Goal: Task Accomplishment & Management: Complete application form

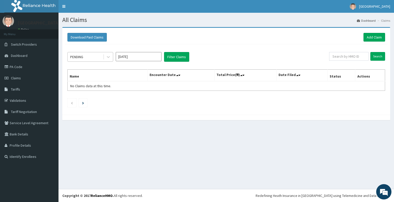
click at [93, 58] on div "PENDING" at bounding box center [85, 57] width 35 height 8
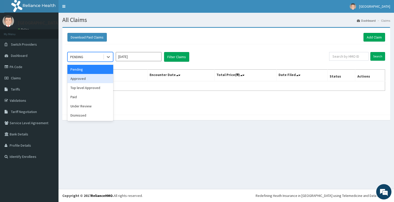
click at [81, 79] on div "Approved" at bounding box center [90, 78] width 46 height 9
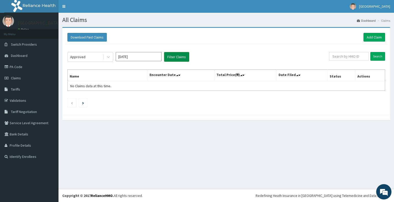
click at [171, 58] on button "Filter Claims" at bounding box center [176, 57] width 25 height 10
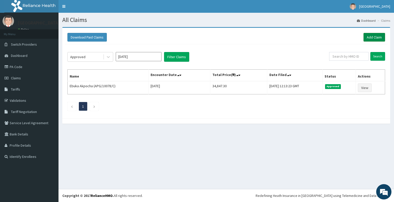
click at [373, 35] on link "Add Claim" at bounding box center [375, 37] width 22 height 9
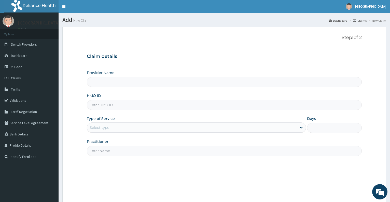
click at [156, 105] on input "HMO ID" at bounding box center [224, 105] width 275 height 10
type input "Dalet Medical service"
click at [156, 105] on input "dns/10011/e" at bounding box center [224, 105] width 275 height 10
type input "dns/10011/e"
click at [19, 102] on link "Validations" at bounding box center [29, 100] width 59 height 11
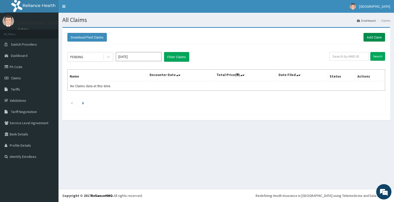
click at [371, 38] on link "Add Claim" at bounding box center [375, 37] width 22 height 9
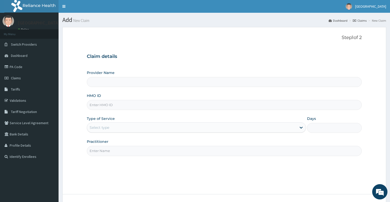
click at [121, 108] on input "HMO ID" at bounding box center [224, 105] width 275 height 10
type input "D"
type input "Dalet Medical service"
click at [121, 108] on input "DNS/100" at bounding box center [224, 105] width 275 height 10
type input "DNS/10011/E"
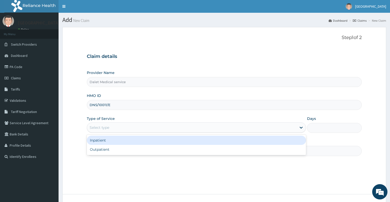
click at [119, 125] on div "Select type" at bounding box center [191, 127] width 209 height 8
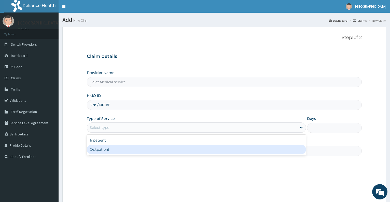
click at [114, 149] on div "Outpatient" at bounding box center [196, 149] width 219 height 9
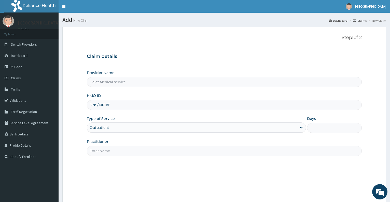
type input "1"
click at [114, 152] on input "Practitioner" at bounding box center [224, 151] width 275 height 10
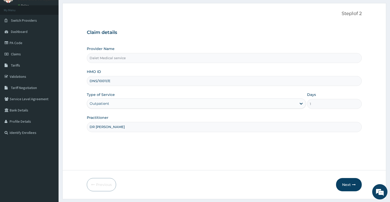
scroll to position [38, 0]
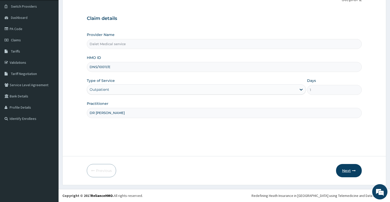
type input "DR KOKO"
click at [348, 171] on button "Next" at bounding box center [349, 170] width 26 height 13
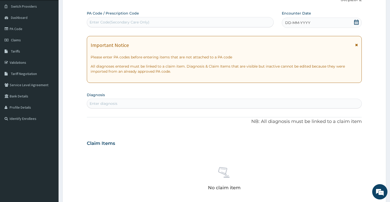
click at [357, 21] on icon at bounding box center [356, 22] width 5 height 5
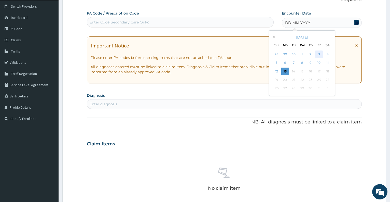
click at [318, 55] on div "3" at bounding box center [319, 54] width 8 height 8
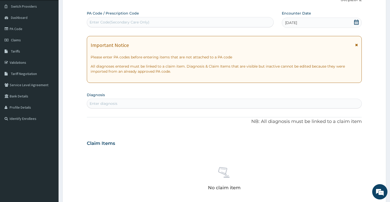
click at [170, 105] on div "Enter diagnosis" at bounding box center [224, 103] width 274 height 8
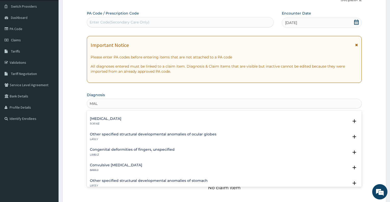
scroll to position [199, 0]
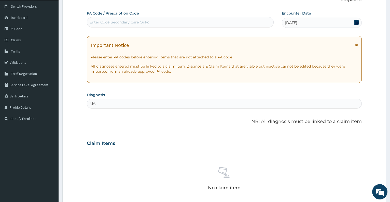
type input "M"
type input "P"
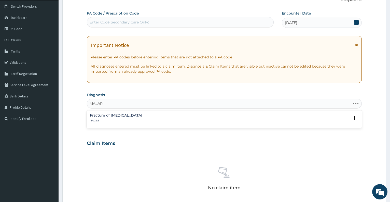
type input "MALARIA"
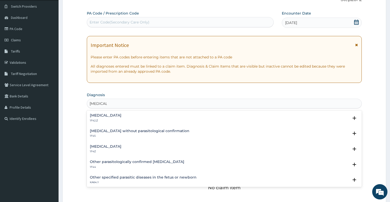
click at [119, 146] on h4 "Malaria, unspecified" at bounding box center [106, 146] width 32 height 4
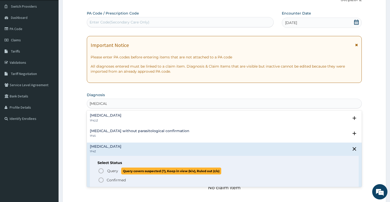
click at [109, 171] on span "Query" at bounding box center [112, 170] width 11 height 5
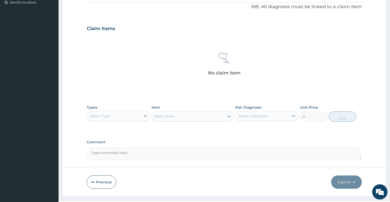
scroll to position [165, 0]
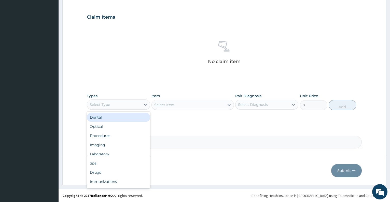
click at [132, 106] on div "Select Type" at bounding box center [113, 104] width 53 height 8
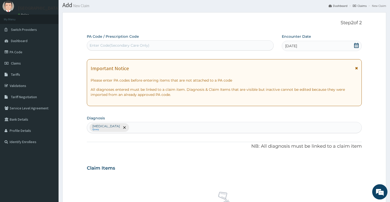
scroll to position [0, 0]
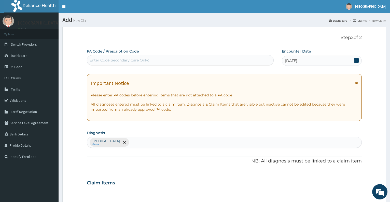
click at [182, 145] on div "Malaria, unspecified Query" at bounding box center [224, 142] width 274 height 11
type input "SEPSI"
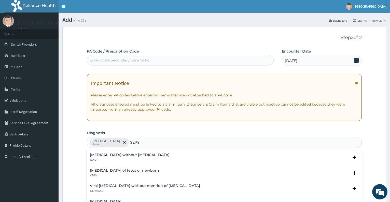
click at [135, 159] on p "1G40" at bounding box center [130, 160] width 80 height 4
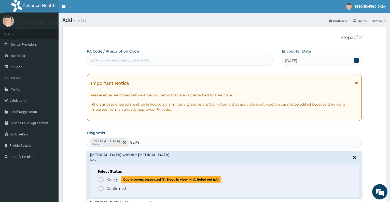
click at [109, 182] on p "Query Query covers suspected (?), Keep in view (kiv), Ruled out (r/o)" at bounding box center [164, 179] width 115 height 7
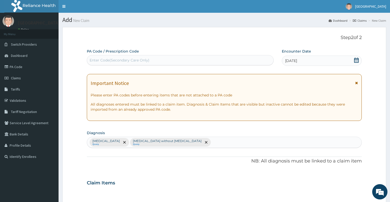
scroll to position [165, 0]
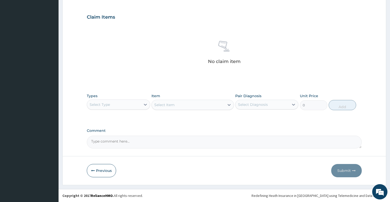
click at [114, 104] on div "Select Type" at bounding box center [113, 104] width 53 height 8
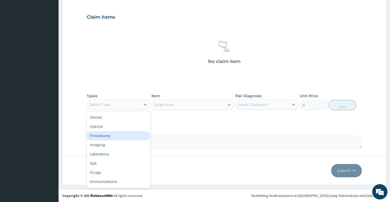
click at [109, 137] on div "Procedures" at bounding box center [118, 135] width 63 height 9
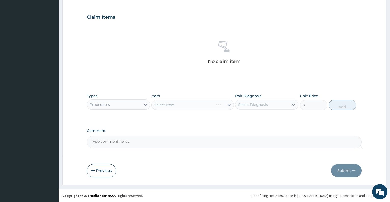
click at [182, 105] on div "Select Item" at bounding box center [192, 105] width 82 height 10
click at [190, 106] on div "Select Item" at bounding box center [188, 105] width 73 height 8
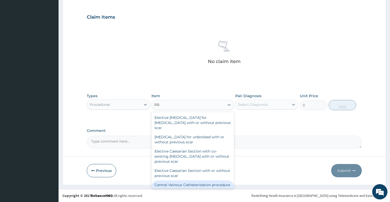
type input "P"
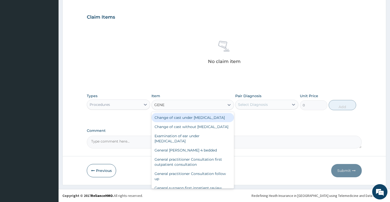
type input "GENER"
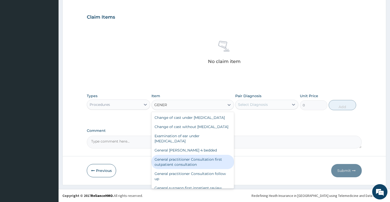
click at [204, 169] on div "General practitioner Consultation first outpatient consultation" at bounding box center [192, 162] width 82 height 14
type input "3547.5"
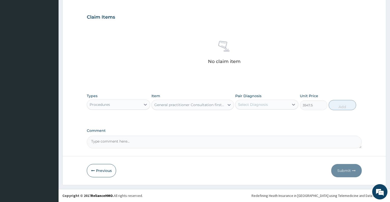
click at [264, 105] on div "Select Diagnosis" at bounding box center [253, 104] width 30 height 5
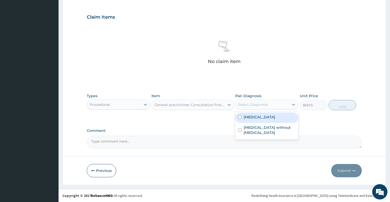
click at [263, 119] on label "Malaria, unspecified" at bounding box center [260, 116] width 32 height 5
checkbox input "true"
click at [343, 105] on button "Add" at bounding box center [342, 105] width 27 height 10
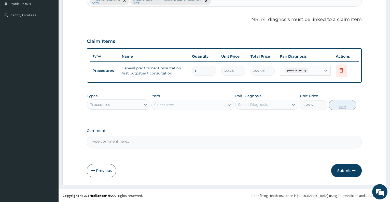
type input "0"
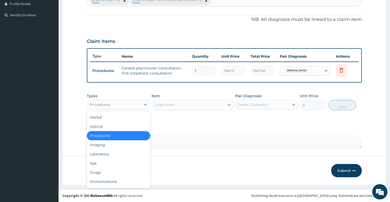
click at [131, 107] on div "Procedures" at bounding box center [113, 104] width 53 height 8
type input "L"
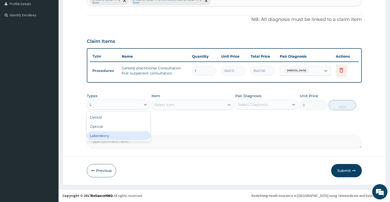
click at [121, 135] on div "Laboratory" at bounding box center [118, 135] width 63 height 9
click at [170, 104] on div "Select Item" at bounding box center [192, 105] width 82 height 10
click at [173, 103] on div "Select Item" at bounding box center [192, 105] width 82 height 10
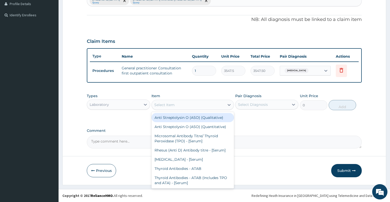
click at [174, 106] on div "Select Item" at bounding box center [164, 104] width 20 height 5
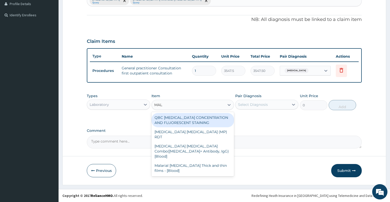
type input "MALA"
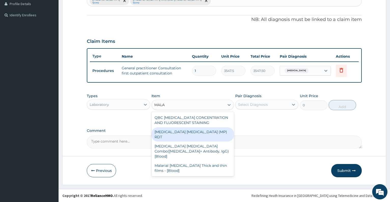
click at [185, 134] on div "MALARIA PARASITE (MP) RDT" at bounding box center [192, 134] width 82 height 14
type input "1612.5"
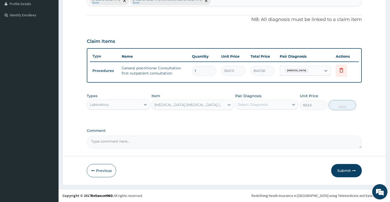
click at [246, 106] on div "Select Diagnosis" at bounding box center [253, 104] width 30 height 5
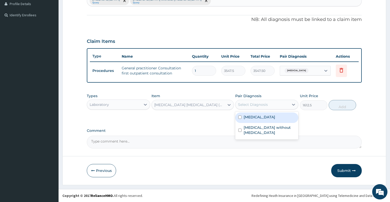
click at [249, 116] on label "Malaria, unspecified" at bounding box center [260, 116] width 32 height 5
checkbox input "true"
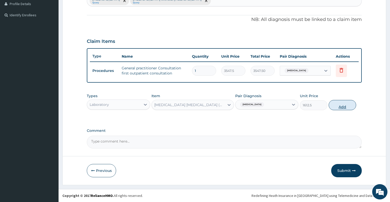
click at [336, 103] on button "Add" at bounding box center [342, 105] width 27 height 10
type input "0"
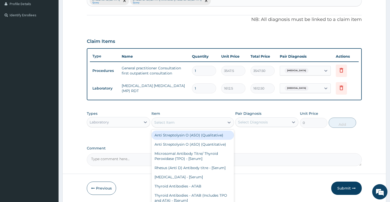
click at [164, 124] on div "Select Item" at bounding box center [164, 122] width 20 height 5
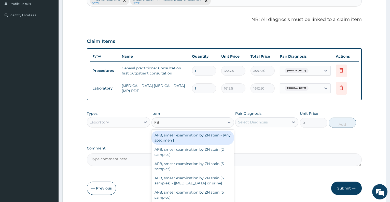
type input "FBC"
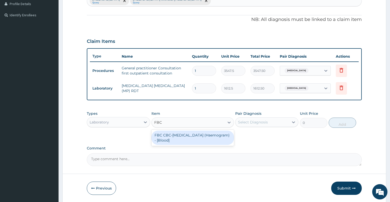
click at [177, 137] on div "FBC CBC-Complete Blood Count (Haemogram) - [Blood]" at bounding box center [192, 137] width 82 height 14
type input "4300"
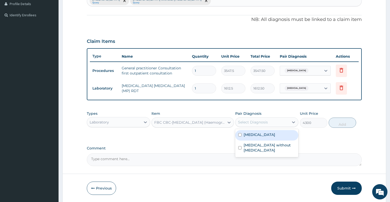
click at [252, 121] on div "Select Diagnosis" at bounding box center [253, 121] width 30 height 5
click at [259, 135] on label "Malaria, unspecified" at bounding box center [260, 134] width 32 height 5
checkbox input "true"
click at [336, 124] on button "Add" at bounding box center [342, 122] width 27 height 10
type input "0"
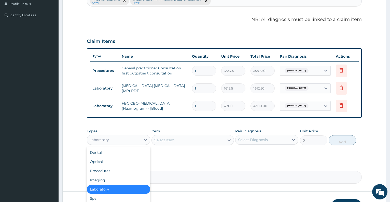
click at [122, 140] on div "Laboratory" at bounding box center [113, 139] width 53 height 8
type input "DR"
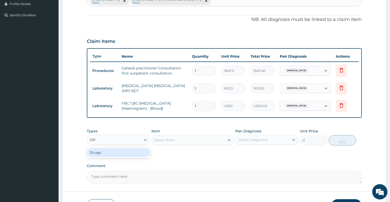
click at [126, 153] on div "Drugs" at bounding box center [118, 152] width 63 height 9
click at [170, 140] on div "Select Item" at bounding box center [192, 140] width 82 height 10
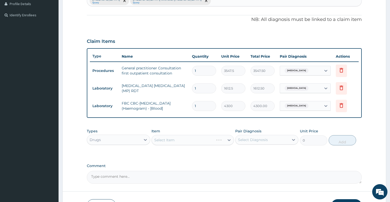
click at [170, 140] on div "Select Item" at bounding box center [192, 140] width 82 height 10
click at [175, 141] on div "Select Item" at bounding box center [192, 140] width 82 height 10
click at [189, 142] on div "Select Item" at bounding box center [192, 140] width 82 height 10
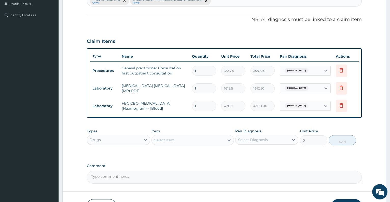
click at [206, 140] on div "Select Item" at bounding box center [188, 140] width 73 height 8
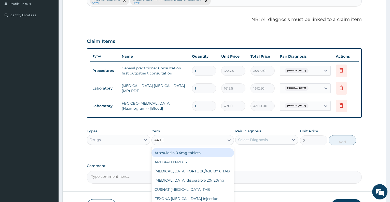
type input "ARTEM"
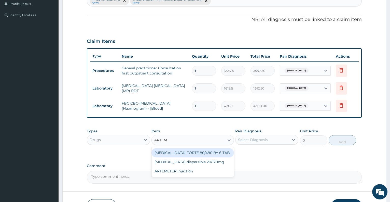
click at [201, 151] on div "COARTEM FORTE 80/480 BY 6 TAB" at bounding box center [192, 152] width 82 height 9
type input "449.35"
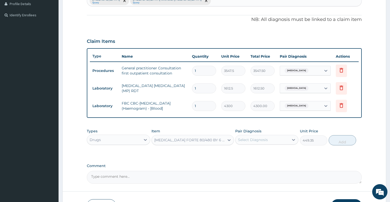
click at [254, 138] on div "Select Diagnosis" at bounding box center [253, 139] width 30 height 5
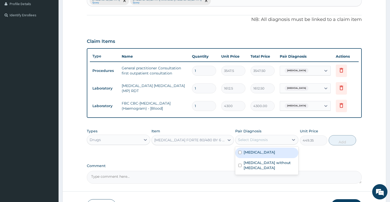
click at [260, 152] on label "Malaria, unspecified" at bounding box center [260, 151] width 32 height 5
checkbox input "true"
click at [342, 142] on button "Add" at bounding box center [342, 140] width 27 height 10
type input "0"
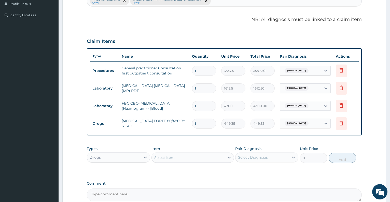
type input "0.00"
type input "6"
type input "2696.10"
type input "6"
click at [203, 160] on div "Select Item" at bounding box center [188, 157] width 73 height 8
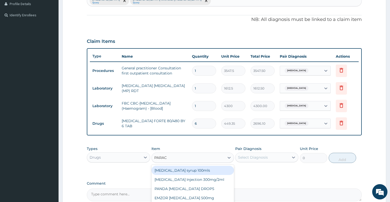
type input "PARACE"
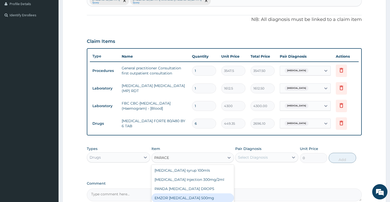
click at [206, 194] on div "EMZOR PARACETAMOL 500mg" at bounding box center [192, 197] width 82 height 9
type input "23.65"
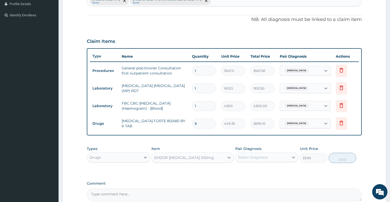
click at [252, 155] on div "Select Diagnosis" at bounding box center [253, 157] width 30 height 5
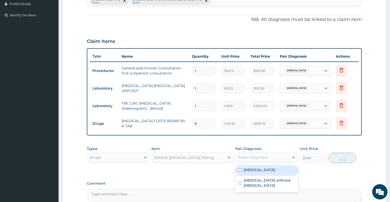
click at [257, 170] on label "Malaria, unspecified" at bounding box center [260, 169] width 32 height 5
checkbox input "true"
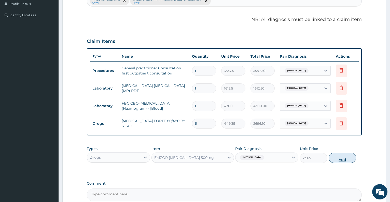
click at [341, 159] on button "Add" at bounding box center [342, 157] width 27 height 10
type input "0"
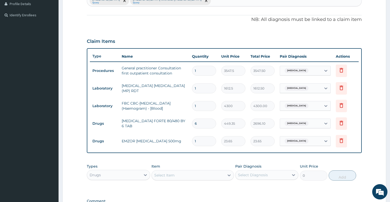
type input "18"
type input "425.70"
type input "18"
click at [186, 174] on div "Select Item" at bounding box center [188, 175] width 73 height 8
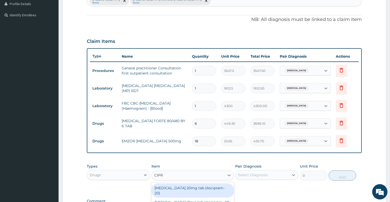
type input "CIPRO"
click at [187, 189] on div "CIPROTAB 500mg x14" at bounding box center [192, 187] width 82 height 9
type input "319.275"
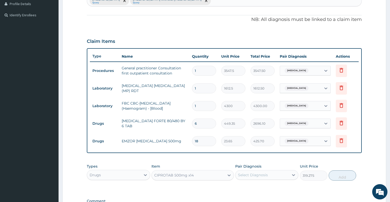
click at [246, 176] on div "Select Diagnosis" at bounding box center [253, 174] width 30 height 5
click at [256, 197] on label "Sepsis without septic shock" at bounding box center [270, 200] width 52 height 10
checkbox input "true"
click at [340, 174] on button "Add" at bounding box center [342, 175] width 27 height 10
type input "0"
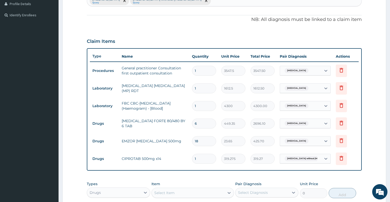
type input "10"
type input "3192.75"
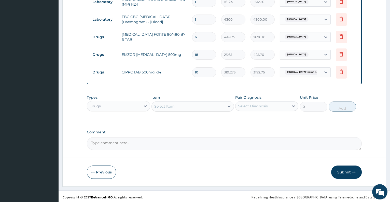
scroll to position [229, 0]
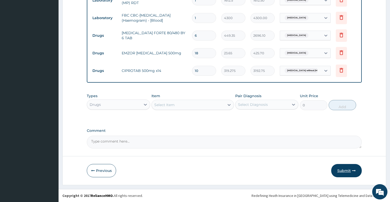
type input "10"
click at [348, 169] on button "Submit" at bounding box center [346, 170] width 31 height 13
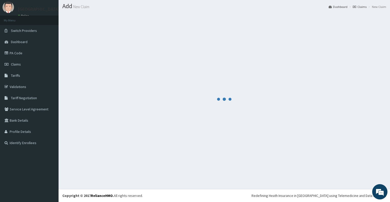
scroll to position [14, 0]
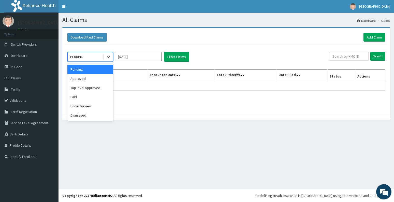
click at [99, 58] on div "PENDING" at bounding box center [85, 57] width 35 height 8
click at [92, 79] on div "Approved" at bounding box center [90, 78] width 46 height 9
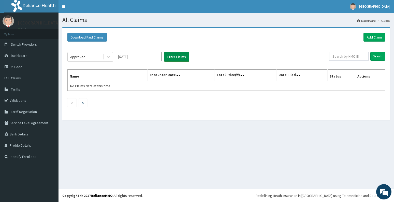
click at [175, 57] on button "Filter Claims" at bounding box center [176, 57] width 25 height 10
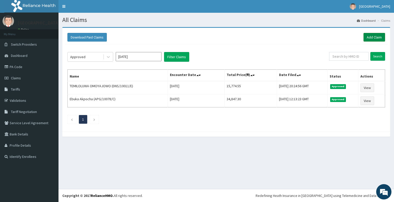
click at [371, 36] on link "Add Claim" at bounding box center [375, 37] width 22 height 9
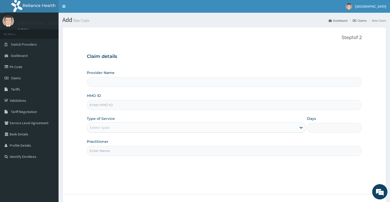
click at [132, 83] on input "Provider Name" at bounding box center [224, 82] width 275 height 10
click at [119, 105] on input "HMO ID" at bounding box center [224, 105] width 275 height 10
type input "Dalet Medical service"
click at [14, 69] on link "PA Code" at bounding box center [29, 66] width 59 height 11
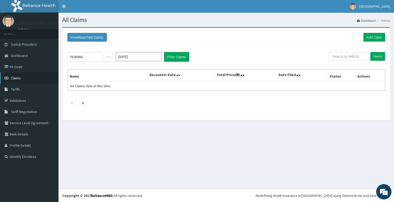
click at [18, 78] on span "Claims" at bounding box center [16, 78] width 10 height 5
click at [374, 37] on link "Add Claim" at bounding box center [375, 37] width 22 height 9
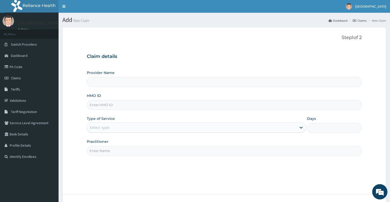
click at [169, 103] on input "HMO ID" at bounding box center [224, 105] width 275 height 10
paste input "DNS/10011/B"
type input "DNS/10011/B"
type input "Dalet Medical service"
type input "DNS/10011/B"
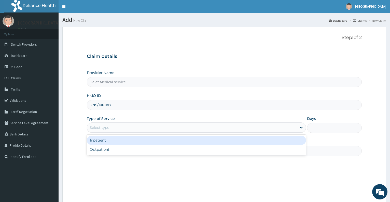
click at [147, 127] on div "Select type" at bounding box center [191, 127] width 209 height 8
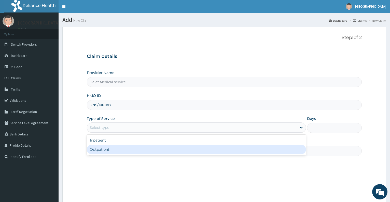
click at [135, 145] on div "Outpatient" at bounding box center [196, 149] width 219 height 9
type input "1"
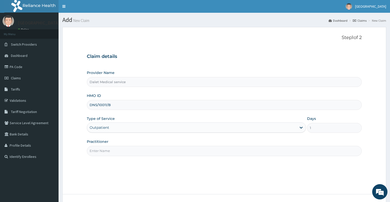
click at [129, 148] on input "Practitioner" at bounding box center [224, 151] width 275 height 10
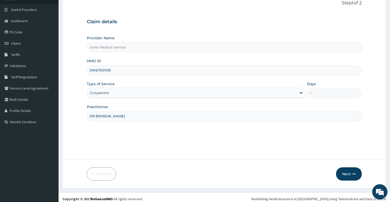
scroll to position [38, 0]
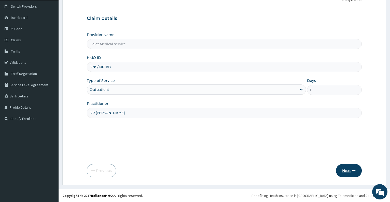
type input "DR KOKO"
click at [352, 171] on button "Next" at bounding box center [349, 170] width 26 height 13
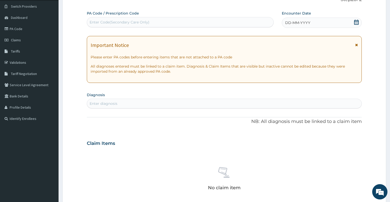
click at [160, 24] on div "Enter Code(Secondary Care Only)" at bounding box center [180, 22] width 186 height 8
paste input "PA/8F7F3B"
type input "PA/8F7F3B"
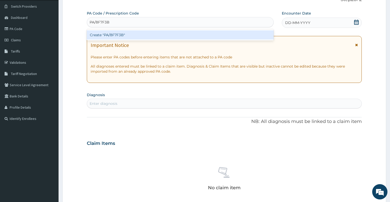
click at [150, 35] on div "Create "PA/8F7F3B"" at bounding box center [180, 34] width 187 height 9
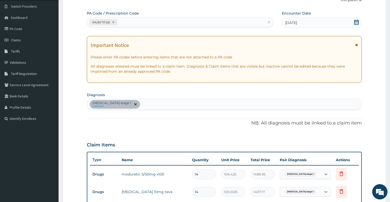
click at [141, 24] on div "PA/8F7F3B" at bounding box center [175, 22] width 177 height 8
paste input "PA/9CBCB5"
type input "PA/9CBCB5"
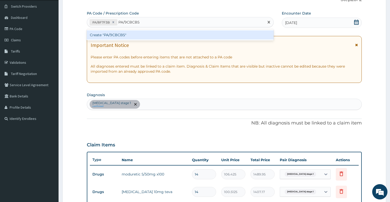
click at [141, 35] on div "Create "PA/9CBCB5"" at bounding box center [180, 34] width 187 height 9
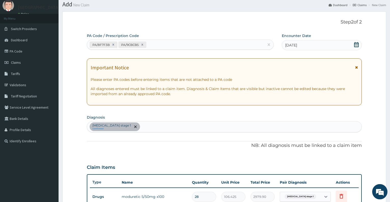
scroll to position [0, 0]
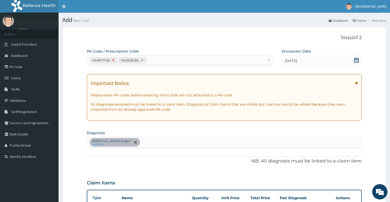
click at [113, 60] on icon at bounding box center [114, 60] width 4 height 4
type input "14"
type input "1489.95"
type input "14"
type input "1407.17"
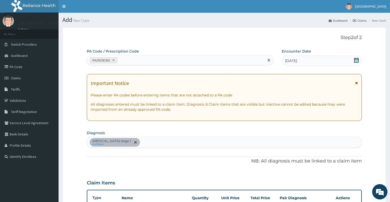
scroll to position [129, 0]
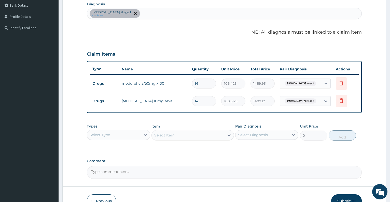
click at [193, 13] on div "Hypertension stage 1 confirmed" at bounding box center [224, 13] width 274 height 11
type input "M"
type input "P"
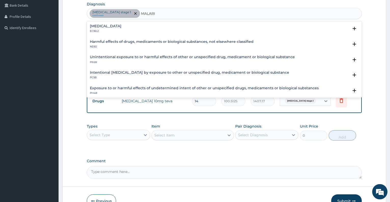
type input "MALARIA"
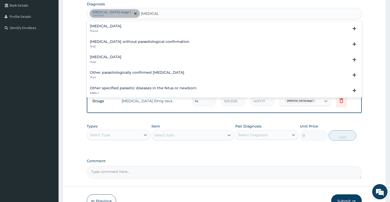
click at [120, 57] on h4 "Malaria, unspecified" at bounding box center [106, 57] width 32 height 4
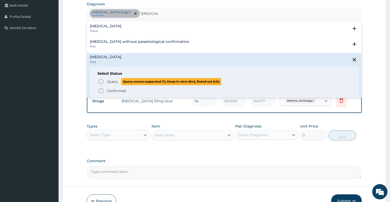
click at [113, 84] on p "Query Query covers suspected (?), Keep in view (kiv), Ruled out (r/o)" at bounding box center [164, 81] width 115 height 7
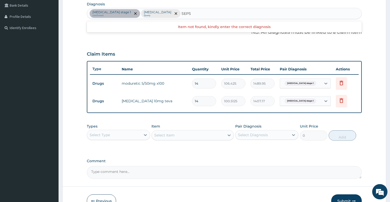
type input "SEPSI"
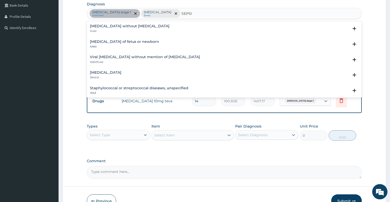
click at [118, 27] on h4 "Sepsis without septic shock" at bounding box center [130, 26] width 80 height 4
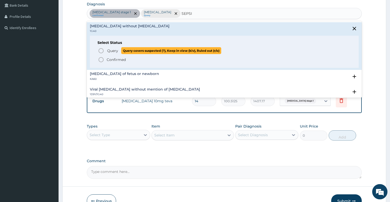
click at [107, 52] on span "Query" at bounding box center [112, 50] width 11 height 5
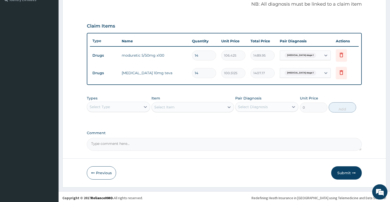
scroll to position [159, 0]
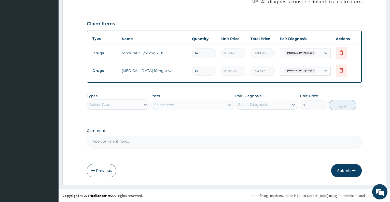
click at [296, 113] on div "Types Select Type Item Select Item Pair Diagnosis Select Diagnosis Unit Price 0…" at bounding box center [224, 106] width 275 height 30
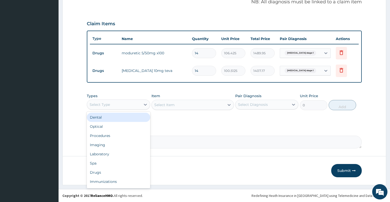
click at [126, 103] on div "Select Type" at bounding box center [113, 104] width 53 height 8
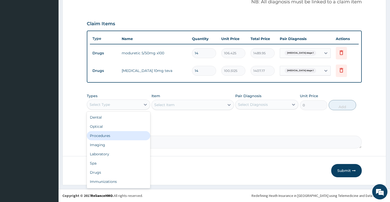
click at [114, 134] on div "Procedures" at bounding box center [118, 135] width 63 height 9
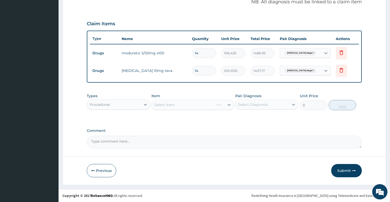
click at [178, 107] on div "Select Item" at bounding box center [192, 105] width 82 height 10
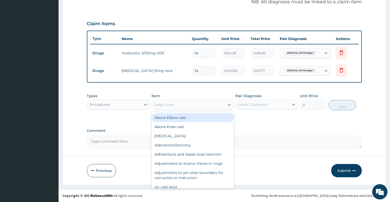
click at [178, 107] on div "Select Item" at bounding box center [188, 105] width 73 height 8
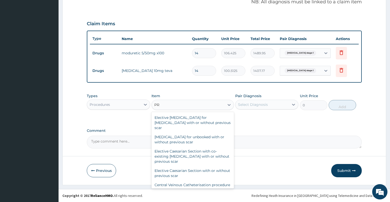
type input "P"
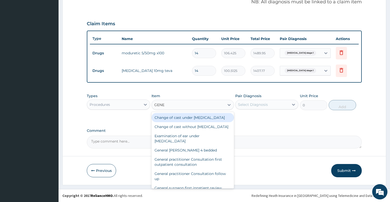
type input "GENER"
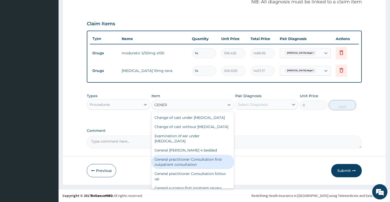
click at [215, 169] on div "General practitioner Consultation first outpatient consultation" at bounding box center [192, 162] width 82 height 14
type input "3547.5"
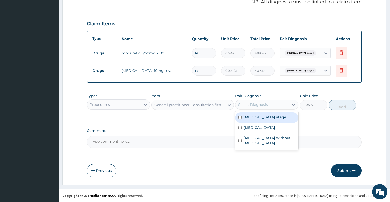
click at [262, 106] on div "Select Diagnosis" at bounding box center [253, 104] width 30 height 5
click at [261, 130] on label "Malaria, unspecified" at bounding box center [260, 127] width 32 height 5
checkbox input "true"
click at [341, 106] on button "Add" at bounding box center [342, 105] width 27 height 10
type input "0"
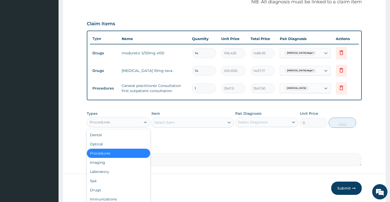
click at [131, 123] on div "Procedures" at bounding box center [113, 122] width 53 height 8
click at [99, 190] on div "Drugs" at bounding box center [118, 189] width 63 height 9
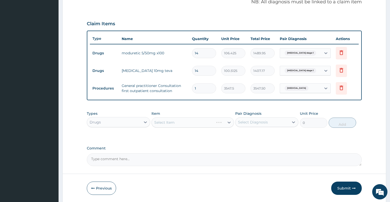
click at [190, 123] on div "Select Item" at bounding box center [192, 122] width 82 height 10
click at [190, 123] on div "Select Item" at bounding box center [188, 122] width 73 height 8
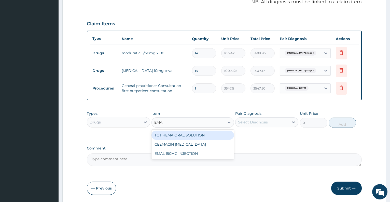
type input "EMAL"
click at [193, 133] on div "EMAL 150MG INJECTION" at bounding box center [192, 134] width 82 height 9
type input "3000"
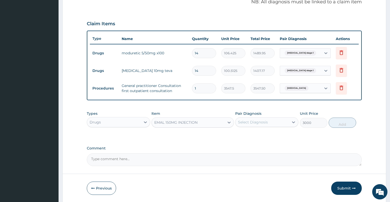
click at [250, 127] on div "Select Diagnosis" at bounding box center [266, 122] width 63 height 10
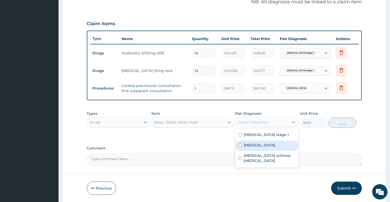
click at [254, 146] on label "Malaria, unspecified" at bounding box center [260, 144] width 32 height 5
checkbox input "true"
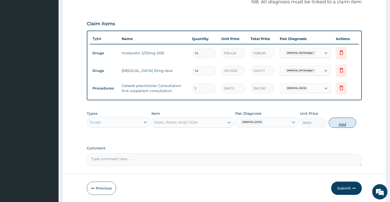
click at [336, 126] on button "Add" at bounding box center [342, 122] width 27 height 10
type input "0"
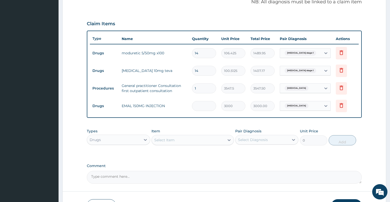
type input "0.00"
type input "3"
type input "9000.00"
type input "3"
click at [206, 137] on div "Select Item" at bounding box center [188, 140] width 73 height 8
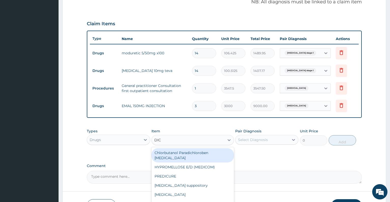
type input "DICL"
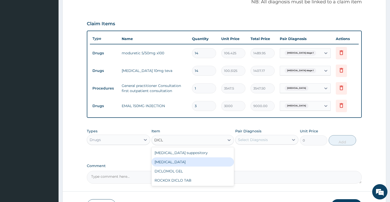
click at [202, 161] on div "Diclofenac" at bounding box center [192, 161] width 82 height 9
type input "591.25"
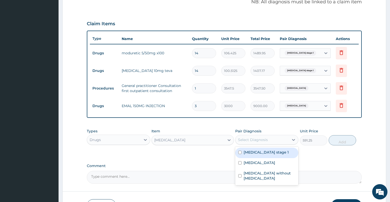
click at [255, 139] on div "Select Diagnosis" at bounding box center [253, 139] width 30 height 5
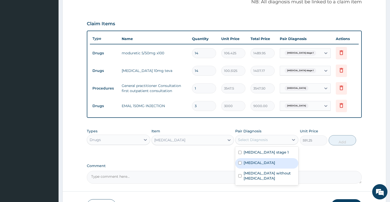
click at [257, 166] on div "Malaria, unspecified" at bounding box center [266, 163] width 63 height 10
checkbox input "true"
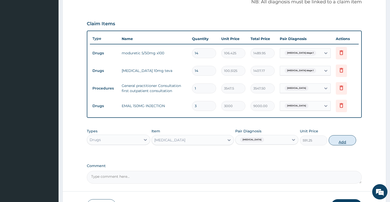
click at [343, 141] on button "Add" at bounding box center [342, 140] width 27 height 10
type input "0"
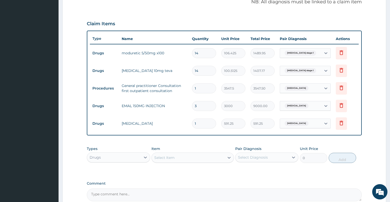
click at [202, 159] on div "Select Item" at bounding box center [188, 157] width 73 height 8
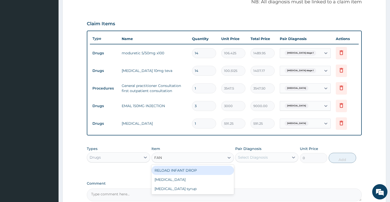
type input "FANS"
click at [205, 172] on div "Fansidar" at bounding box center [192, 169] width 82 height 9
type input "212.85"
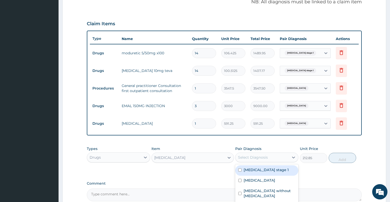
click at [259, 157] on div "Select Diagnosis" at bounding box center [253, 157] width 30 height 5
click at [260, 181] on label "Malaria, unspecified" at bounding box center [260, 179] width 32 height 5
checkbox input "true"
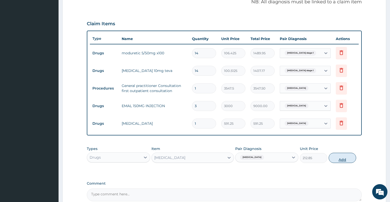
click at [343, 160] on button "Add" at bounding box center [342, 157] width 27 height 10
type input "0"
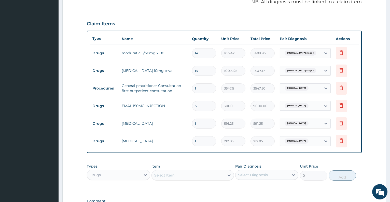
type input "0.00"
type input "3"
type input "638.55"
type input "3"
click at [212, 175] on div "Select Item" at bounding box center [188, 175] width 73 height 8
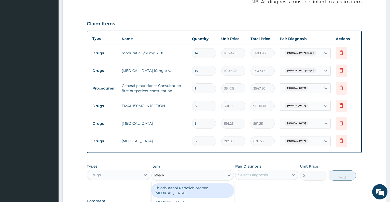
type input "PARAC"
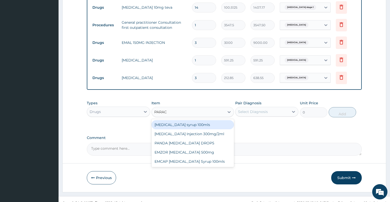
scroll to position [229, 0]
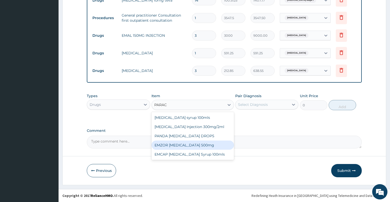
click at [204, 144] on div "EMZOR PARACETAMOL 500mg" at bounding box center [192, 144] width 82 height 9
type input "23.65"
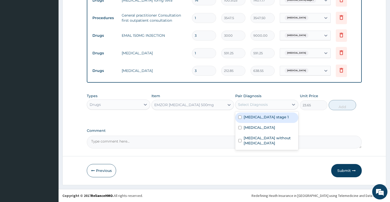
click at [257, 103] on div "Select Diagnosis" at bounding box center [253, 104] width 30 height 5
click at [261, 128] on label "Malaria, unspecified" at bounding box center [260, 127] width 32 height 5
checkbox input "true"
click at [341, 110] on button "Add" at bounding box center [342, 105] width 27 height 10
type input "0"
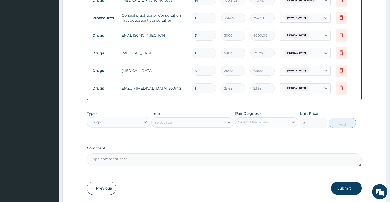
type input "18"
type input "425.70"
type input "18"
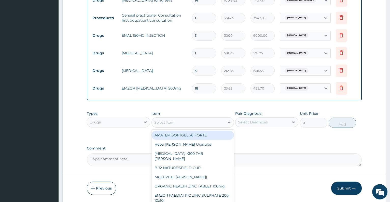
click at [199, 122] on div "Select Item" at bounding box center [188, 122] width 73 height 8
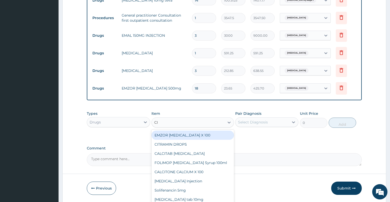
type input "CIP"
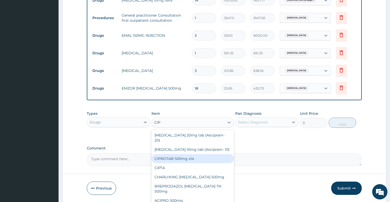
click at [184, 154] on div "CIPROTAB 500mg x14" at bounding box center [192, 158] width 82 height 9
type input "319.275"
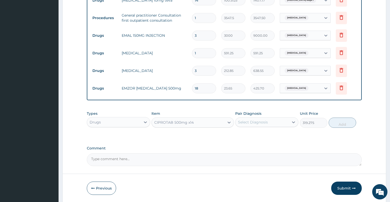
click at [260, 124] on div "Select Diagnosis" at bounding box center [253, 121] width 30 height 5
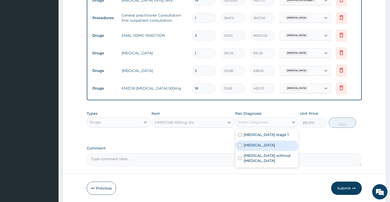
click at [259, 146] on label "Malaria, unspecified" at bounding box center [260, 144] width 32 height 5
checkbox input "true"
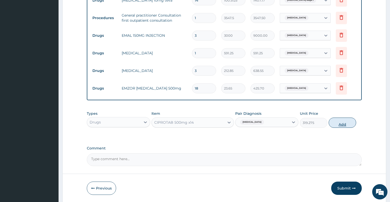
click at [342, 126] on button "Add" at bounding box center [342, 122] width 27 height 10
type input "0"
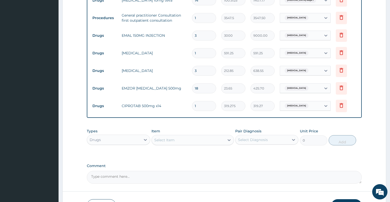
type input "10"
type input "3192.75"
type input "10"
click at [198, 139] on div "Select Item" at bounding box center [188, 140] width 73 height 8
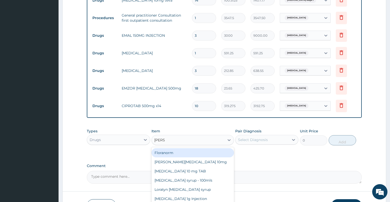
type input "LORAT"
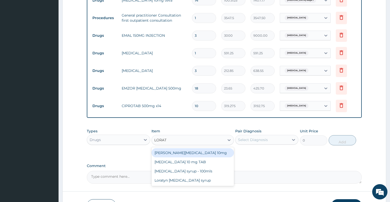
click at [199, 150] on div "Loratyn Loratadine 10mg" at bounding box center [192, 152] width 82 height 9
type input "88.6875"
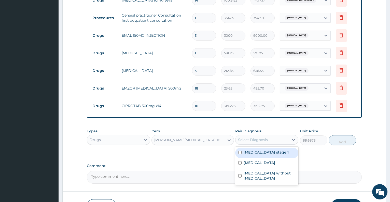
click at [256, 143] on div "Select Diagnosis" at bounding box center [261, 139] width 53 height 8
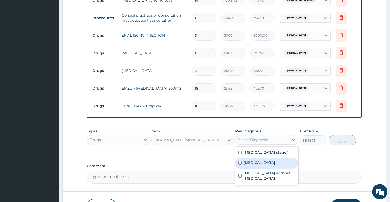
click at [265, 163] on label "Malaria, unspecified" at bounding box center [260, 162] width 32 height 5
checkbox input "true"
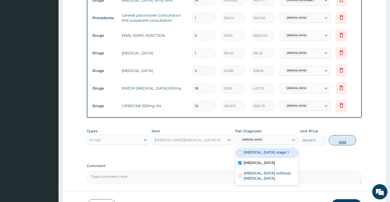
click at [341, 139] on button "Add" at bounding box center [342, 140] width 27 height 10
type input "0"
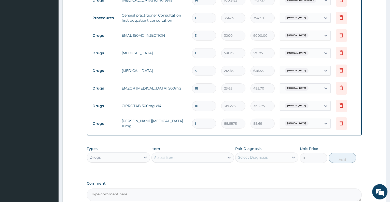
type input "0.00"
type input "5"
type input "443.44"
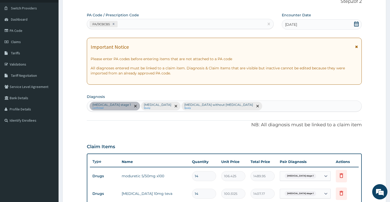
type input "5"
click at [250, 104] on div "Hypertension stage 1 confirmed Malaria, unspecified Query Sepsis without septic…" at bounding box center [224, 106] width 274 height 11
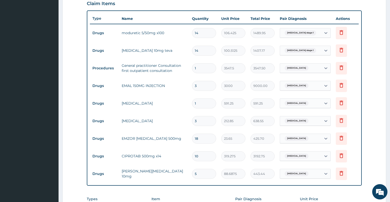
scroll to position [0, 0]
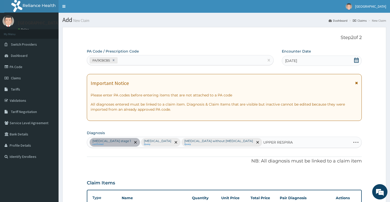
click at [299, 142] on div "Hypertension stage 1 confirmed Malaria, unspecified Query Sepsis without septic…" at bounding box center [219, 142] width 264 height 11
type input "U"
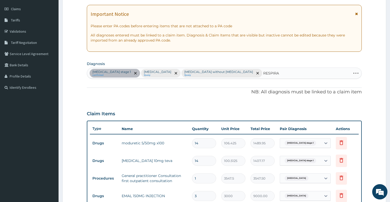
scroll to position [65, 0]
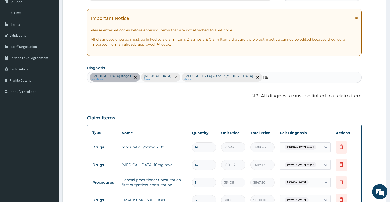
type input "R"
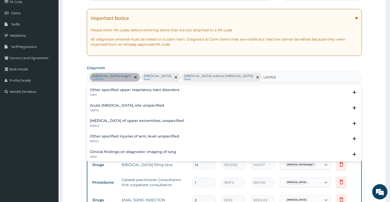
type input "UPPER"
click at [164, 106] on h4 "Acute upper respiratory infection, site unspecified" at bounding box center [127, 105] width 74 height 4
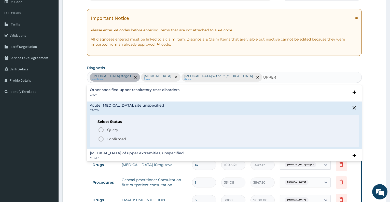
click at [118, 133] on div "Query Query covers suspected (?), Keep in view (kiv), Ruled out (r/o) Confirmed" at bounding box center [225, 134] width 254 height 16
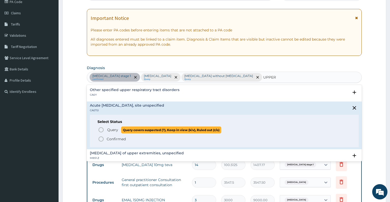
click at [117, 130] on span "Query" at bounding box center [112, 129] width 11 height 5
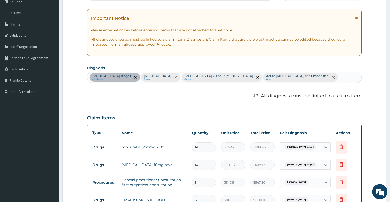
scroll to position [258, 0]
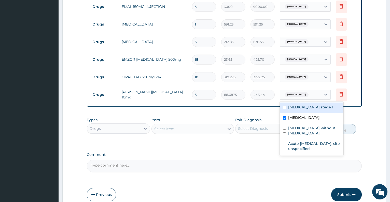
click at [302, 95] on span "Malaria, unspecified" at bounding box center [297, 94] width 24 height 5
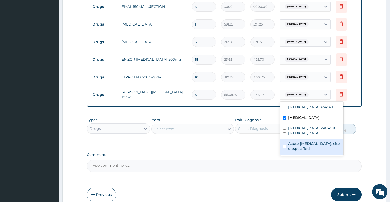
click at [303, 141] on label "Acute upper respiratory infection, site unspecified" at bounding box center [314, 146] width 52 height 10
checkbox input "true"
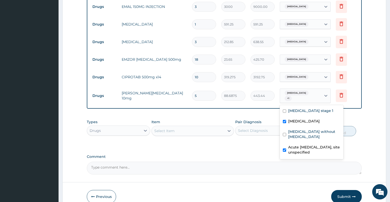
click at [286, 120] on input "checkbox" at bounding box center [284, 121] width 3 height 3
checkbox input "false"
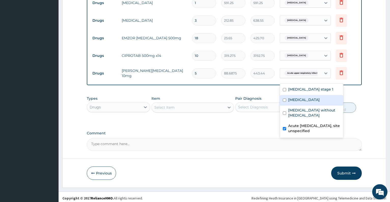
scroll to position [282, 0]
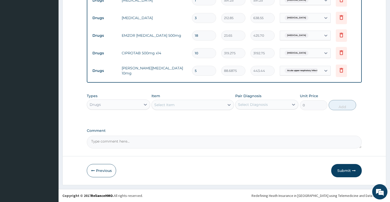
drag, startPoint x: 259, startPoint y: 137, endPoint x: 305, endPoint y: 148, distance: 47.7
click at [305, 148] on textarea "Comment" at bounding box center [224, 141] width 275 height 13
click at [345, 170] on button "Submit" at bounding box center [346, 170] width 31 height 13
click at [344, 171] on button "Submit" at bounding box center [346, 170] width 31 height 13
click at [343, 170] on button "Submit" at bounding box center [346, 170] width 31 height 13
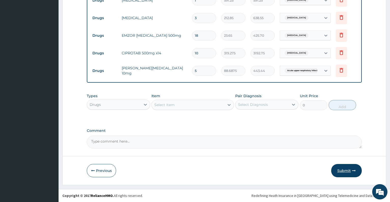
click at [346, 171] on button "Submit" at bounding box center [346, 170] width 31 height 13
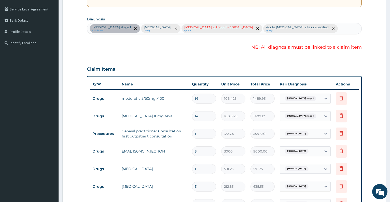
scroll to position [89, 0]
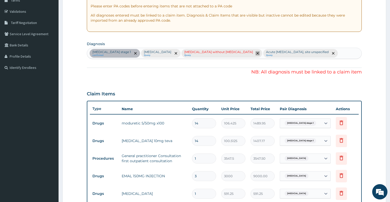
click at [256, 53] on icon "remove selection option" at bounding box center [257, 53] width 3 height 3
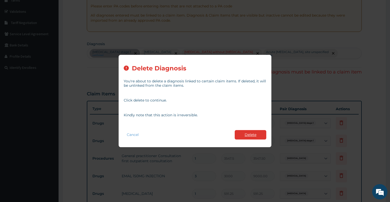
click at [250, 133] on button "Delete" at bounding box center [251, 134] width 32 height 9
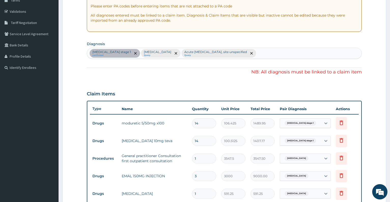
scroll to position [282, 0]
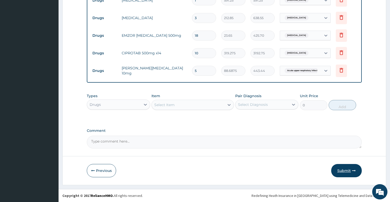
click at [344, 169] on button "Submit" at bounding box center [346, 170] width 31 height 13
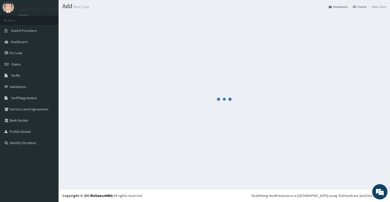
scroll to position [14, 0]
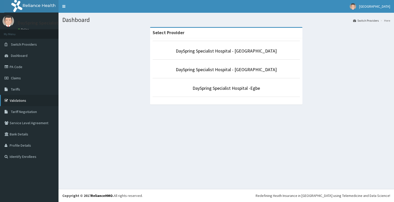
click at [21, 100] on link "Validations" at bounding box center [29, 100] width 59 height 11
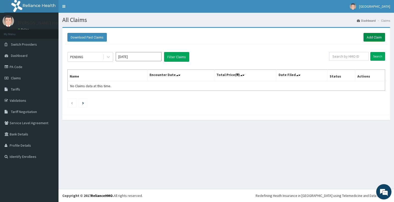
click at [371, 38] on link "Add Claim" at bounding box center [375, 37] width 22 height 9
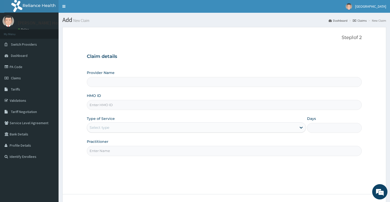
type input "[PERSON_NAME] Hospital"
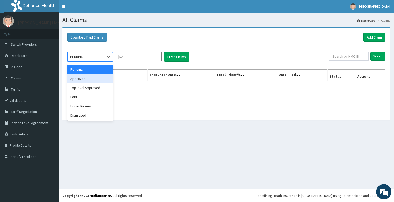
click at [87, 81] on div "Approved" at bounding box center [90, 78] width 46 height 9
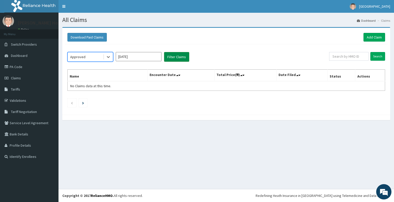
click at [180, 55] on button "Filter Claims" at bounding box center [176, 57] width 25 height 10
click at [177, 59] on button "Filter Claims" at bounding box center [176, 57] width 25 height 10
click at [175, 57] on button "Filter Claims" at bounding box center [176, 57] width 25 height 10
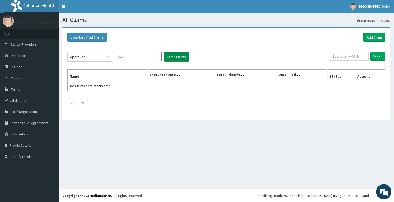
click at [175, 57] on button "Filter Claims" at bounding box center [176, 57] width 25 height 10
click at [141, 59] on input "[DATE]" at bounding box center [139, 56] width 46 height 9
click at [177, 56] on button "Filter Claims" at bounding box center [176, 57] width 25 height 10
click at [86, 58] on div "Approved" at bounding box center [85, 57] width 35 height 8
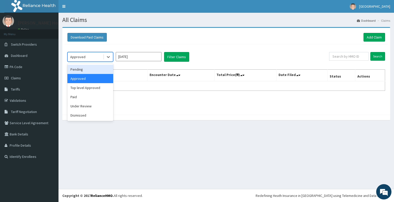
click at [85, 68] on div "Pending" at bounding box center [90, 69] width 46 height 9
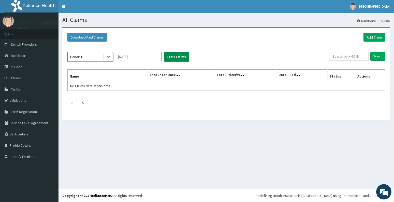
click at [175, 58] on button "Filter Claims" at bounding box center [176, 57] width 25 height 10
click at [94, 55] on div "Pending" at bounding box center [85, 57] width 35 height 8
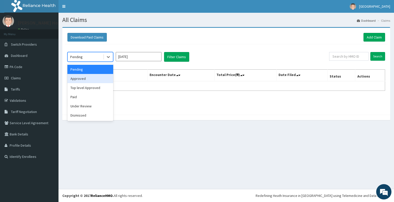
click at [85, 78] on div "Approved" at bounding box center [90, 78] width 46 height 9
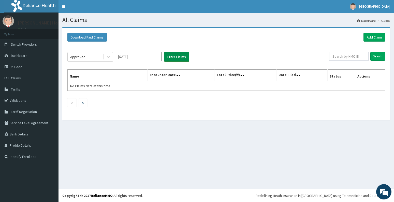
click at [176, 58] on button "Filter Claims" at bounding box center [176, 57] width 25 height 10
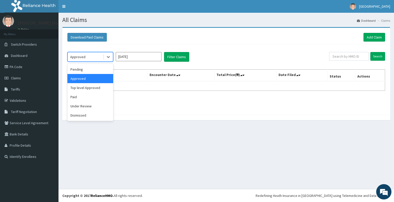
click at [87, 60] on div "Approved" at bounding box center [85, 57] width 35 height 8
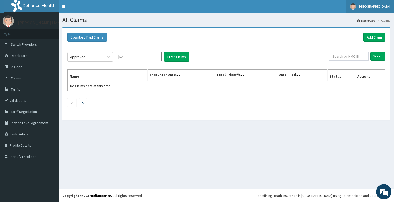
click at [374, 8] on span "[GEOGRAPHIC_DATA]" at bounding box center [374, 6] width 31 height 5
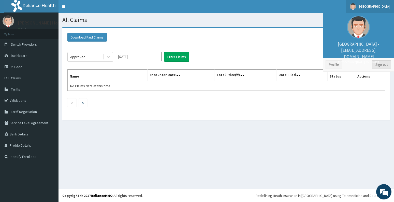
click at [379, 63] on link "Sign out" at bounding box center [381, 64] width 19 height 9
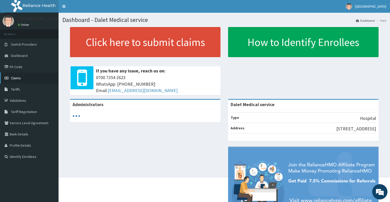
click at [17, 79] on span "Claims" at bounding box center [16, 78] width 10 height 5
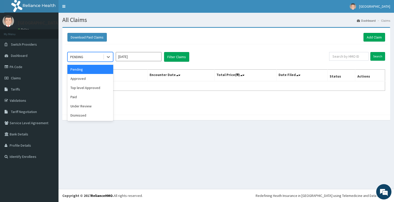
click at [95, 58] on div "PENDING" at bounding box center [85, 57] width 35 height 8
click at [84, 81] on div "Approved" at bounding box center [90, 78] width 46 height 9
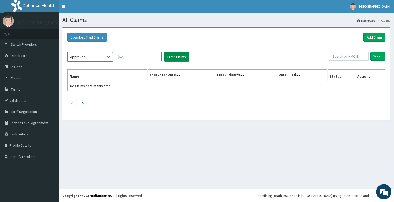
click at [176, 55] on button "Filter Claims" at bounding box center [176, 57] width 25 height 10
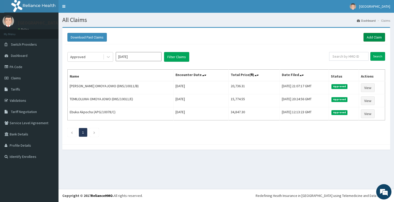
click at [371, 38] on link "Add Claim" at bounding box center [375, 37] width 22 height 9
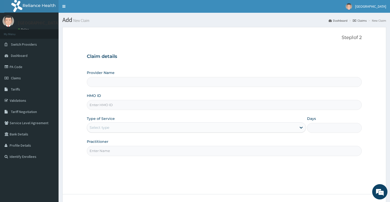
click at [109, 105] on input "HMO ID" at bounding box center [224, 105] width 275 height 10
type input "Dalet Medical service"
type input "KCI/10022/E"
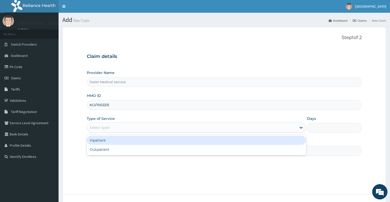
click at [115, 128] on div "Select type" at bounding box center [191, 127] width 209 height 8
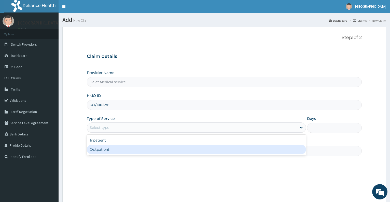
click at [117, 148] on div "Outpatient" at bounding box center [196, 149] width 219 height 9
type input "1"
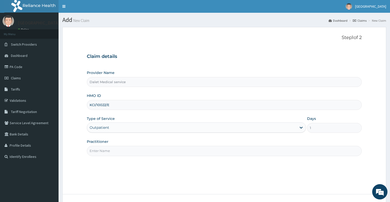
click at [109, 154] on input "Practitioner" at bounding box center [224, 151] width 275 height 10
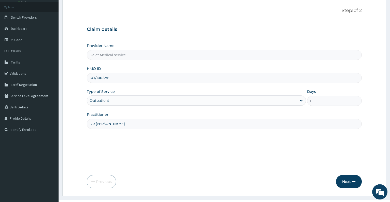
scroll to position [38, 0]
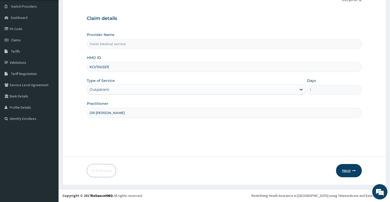
type input "DR KOKO"
click at [349, 170] on button "Next" at bounding box center [349, 170] width 26 height 13
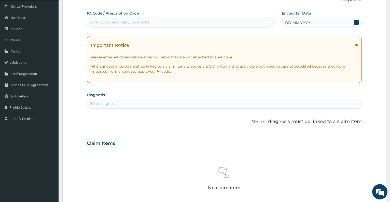
click at [356, 23] on icon at bounding box center [356, 22] width 5 height 5
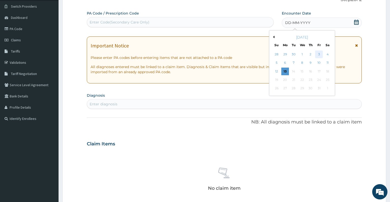
click at [318, 57] on div "3" at bounding box center [319, 54] width 8 height 8
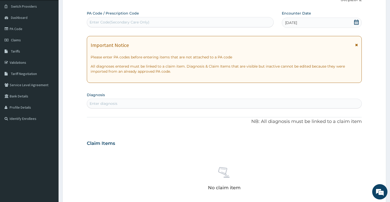
click at [199, 103] on div "Enter diagnosis" at bounding box center [224, 103] width 274 height 8
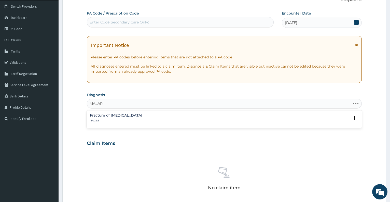
type input "MALARIA"
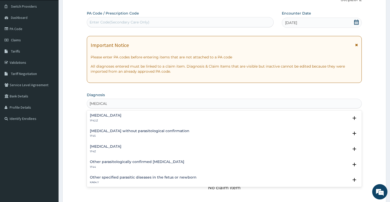
click at [121, 152] on p "1F4Z" at bounding box center [106, 151] width 32 height 4
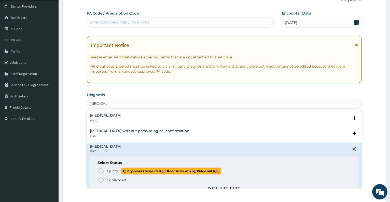
click at [112, 168] on span "Query" at bounding box center [112, 170] width 11 height 5
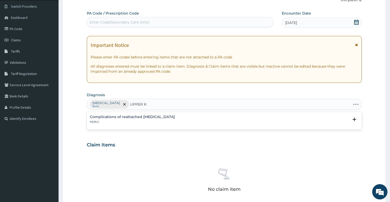
type input "UPPER"
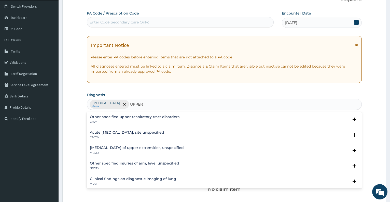
click at [146, 131] on h4 "Acute upper respiratory infection, site unspecified" at bounding box center [127, 132] width 74 height 4
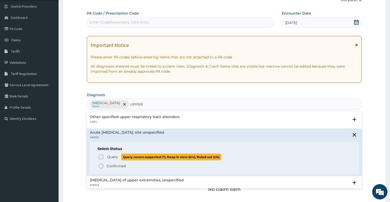
click at [110, 157] on span "Query" at bounding box center [112, 156] width 11 height 5
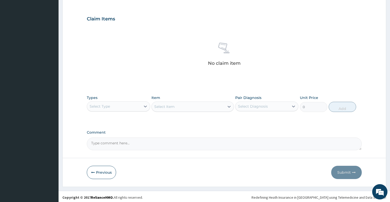
scroll to position [165, 0]
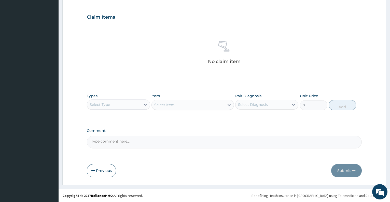
click at [125, 103] on div "Select Type" at bounding box center [113, 104] width 53 height 8
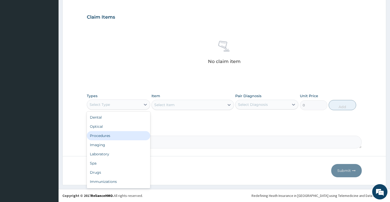
click at [106, 134] on div "Procedures" at bounding box center [118, 135] width 63 height 9
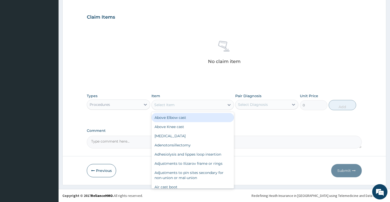
click at [169, 105] on div "Select Item" at bounding box center [164, 104] width 20 height 5
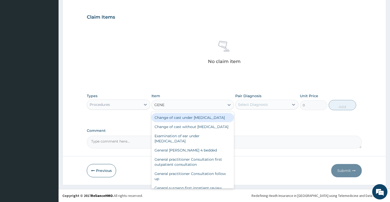
type input "GENER"
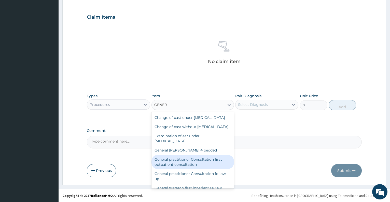
click at [203, 169] on div "General practitioner Consultation first outpatient consultation" at bounding box center [192, 162] width 82 height 14
type input "3547.5"
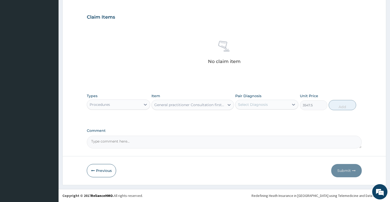
click at [264, 103] on div "Select Diagnosis" at bounding box center [253, 104] width 30 height 5
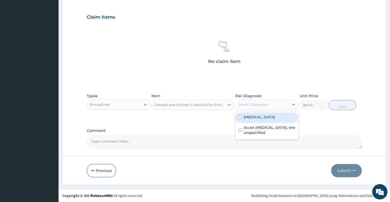
click at [264, 119] on div "Malaria, unspecified" at bounding box center [266, 117] width 63 height 10
checkbox input "true"
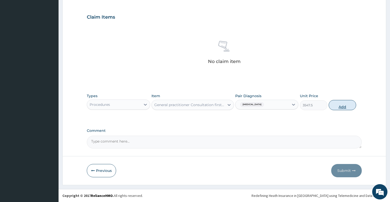
click at [336, 106] on button "Add" at bounding box center [342, 105] width 27 height 10
type input "0"
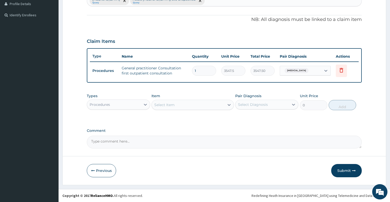
scroll to position [141, 0]
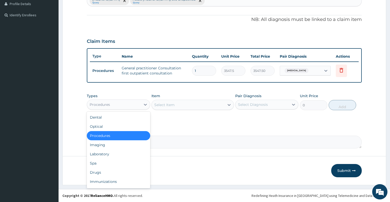
click at [114, 106] on div "Procedures" at bounding box center [113, 104] width 53 height 8
type input "L"
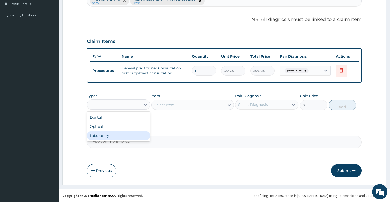
click at [110, 135] on div "Laboratory" at bounding box center [118, 135] width 63 height 9
click at [181, 105] on div "Select Item" at bounding box center [192, 105] width 82 height 10
click at [181, 105] on div "Select Item" at bounding box center [188, 105] width 73 height 8
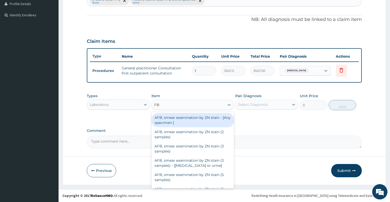
type input "FBC"
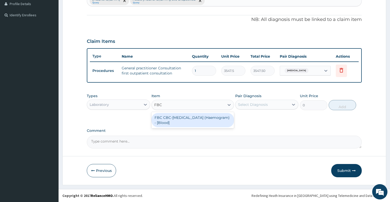
click at [191, 119] on div "FBC CBC-Complete Blood Count (Haemogram) - [Blood]" at bounding box center [192, 120] width 82 height 14
type input "4300"
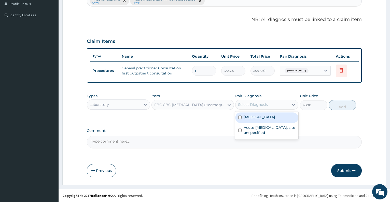
click at [267, 107] on div "Select Diagnosis" at bounding box center [253, 104] width 30 height 5
click at [268, 119] on div "Malaria, unspecified" at bounding box center [266, 117] width 63 height 10
checkbox input "true"
click at [343, 104] on button "Add" at bounding box center [342, 105] width 27 height 10
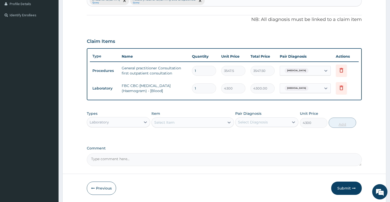
type input "0"
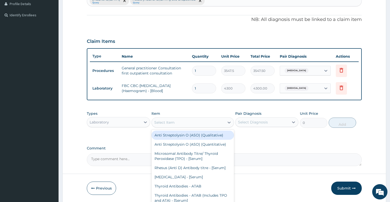
click at [161, 125] on div "Select Item" at bounding box center [188, 122] width 73 height 8
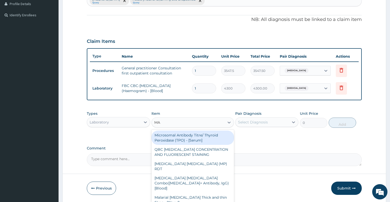
type input "MAL"
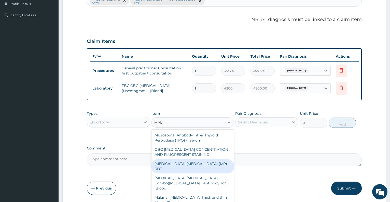
click at [174, 167] on div "MALARIA PARASITE (MP) RDT" at bounding box center [192, 166] width 82 height 14
type input "1612.5"
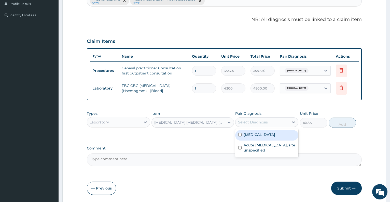
click at [253, 121] on div "Select Diagnosis" at bounding box center [253, 121] width 30 height 5
click at [260, 139] on div "Malaria, unspecified" at bounding box center [266, 135] width 63 height 10
checkbox input "true"
click at [340, 121] on button "Add" at bounding box center [342, 122] width 27 height 10
type input "0"
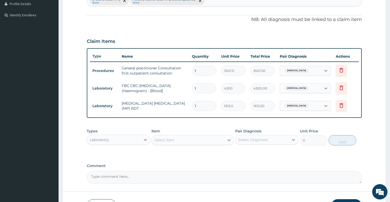
click at [118, 142] on div "Laboratory" at bounding box center [113, 139] width 53 height 8
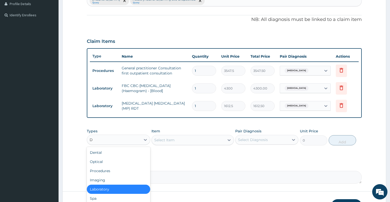
type input "DR"
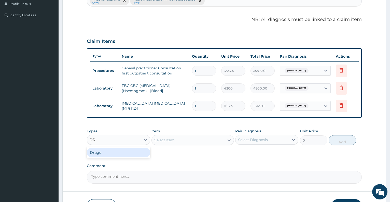
click at [119, 151] on div "Drugs" at bounding box center [118, 152] width 63 height 9
click at [165, 141] on div "Select Item" at bounding box center [192, 140] width 82 height 10
click at [165, 141] on div "Select Item" at bounding box center [164, 139] width 20 height 5
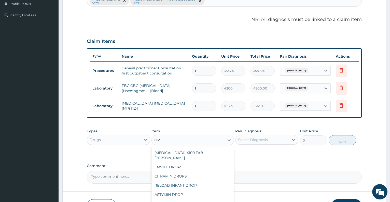
type input "D"
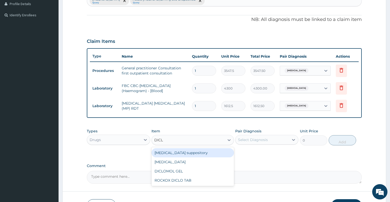
type input "DICLO"
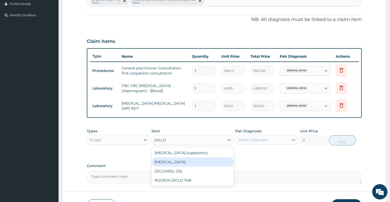
click at [182, 163] on div "Diclofenac" at bounding box center [192, 161] width 82 height 9
type input "591.25"
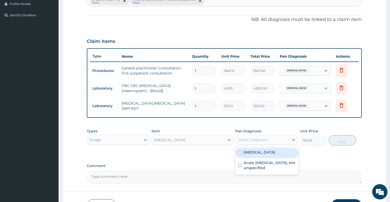
click at [257, 138] on div "Select Diagnosis" at bounding box center [253, 139] width 30 height 5
click at [265, 153] on label "Malaria, unspecified" at bounding box center [260, 151] width 32 height 5
checkbox input "true"
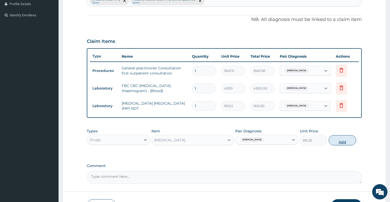
click at [340, 143] on button "Add" at bounding box center [342, 140] width 27 height 10
type input "0"
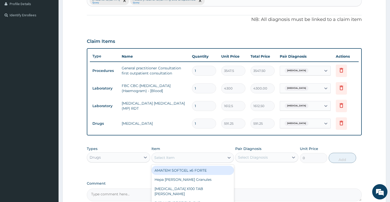
click at [157, 157] on div "Select Item" at bounding box center [164, 157] width 20 height 5
type input "EMA"
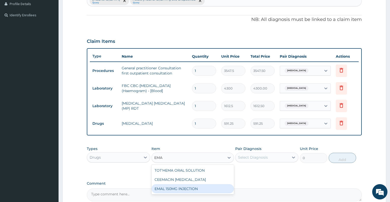
click at [165, 188] on div "EMAL 150MG INJECTION" at bounding box center [192, 188] width 82 height 9
type input "3000"
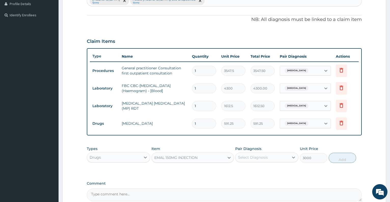
click at [244, 158] on div "Select Diagnosis" at bounding box center [253, 157] width 30 height 5
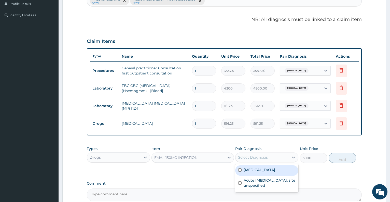
click at [250, 173] on div "Malaria, unspecified" at bounding box center [266, 170] width 63 height 10
checkbox input "true"
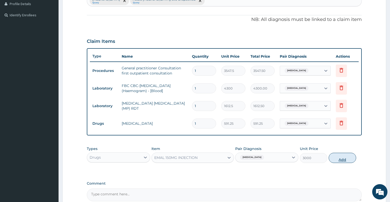
click at [341, 158] on button "Add" at bounding box center [342, 157] width 27 height 10
type input "0"
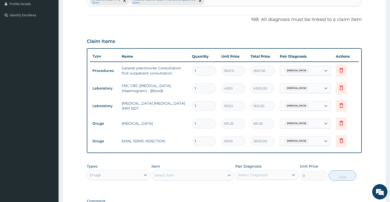
type input "0.00"
type input "3"
type input "9000.00"
type input "3"
click at [183, 173] on div "Select Item" at bounding box center [188, 175] width 73 height 8
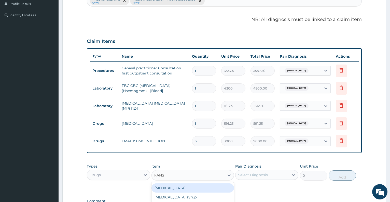
type input "FANSI"
click at [180, 189] on div "Fansidar" at bounding box center [192, 187] width 82 height 9
type input "212.85"
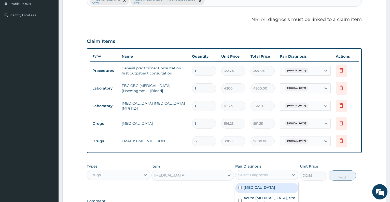
click at [259, 175] on div "Select Diagnosis" at bounding box center [253, 174] width 30 height 5
click at [262, 186] on label "Malaria, unspecified" at bounding box center [260, 187] width 32 height 5
checkbox input "true"
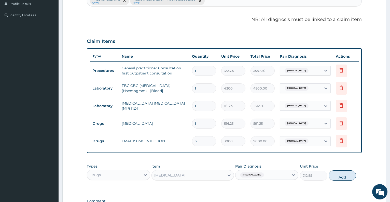
click at [338, 177] on button "Add" at bounding box center [342, 175] width 27 height 10
type input "0"
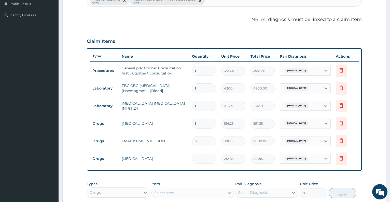
type input "0.00"
type input "3"
type input "638.55"
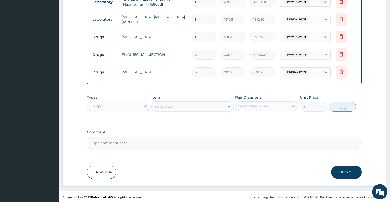
scroll to position [229, 0]
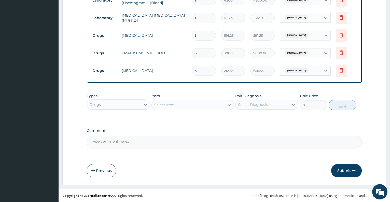
type input "3"
click at [197, 104] on div "Select Item" at bounding box center [188, 105] width 73 height 8
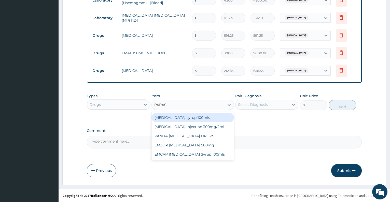
type input "PARACE"
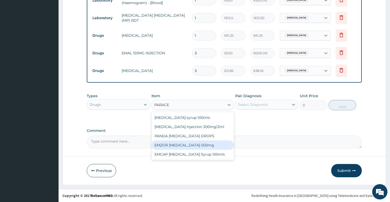
click at [205, 148] on div "EMZOR PARACETAMOL 500mg" at bounding box center [192, 144] width 82 height 9
type input "23.65"
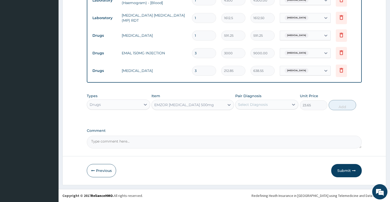
click at [273, 104] on div "Select Diagnosis" at bounding box center [261, 104] width 53 height 8
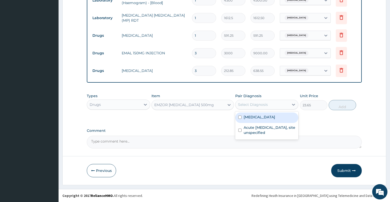
click at [270, 119] on label "Malaria, unspecified" at bounding box center [260, 116] width 32 height 5
checkbox input "true"
click at [343, 104] on button "Add" at bounding box center [342, 105] width 27 height 10
type input "0"
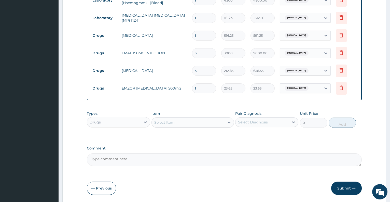
type input "18"
type input "425.70"
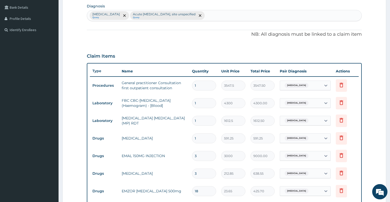
scroll to position [125, 0]
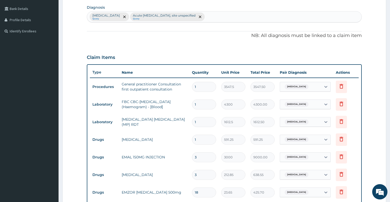
click at [203, 14] on div at bounding box center [199, 17] width 7 height 8
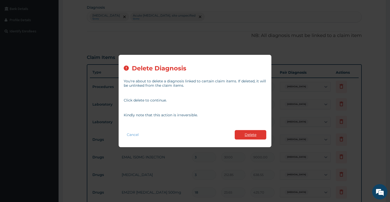
type input "18"
click at [255, 134] on button "Delete" at bounding box center [251, 134] width 32 height 9
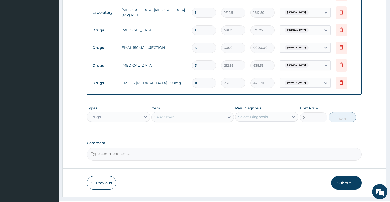
scroll to position [247, 0]
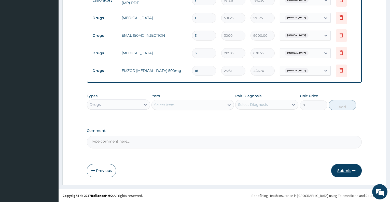
click at [345, 170] on button "Submit" at bounding box center [346, 170] width 31 height 13
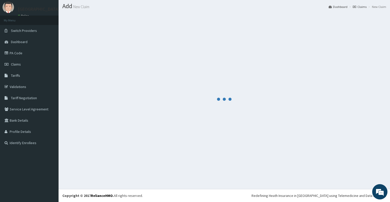
scroll to position [14, 0]
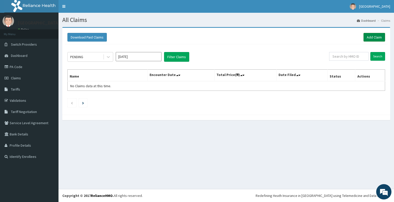
click at [373, 36] on link "Add Claim" at bounding box center [375, 37] width 22 height 9
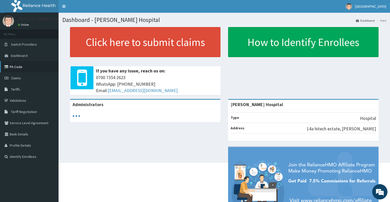
click at [18, 67] on link "PA Code" at bounding box center [29, 66] width 59 height 11
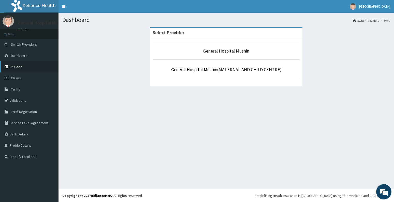
click at [22, 65] on link "PA Code" at bounding box center [29, 66] width 59 height 11
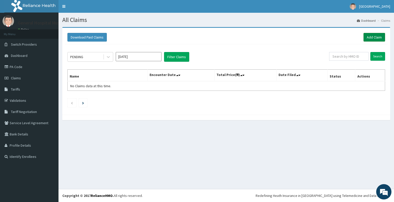
click at [370, 36] on link "Add Claim" at bounding box center [375, 37] width 22 height 9
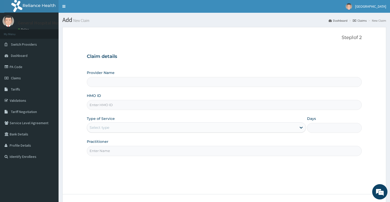
type input "General Hospital Mushin"
click at [131, 107] on input "HMO ID" at bounding box center [224, 105] width 275 height 10
type input "NZT/10105/A"
click at [110, 154] on input "Practitioner" at bounding box center [224, 151] width 275 height 10
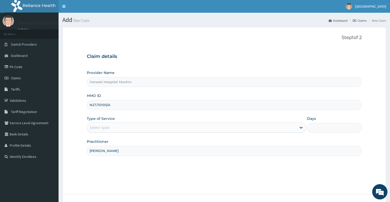
scroll to position [38, 0]
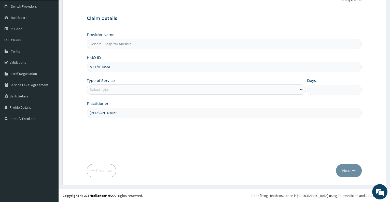
type input "[PERSON_NAME]"
click at [227, 86] on div "Select type" at bounding box center [191, 89] width 209 height 8
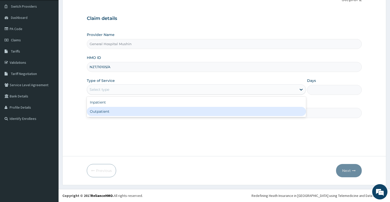
click at [209, 113] on div "Outpatient" at bounding box center [196, 111] width 219 height 9
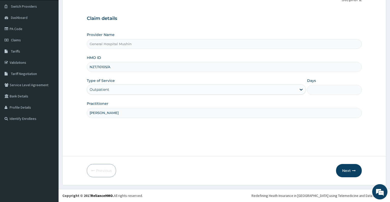
type input "1"
click at [126, 114] on input "[PERSON_NAME]" at bounding box center [224, 113] width 275 height 10
type input "DR [PERSON_NAME]"
click at [343, 170] on button "Next" at bounding box center [349, 170] width 26 height 13
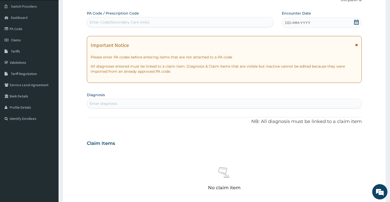
click at [190, 22] on div "Enter Code(Secondary Care Only)" at bounding box center [180, 22] width 186 height 8
paste input "PA/B65B65"
type input "PA/B65B65"
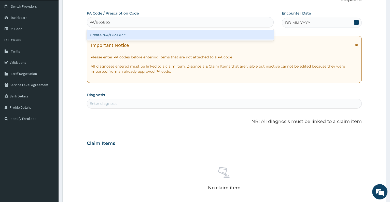
click at [196, 33] on div "Create "PA/B65B65"" at bounding box center [180, 34] width 187 height 9
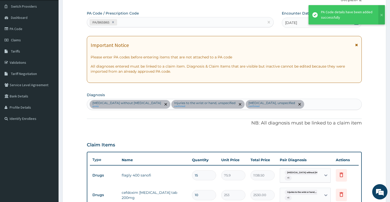
scroll to position [203, 0]
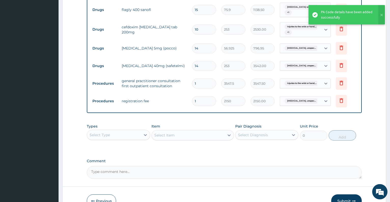
click at [343, 198] on button "Submit" at bounding box center [346, 200] width 31 height 13
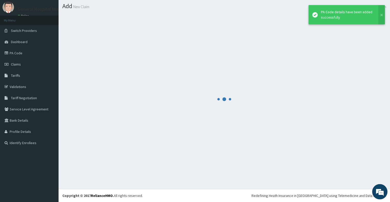
scroll to position [14, 0]
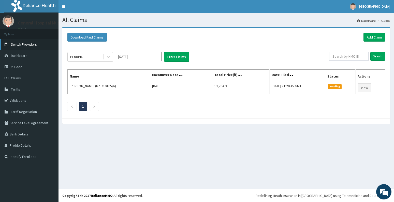
click at [33, 44] on span "Switch Providers" at bounding box center [24, 44] width 26 height 5
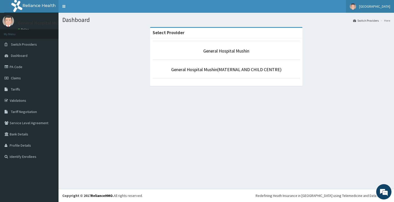
click at [380, 6] on span "[GEOGRAPHIC_DATA]" at bounding box center [374, 6] width 31 height 5
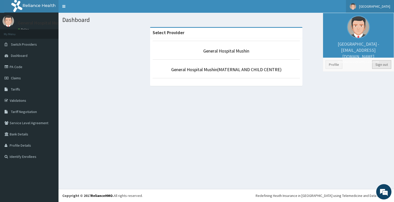
click at [381, 64] on link "Sign out" at bounding box center [381, 64] width 19 height 9
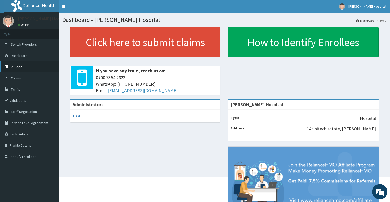
click at [20, 67] on link "PA Code" at bounding box center [29, 66] width 59 height 11
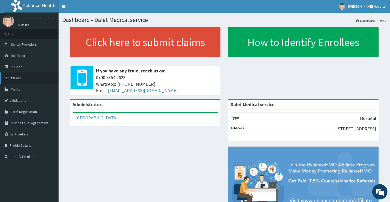
click at [14, 81] on link "Claims" at bounding box center [29, 77] width 59 height 11
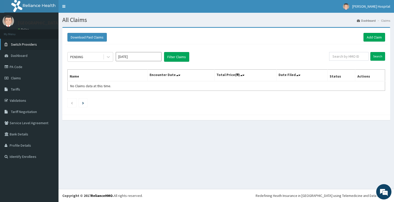
click at [26, 45] on span "Switch Providers" at bounding box center [24, 44] width 26 height 5
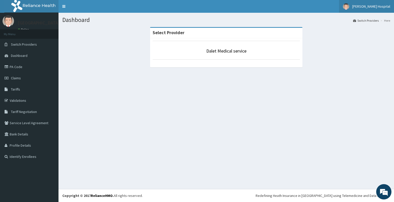
click at [385, 7] on span "[PERSON_NAME] Hospital" at bounding box center [372, 6] width 38 height 5
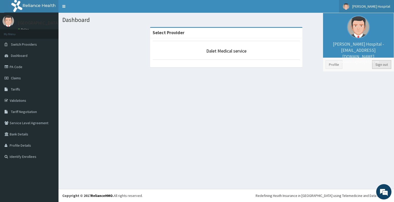
click at [381, 65] on link "Sign out" at bounding box center [381, 64] width 19 height 9
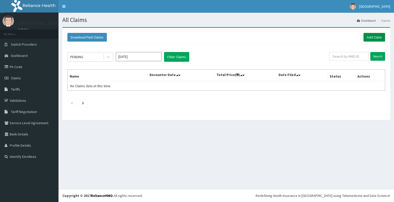
click at [374, 35] on link "Add Claim" at bounding box center [375, 37] width 22 height 9
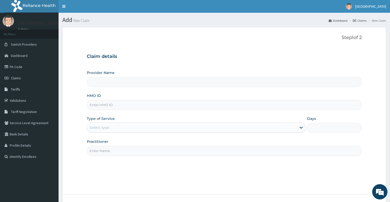
click at [146, 108] on input "HMO ID" at bounding box center [224, 105] width 275 height 10
type input "Dalet Medical service"
type input "NGL/10122/C"
click at [149, 129] on div "Select type" at bounding box center [191, 127] width 209 height 8
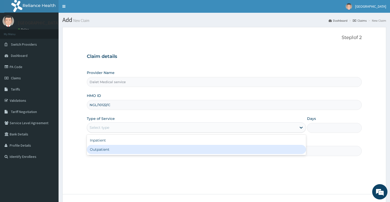
click at [145, 149] on div "Outpatient" at bounding box center [196, 149] width 219 height 9
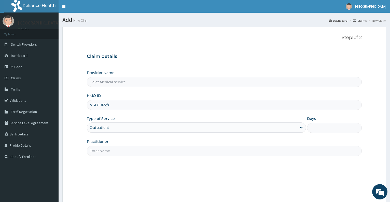
type input "1"
click at [171, 154] on input "Practitioner" at bounding box center [224, 151] width 275 height 10
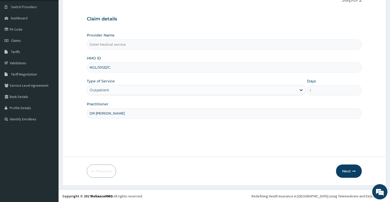
scroll to position [38, 0]
type input "DR KOKO"
click at [348, 169] on button "Next" at bounding box center [349, 170] width 26 height 13
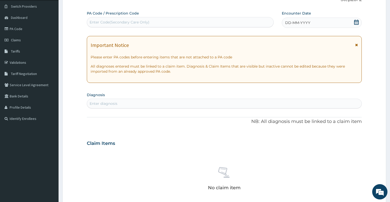
click at [356, 20] on icon at bounding box center [356, 22] width 5 height 5
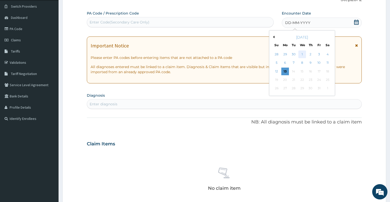
click at [302, 57] on div "1" at bounding box center [302, 54] width 8 height 8
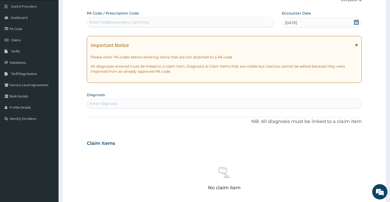
click at [177, 101] on div "Enter diagnosis" at bounding box center [224, 103] width 274 height 8
type input "UPPER"
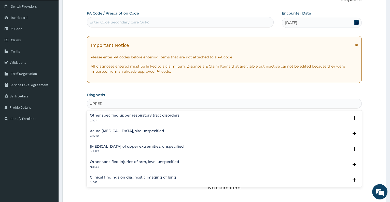
click at [156, 129] on h4 "Acute upper respiratory infection, site unspecified" at bounding box center [127, 131] width 74 height 4
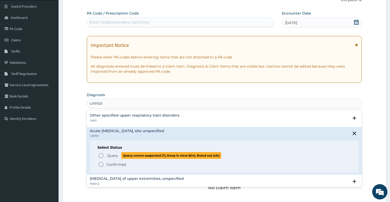
click at [115, 157] on span "Query" at bounding box center [112, 155] width 11 height 5
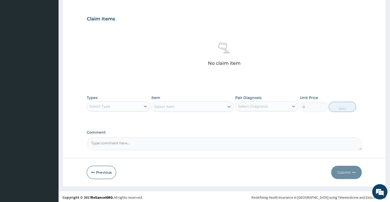
scroll to position [165, 0]
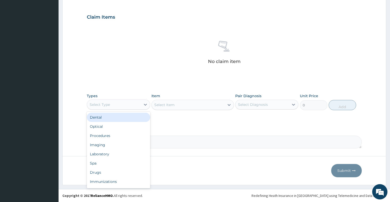
click at [134, 105] on div "Select Type" at bounding box center [113, 104] width 53 height 8
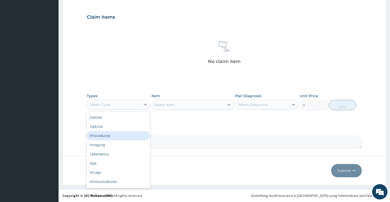
click at [121, 136] on div "Procedures" at bounding box center [118, 135] width 63 height 9
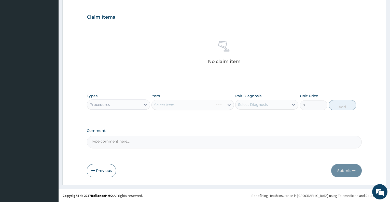
click at [190, 105] on div "Select Item" at bounding box center [192, 105] width 82 height 10
click at [190, 105] on div "Select Item" at bounding box center [188, 105] width 73 height 8
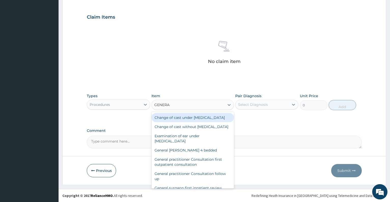
type input "GENERAL"
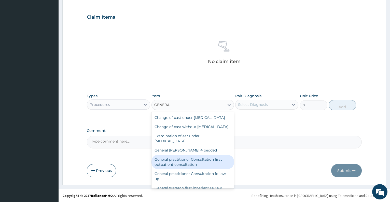
click at [205, 169] on div "General practitioner Consultation first outpatient consultation" at bounding box center [192, 162] width 82 height 14
type input "3547.5"
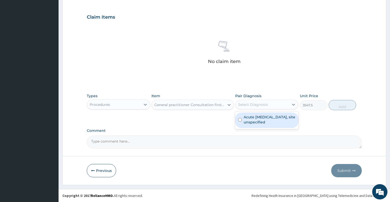
click at [265, 106] on div "Select Diagnosis" at bounding box center [253, 104] width 30 height 5
click at [265, 119] on label "Acute [MEDICAL_DATA], site unspecified" at bounding box center [270, 119] width 52 height 10
checkbox input "true"
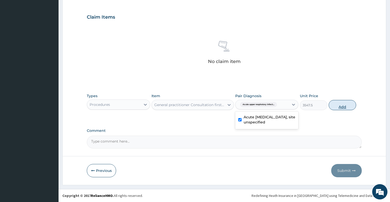
click at [341, 110] on button "Add" at bounding box center [342, 105] width 27 height 10
type input "0"
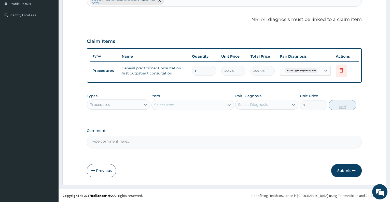
scroll to position [141, 0]
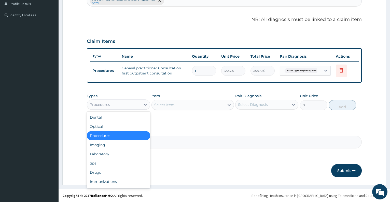
click at [138, 106] on div "Procedures" at bounding box center [113, 104] width 53 height 8
type input "L"
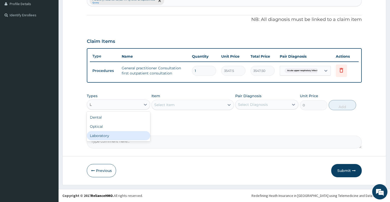
click at [139, 136] on div "Laboratory" at bounding box center [118, 135] width 63 height 9
click at [173, 106] on div "Select Item" at bounding box center [192, 105] width 82 height 10
click at [173, 106] on div "Select Item" at bounding box center [164, 104] width 20 height 5
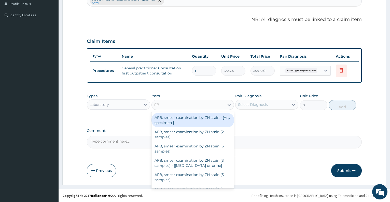
type input "FBC"
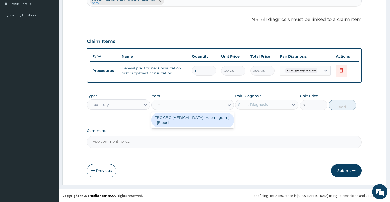
click at [182, 114] on div "FBC CBC-[MEDICAL_DATA] (Haemogram) - [Blood]" at bounding box center [192, 120] width 82 height 14
type input "4300"
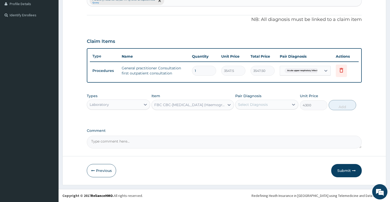
click at [257, 103] on div "Select Diagnosis" at bounding box center [253, 104] width 30 height 5
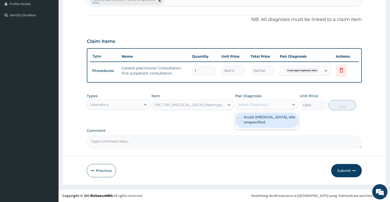
click at [259, 119] on label "Acute [MEDICAL_DATA], site unspecified" at bounding box center [270, 119] width 52 height 10
checkbox input "true"
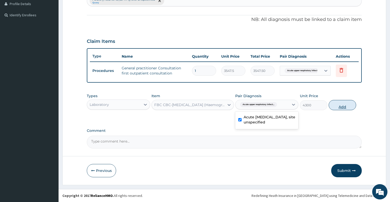
click at [345, 105] on button "Add" at bounding box center [342, 105] width 27 height 10
type input "0"
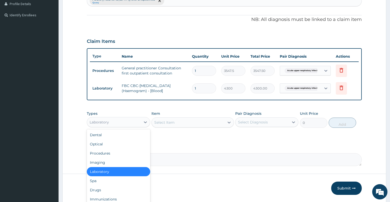
click at [126, 123] on div "Laboratory" at bounding box center [113, 122] width 53 height 8
type input "D"
click at [115, 189] on div "Drugs" at bounding box center [118, 189] width 63 height 9
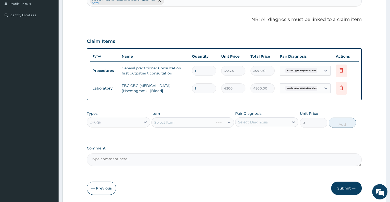
click at [189, 121] on div "Select Item" at bounding box center [192, 122] width 82 height 10
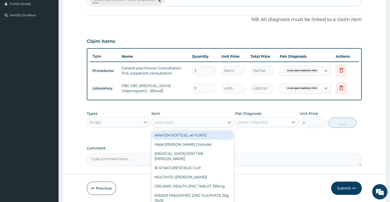
click at [189, 121] on div "Select Item" at bounding box center [188, 122] width 73 height 8
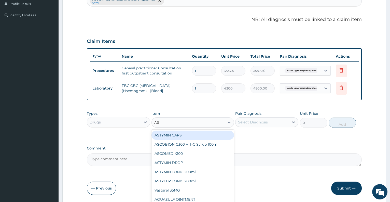
type input "ASC"
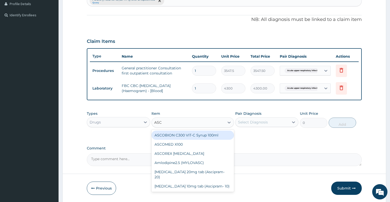
click at [198, 135] on div "ASCOBION C300 VIT-C Syrup 100ml" at bounding box center [192, 134] width 82 height 9
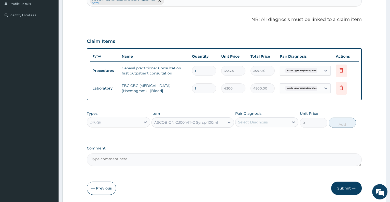
type input "946"
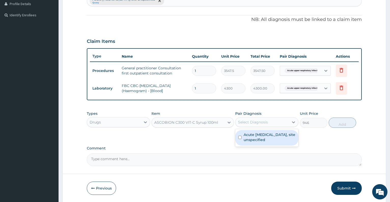
click at [262, 123] on div "Select Diagnosis" at bounding box center [253, 121] width 30 height 5
click at [262, 138] on label "Acute upper respiratory infection, site unspecified" at bounding box center [270, 137] width 52 height 10
checkbox input "true"
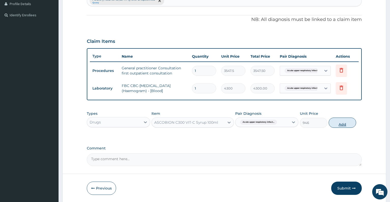
click at [344, 123] on button "Add" at bounding box center [342, 122] width 27 height 10
type input "0"
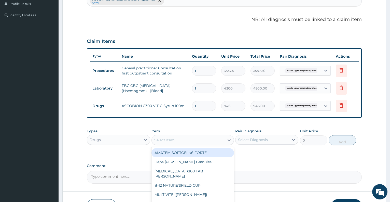
click at [207, 140] on div "Select Item" at bounding box center [188, 140] width 73 height 8
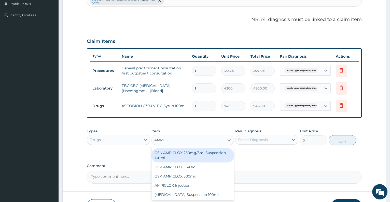
type input "AMPIC"
click at [208, 155] on div "GSK AMPICLOX 250mg/5ml Suspension 100ml" at bounding box center [192, 155] width 82 height 14
type input "1714.625"
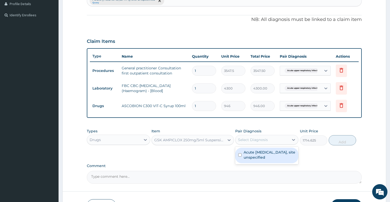
click at [264, 142] on div "Select Diagnosis" at bounding box center [253, 139] width 30 height 5
click at [263, 157] on label "Acute [MEDICAL_DATA], site unspecified" at bounding box center [270, 154] width 52 height 10
checkbox input "true"
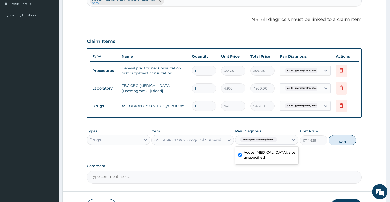
click at [342, 142] on button "Add" at bounding box center [342, 140] width 27 height 10
type input "0"
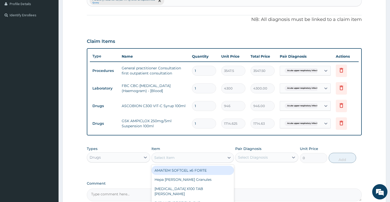
click at [189, 158] on div "Select Item" at bounding box center [188, 157] width 73 height 8
type input "PIRI"
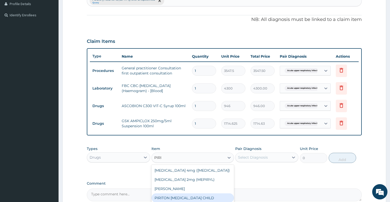
click at [201, 198] on div "PIRITON [MEDICAL_DATA] CHILD" at bounding box center [192, 197] width 82 height 9
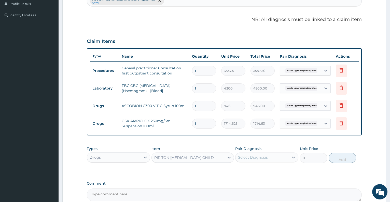
type input "1182.5"
click at [260, 157] on div "Select Diagnosis" at bounding box center [253, 157] width 30 height 5
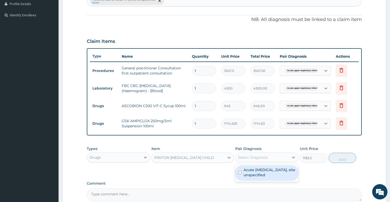
click at [264, 171] on label "Acute [MEDICAL_DATA], site unspecified" at bounding box center [270, 172] width 52 height 10
checkbox input "true"
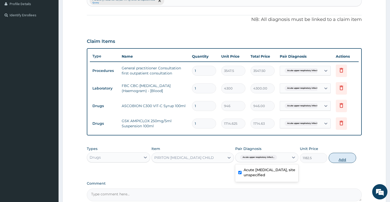
click at [340, 159] on button "Add" at bounding box center [342, 157] width 27 height 10
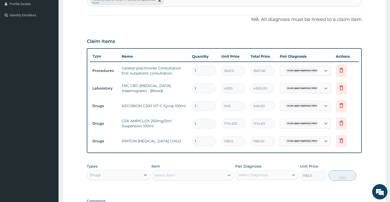
type input "0"
click at [209, 176] on div "Select Item" at bounding box center [188, 175] width 73 height 8
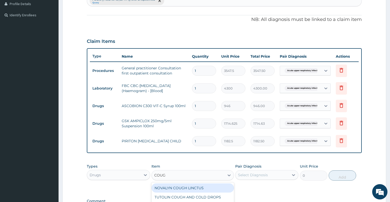
type input "COUGH"
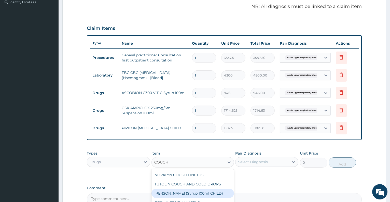
click at [211, 193] on div "[PERSON_NAME] (Syrup 100ml CHILD)" at bounding box center [192, 192] width 82 height 9
type input "1478.125"
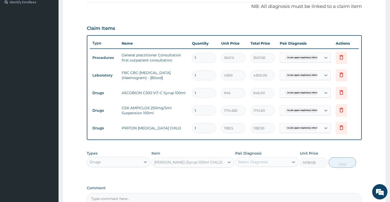
click at [270, 163] on div "Select Diagnosis" at bounding box center [261, 162] width 53 height 8
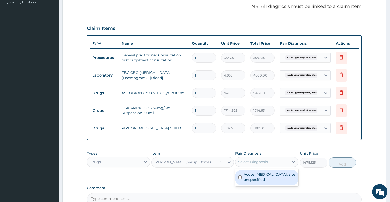
click at [274, 180] on label "Acute [MEDICAL_DATA], site unspecified" at bounding box center [270, 177] width 52 height 10
checkbox input "true"
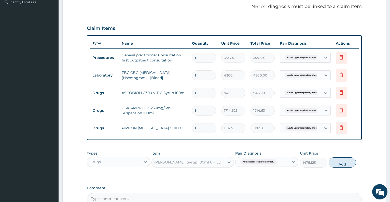
click at [350, 164] on button "Add" at bounding box center [342, 162] width 27 height 10
type input "0"
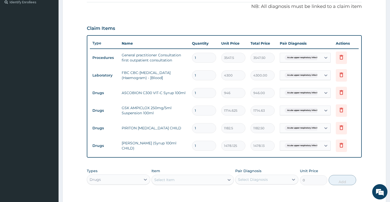
scroll to position [229, 0]
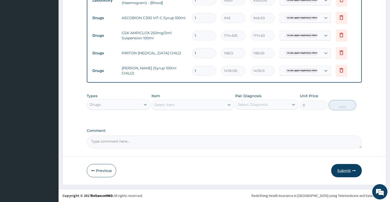
click at [344, 172] on button "Submit" at bounding box center [346, 170] width 31 height 13
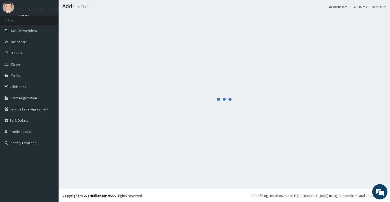
scroll to position [14, 0]
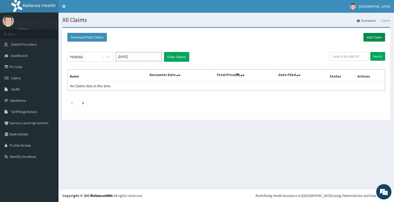
click at [374, 38] on link "Add Claim" at bounding box center [375, 37] width 22 height 9
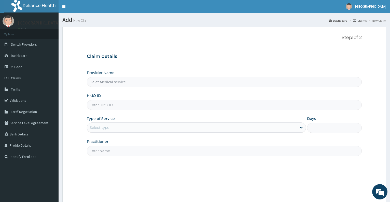
click at [141, 104] on input "HMO ID" at bounding box center [224, 105] width 275 height 10
type input "SFA/15315/A"
click at [131, 124] on div "Select type" at bounding box center [191, 127] width 209 height 8
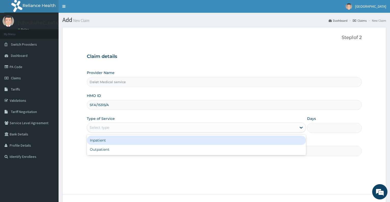
click at [118, 143] on div "Inpatient" at bounding box center [196, 139] width 219 height 9
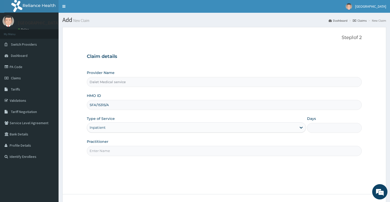
click at [323, 126] on input "Days" at bounding box center [334, 128] width 55 height 10
type input "2"
click at [183, 151] on input "Practitioner" at bounding box center [224, 151] width 275 height 10
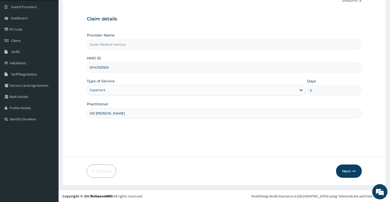
scroll to position [38, 0]
type input "DR KOKO"
click at [346, 172] on button "Next" at bounding box center [349, 170] width 26 height 13
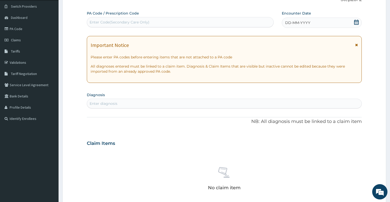
click at [238, 22] on div "Enter Code(Secondary Care Only)" at bounding box center [180, 22] width 186 height 8
type input "PA/A3"
type input "A"
click at [101, 22] on div "Enter Code(Secondary Care Only)" at bounding box center [120, 22] width 60 height 5
paste input "PA/A31132"
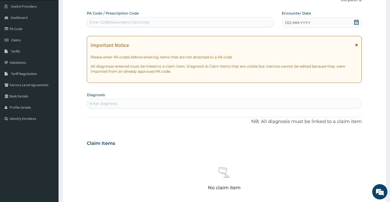
type input "PA/A31132"
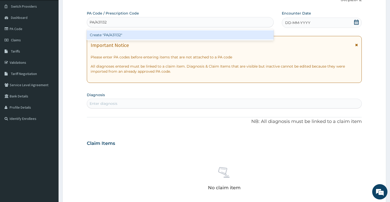
click at [105, 33] on div "Create "PA/A31132"" at bounding box center [180, 34] width 187 height 9
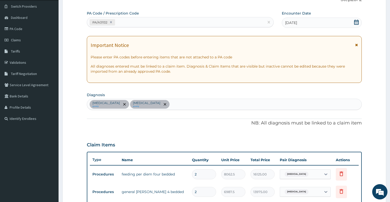
click at [157, 102] on div "Malaria query Hypoglycemia query" at bounding box center [224, 104] width 274 height 11
type input "SEPSIS"
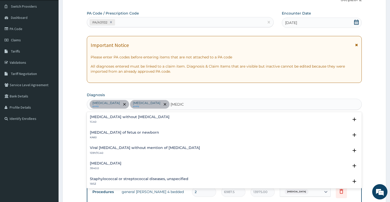
click at [129, 120] on div "Sepsis without septic shock 1G40" at bounding box center [130, 119] width 80 height 9
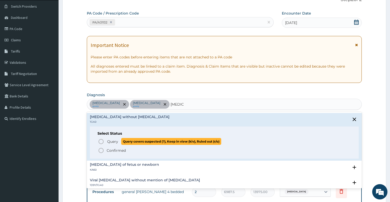
click at [113, 141] on span "Query" at bounding box center [112, 141] width 11 height 5
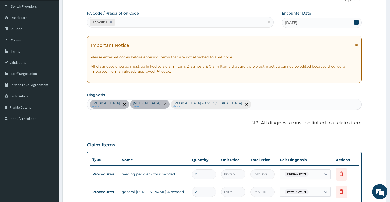
scroll to position [159, 0]
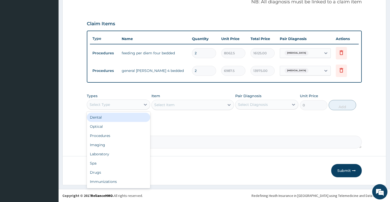
click at [115, 104] on div "Select Type" at bounding box center [113, 104] width 53 height 8
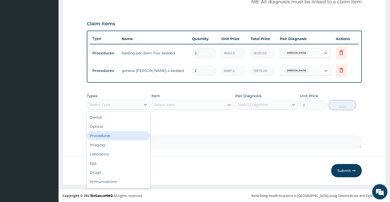
click at [104, 137] on div "Procedures" at bounding box center [118, 135] width 63 height 9
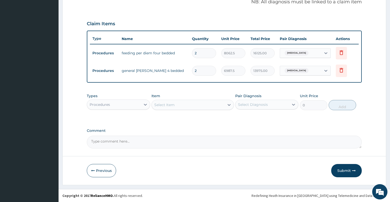
click at [170, 106] on div "Select Item" at bounding box center [164, 104] width 20 height 5
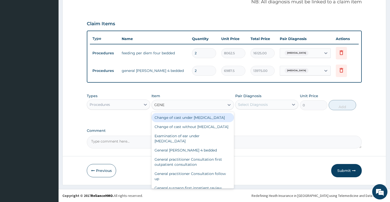
type input "GENER"
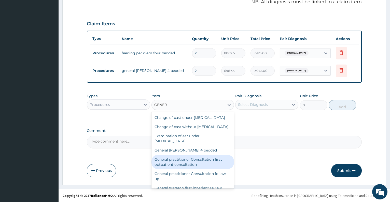
click at [183, 169] on div "General practitioner Consultation first outpatient consultation" at bounding box center [192, 162] width 82 height 14
type input "3547.5"
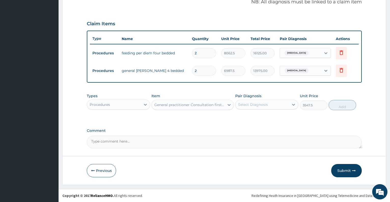
click at [256, 100] on div "Select Diagnosis" at bounding box center [266, 105] width 63 height 10
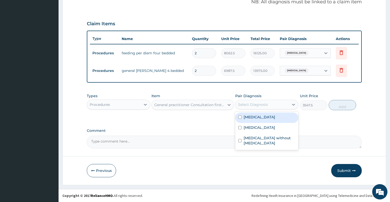
click at [258, 117] on div "Malaria" at bounding box center [266, 117] width 63 height 10
checkbox input "true"
click at [345, 106] on button "Add" at bounding box center [342, 105] width 27 height 10
type input "0"
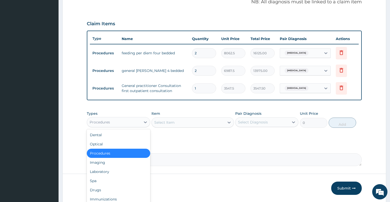
click at [109, 124] on div "Procedures" at bounding box center [100, 121] width 20 height 5
type input "L"
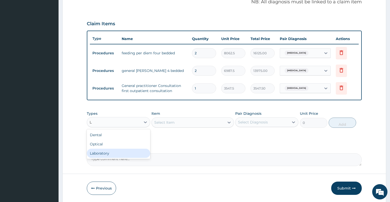
click at [113, 152] on div "Laboratory" at bounding box center [118, 152] width 63 height 9
click at [170, 121] on div "Select Item" at bounding box center [192, 122] width 82 height 10
click at [170, 121] on div "Select Item" at bounding box center [164, 122] width 20 height 5
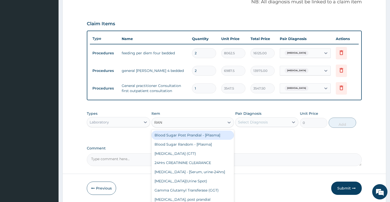
type input "RAND"
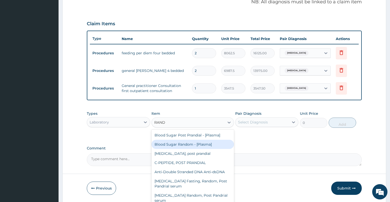
click at [185, 144] on div "Blood Sugar Random - [Plasma]" at bounding box center [192, 144] width 82 height 9
type input "1290"
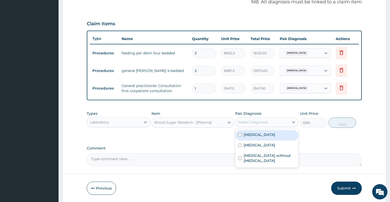
click at [251, 123] on div "Select Diagnosis" at bounding box center [253, 121] width 30 height 5
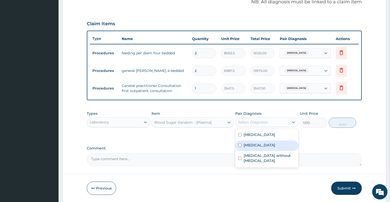
click at [253, 144] on label "Hypoglycemia" at bounding box center [260, 144] width 32 height 5
checkbox input "true"
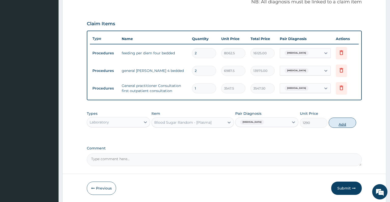
click at [346, 120] on button "Add" at bounding box center [342, 122] width 27 height 10
type input "0"
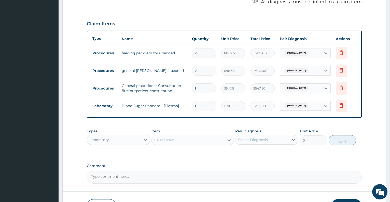
click at [176, 139] on div "Select Item" at bounding box center [188, 140] width 73 height 8
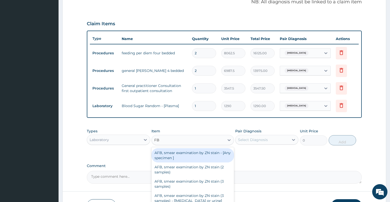
type input "FBC"
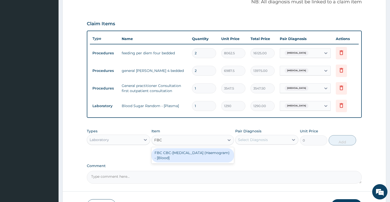
click at [181, 162] on div "FBC CBC-[MEDICAL_DATA] (Haemogram) - [Blood]" at bounding box center [192, 155] width 82 height 16
click at [210, 155] on div "FBC CBC-[MEDICAL_DATA] (Haemogram) - [Blood]" at bounding box center [192, 155] width 82 height 14
type input "4300"
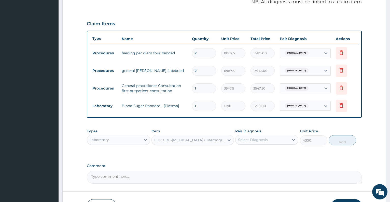
click at [253, 142] on div "Select Diagnosis" at bounding box center [261, 139] width 53 height 8
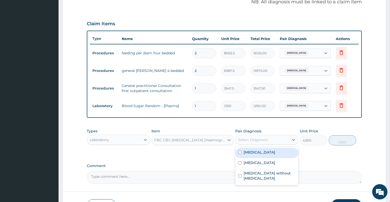
click at [255, 156] on div "Malaria" at bounding box center [266, 152] width 63 height 10
checkbox input "true"
click at [337, 139] on button "Add" at bounding box center [342, 140] width 27 height 10
type input "0"
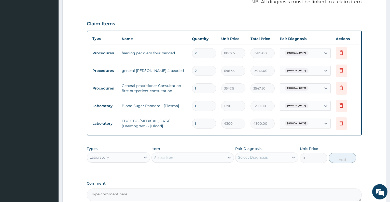
click at [185, 157] on div "Select Item" at bounding box center [188, 157] width 73 height 8
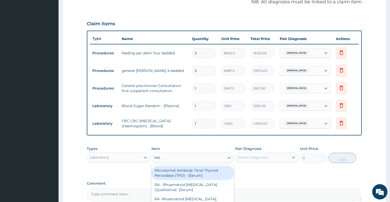
type input "MAL"
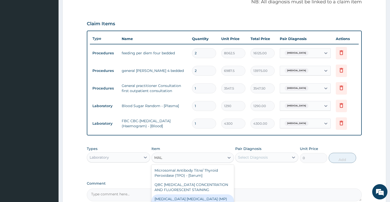
click at [204, 197] on div "[MEDICAL_DATA] [MEDICAL_DATA] (MP) RDT" at bounding box center [192, 201] width 82 height 14
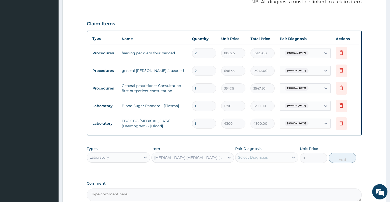
type input "1612.5"
click at [277, 159] on div "Select Diagnosis" at bounding box center [261, 157] width 53 height 8
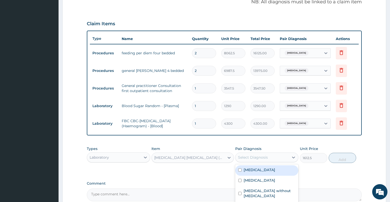
click at [275, 173] on div "Malaria" at bounding box center [266, 170] width 63 height 10
checkbox input "true"
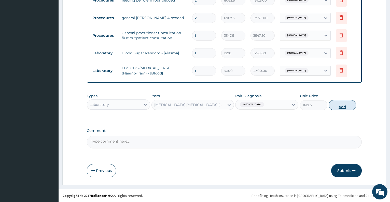
click at [339, 104] on button "Add" at bounding box center [342, 105] width 27 height 10
type input "0"
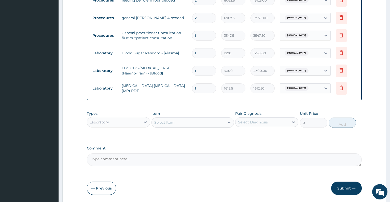
click at [107, 124] on div "Laboratory" at bounding box center [99, 121] width 19 height 5
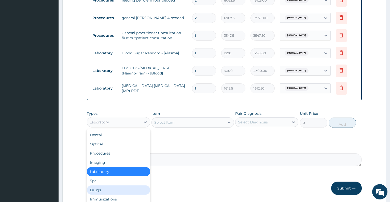
click at [105, 187] on div "Drugs" at bounding box center [118, 189] width 63 height 9
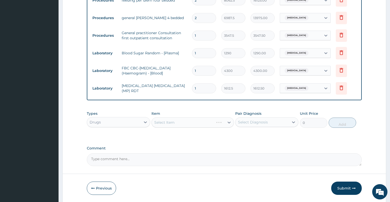
click at [172, 125] on div "Select Item" at bounding box center [192, 122] width 82 height 10
click at [172, 125] on div "Select Item" at bounding box center [188, 122] width 73 height 8
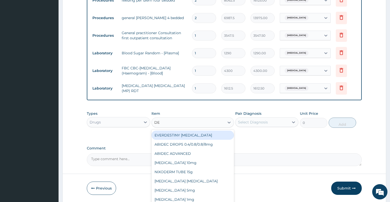
type input "DEX"
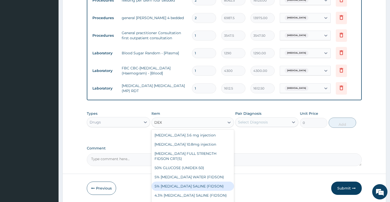
scroll to position [229, 0]
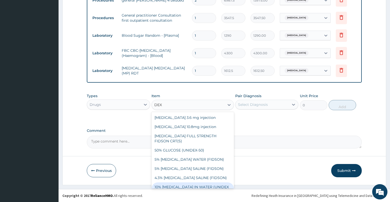
click at [209, 188] on div "10% DEXTROSE IN WATER (UNIDEX 10)" at bounding box center [192, 189] width 82 height 14
type input "1773.75"
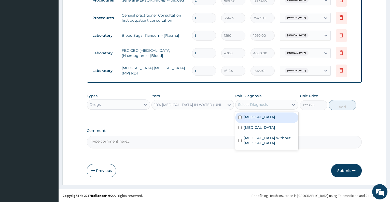
click at [267, 107] on div "Select Diagnosis" at bounding box center [261, 104] width 53 height 8
click at [263, 120] on div "Malaria" at bounding box center [266, 117] width 63 height 10
checkbox input "true"
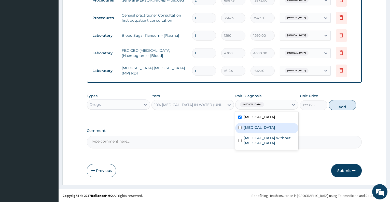
click at [266, 127] on label "Hypoglycemia" at bounding box center [260, 127] width 32 height 5
checkbox input "true"
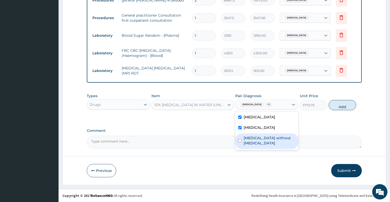
click at [272, 136] on label "Sepsis without septic shock" at bounding box center [270, 140] width 52 height 10
checkbox input "true"
click at [339, 105] on button "Add" at bounding box center [342, 105] width 27 height 10
type input "0"
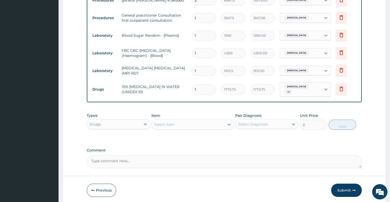
type input "0.00"
type input "5"
type input "8868.75"
type input "0.00"
type input "4"
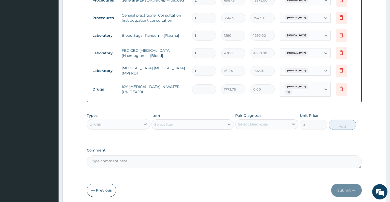
type input "7095.00"
type input "4"
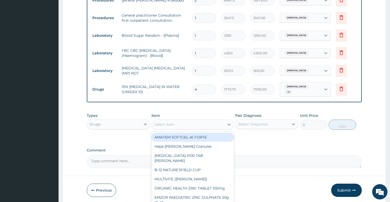
click at [169, 124] on div "Select Item" at bounding box center [164, 124] width 20 height 5
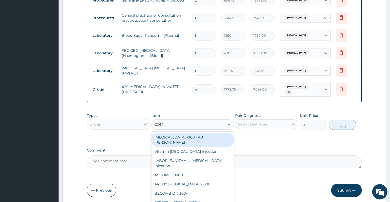
type input "COMP"
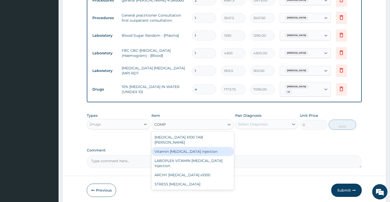
click at [180, 147] on div "Vitamin [MEDICAL_DATA] injection" at bounding box center [192, 151] width 82 height 9
type input "354.75"
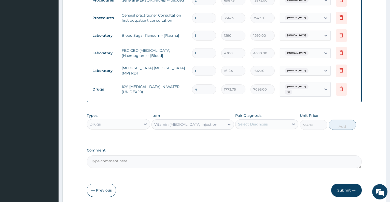
click at [251, 127] on div "Pair Diagnosis Select Diagnosis" at bounding box center [266, 121] width 63 height 17
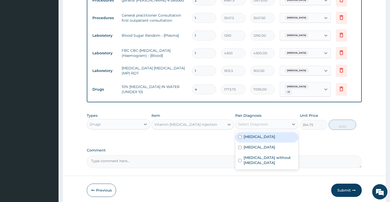
click at [256, 123] on div "Select Diagnosis" at bounding box center [253, 123] width 30 height 5
click at [257, 136] on label "Malaria" at bounding box center [260, 136] width 32 height 5
checkbox input "true"
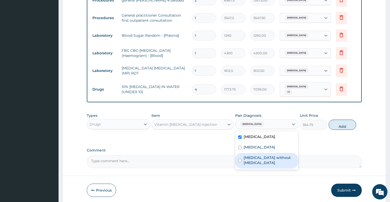
click at [261, 155] on label "Sepsis without septic shock" at bounding box center [270, 160] width 52 height 10
checkbox input "true"
click at [344, 120] on button "Add" at bounding box center [342, 124] width 27 height 10
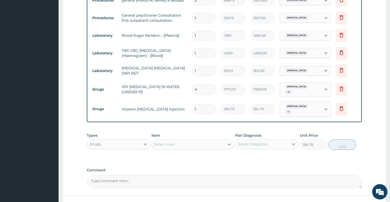
type input "0"
type input "0.00"
type input "4"
type input "1419.00"
type input "4"
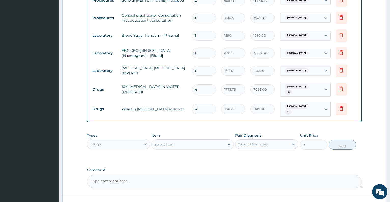
click at [208, 139] on div "Select Item" at bounding box center [192, 144] width 82 height 10
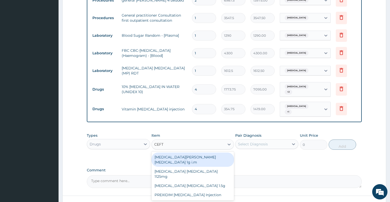
type input "CEFTR"
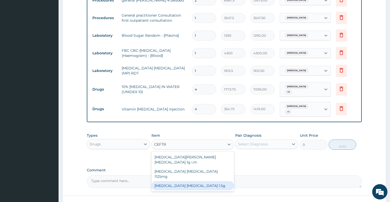
click at [203, 181] on div "[MEDICAL_DATA] [MEDICAL_DATA] 1.5g" at bounding box center [192, 185] width 82 height 9
type input "1419"
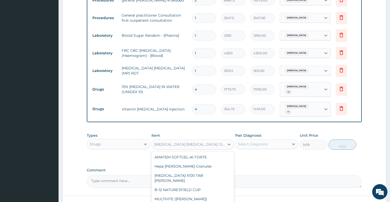
click at [208, 144] on div "[MEDICAL_DATA] [MEDICAL_DATA] 1.5g" at bounding box center [188, 144] width 73 height 8
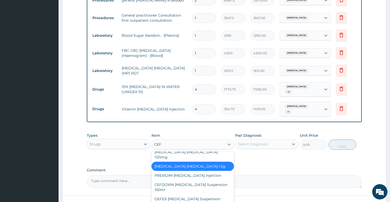
scroll to position [70, 0]
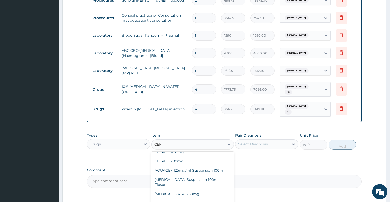
type input "CEFT"
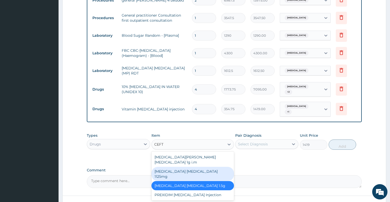
click at [213, 166] on div "[MEDICAL_DATA] [MEDICAL_DATA] 1125mg" at bounding box center [192, 173] width 82 height 14
type input "2365"
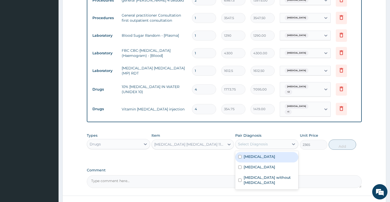
click at [256, 141] on div "Select Diagnosis" at bounding box center [253, 143] width 30 height 5
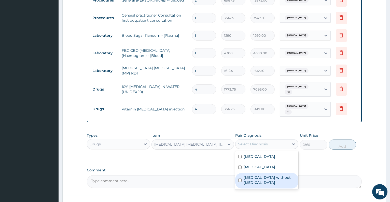
click at [263, 173] on div "Sepsis without septic shock" at bounding box center [266, 181] width 63 height 16
checkbox input "true"
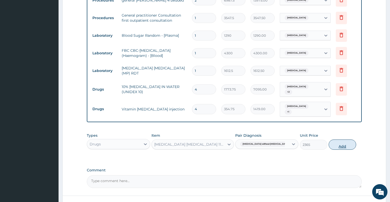
click at [336, 139] on button "Add" at bounding box center [342, 144] width 27 height 10
type input "0"
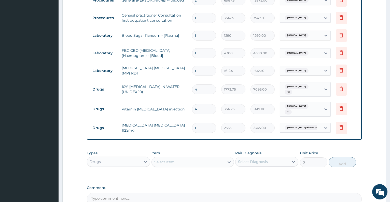
type input "0.00"
type input "4"
type input "9460.00"
type input "4"
click at [193, 158] on div "Select Item" at bounding box center [188, 162] width 73 height 8
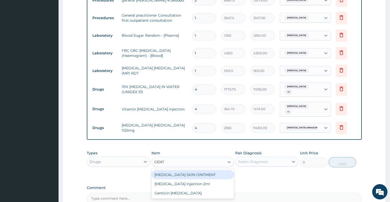
type input "GENTA"
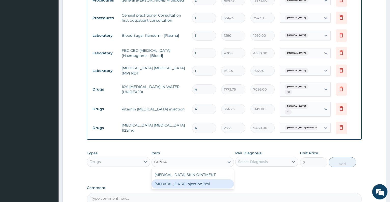
click at [195, 179] on div "GENTAMICIN Injection 2ml" at bounding box center [192, 183] width 82 height 9
type input "331.1"
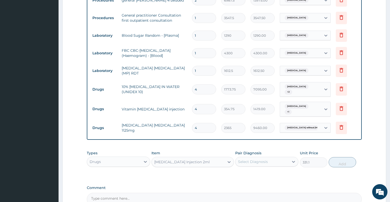
click at [267, 159] on div "Select Diagnosis" at bounding box center [253, 161] width 30 height 5
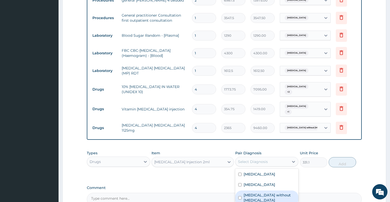
click at [274, 192] on label "Sepsis without septic shock" at bounding box center [270, 197] width 52 height 10
checkbox input "true"
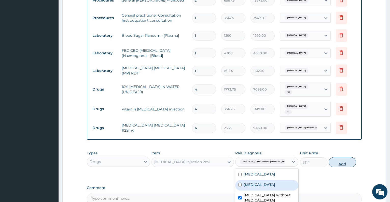
click at [342, 158] on button "Add" at bounding box center [342, 162] width 27 height 10
type input "0"
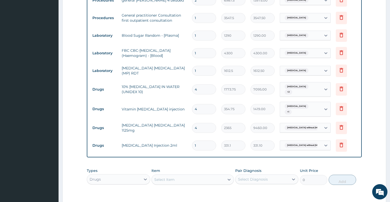
type input "0.00"
type input "4"
type input "1324.40"
type input "4"
click at [196, 176] on div "Select Item" at bounding box center [188, 179] width 73 height 8
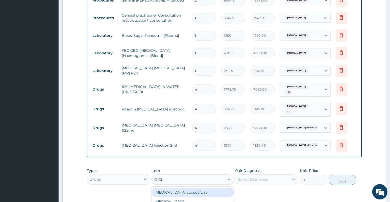
type input "DICLO"
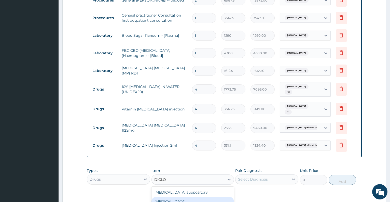
click at [188, 198] on div "[MEDICAL_DATA]" at bounding box center [192, 201] width 82 height 9
type input "591.25"
click at [250, 177] on div "Select Diagnosis" at bounding box center [253, 178] width 30 height 5
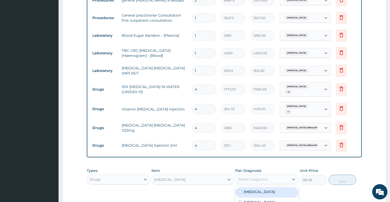
click at [254, 189] on label "Malaria" at bounding box center [260, 191] width 32 height 5
checkbox input "true"
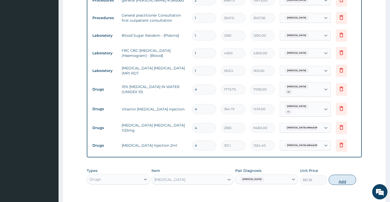
click at [346, 176] on button "Add" at bounding box center [342, 179] width 27 height 10
type input "0"
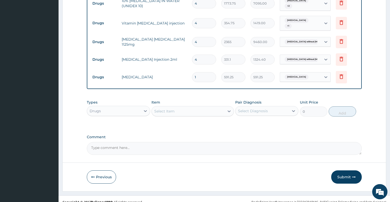
scroll to position [317, 0]
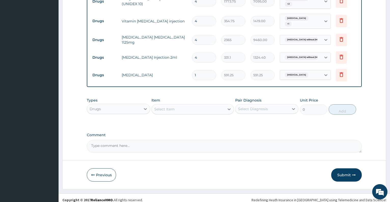
click at [195, 106] on div "Select Item" at bounding box center [188, 109] width 73 height 8
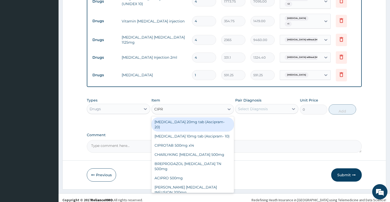
type input "CIPRO"
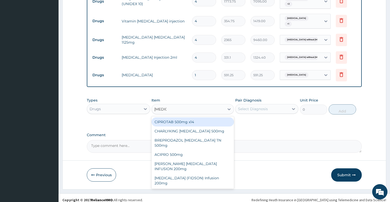
click at [198, 117] on div "CIPROTAB 500mg x14" at bounding box center [192, 121] width 82 height 9
type input "319.275"
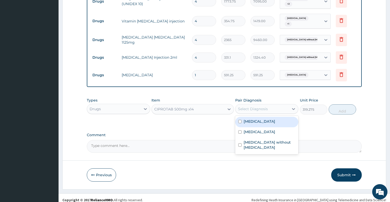
click at [250, 106] on div "Select Diagnosis" at bounding box center [253, 108] width 30 height 5
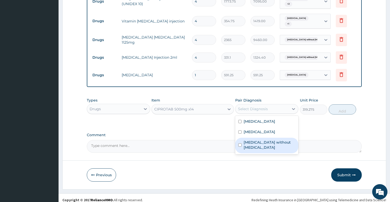
click at [255, 140] on label "[MEDICAL_DATA] without [MEDICAL_DATA]" at bounding box center [270, 145] width 52 height 10
checkbox input "true"
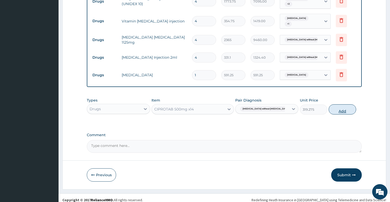
click at [344, 104] on button "Add" at bounding box center [342, 109] width 27 height 10
type input "0"
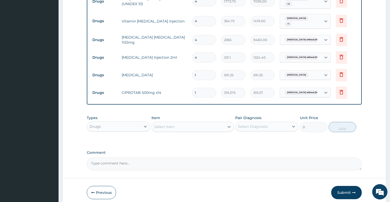
type input "10"
type input "3192.75"
type input "10"
click at [280, 150] on label "Comment" at bounding box center [224, 152] width 275 height 4
click at [280, 157] on textarea "Comment" at bounding box center [224, 163] width 275 height 13
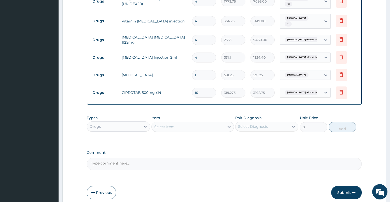
click at [184, 124] on div "Select Item" at bounding box center [188, 126] width 73 height 8
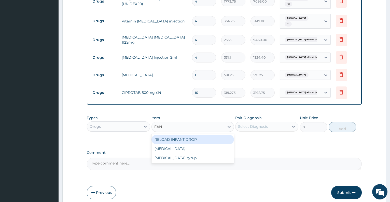
type input "FANS"
click at [188, 135] on div "[MEDICAL_DATA]" at bounding box center [192, 139] width 82 height 9
type input "212.85"
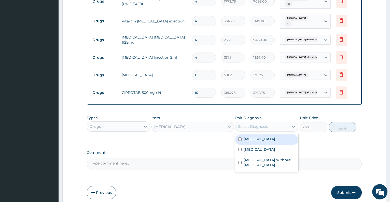
click at [247, 122] on div "Select Diagnosis" at bounding box center [261, 126] width 53 height 8
click at [254, 139] on div "Malaria" at bounding box center [266, 139] width 63 height 10
checkbox input "true"
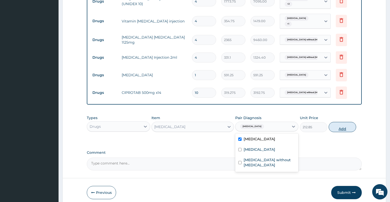
click at [344, 122] on button "Add" at bounding box center [342, 127] width 27 height 10
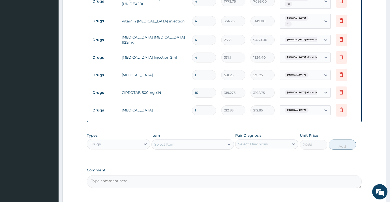
type input "0"
type input "0.00"
type input "3"
type input "638.55"
type input "3"
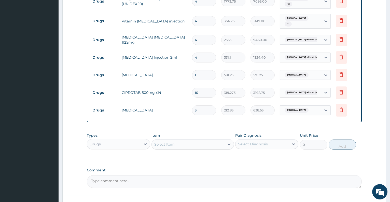
click at [222, 140] on div "Select Item" at bounding box center [188, 144] width 73 height 8
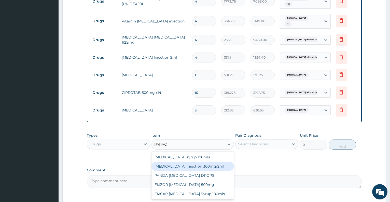
type input "PARACE"
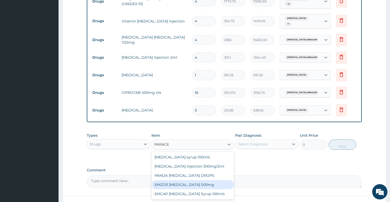
click at [200, 182] on div "EMZOR [MEDICAL_DATA] 500mg" at bounding box center [192, 184] width 82 height 9
type input "23.65"
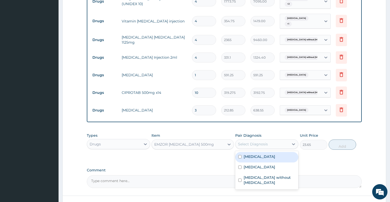
click at [255, 143] on div "Select Diagnosis" at bounding box center [261, 144] width 53 height 8
click at [259, 153] on div "Malaria" at bounding box center [266, 157] width 63 height 10
checkbox input "true"
click at [342, 139] on button "Add" at bounding box center [342, 144] width 27 height 10
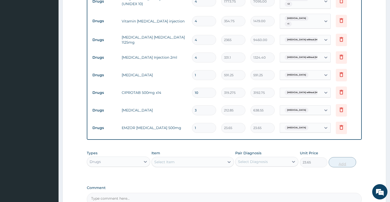
type input "0"
type input "18"
type input "425.70"
type input "18"
click at [207, 159] on div "Select Item" at bounding box center [188, 162] width 73 height 8
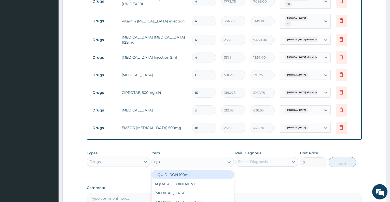
type input "QUI"
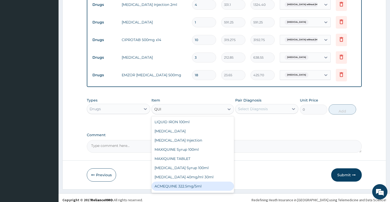
scroll to position [36, 0]
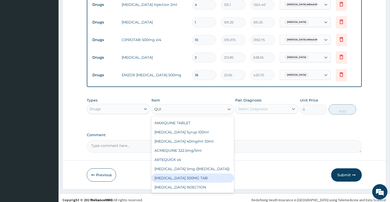
click at [169, 173] on div "[MEDICAL_DATA] 300MG TAB" at bounding box center [192, 177] width 82 height 9
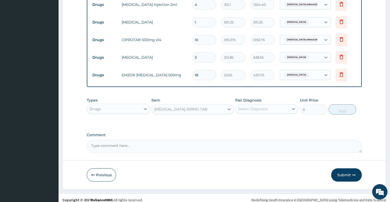
type input "300"
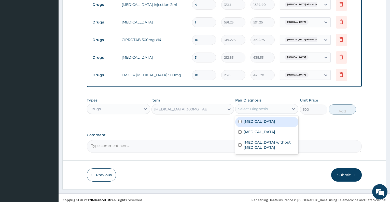
click at [267, 106] on div "Select Diagnosis" at bounding box center [253, 108] width 30 height 5
click at [265, 120] on div "Malaria" at bounding box center [266, 122] width 63 height 10
checkbox input "true"
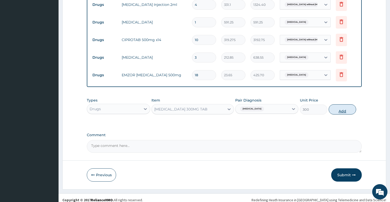
click at [340, 107] on button "Add" at bounding box center [342, 109] width 27 height 10
type input "0"
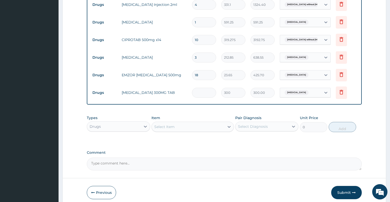
type input "0.00"
type input "3"
type input "900.00"
type input "0.00"
type input "2"
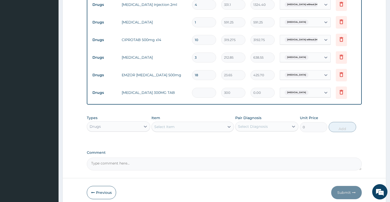
type input "600.00"
type input "24"
type input "7200.00"
type input "24"
click at [345, 188] on button "Submit" at bounding box center [346, 192] width 31 height 13
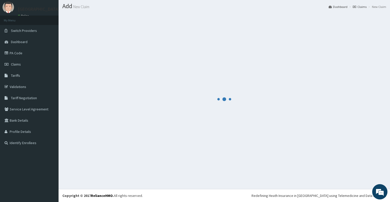
scroll to position [14, 0]
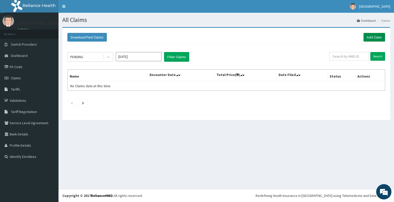
click at [372, 38] on link "Add Claim" at bounding box center [375, 37] width 22 height 9
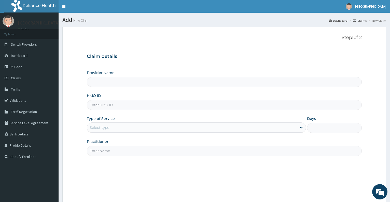
type input "Dalet Medical service"
click at [227, 106] on input "HMO ID" at bounding box center [224, 105] width 275 height 10
type input "NGL/10122/D"
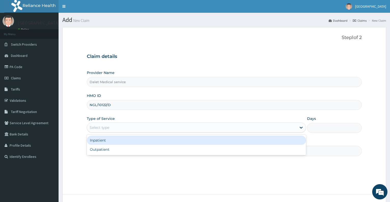
click at [212, 124] on div "Select type" at bounding box center [191, 127] width 209 height 8
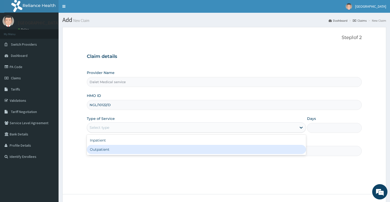
click at [188, 151] on div "Outpatient" at bounding box center [196, 149] width 219 height 9
type input "1"
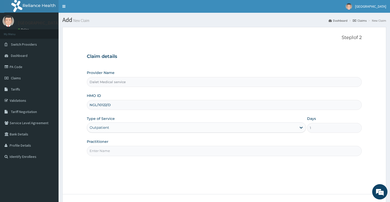
click at [186, 152] on input "Practitioner" at bounding box center [224, 151] width 275 height 10
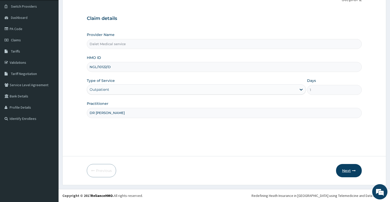
type input "DR [PERSON_NAME]"
click at [346, 170] on button "Next" at bounding box center [349, 170] width 26 height 13
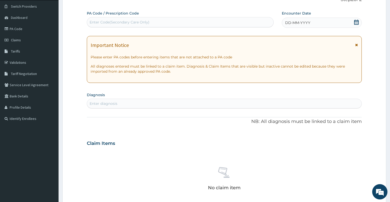
click at [355, 22] on icon at bounding box center [356, 22] width 5 height 5
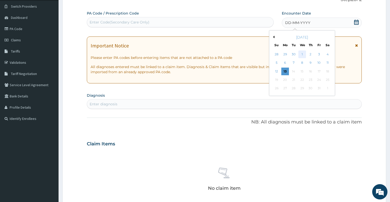
click at [303, 54] on div "1" at bounding box center [302, 54] width 8 height 8
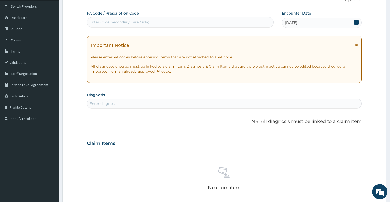
click at [205, 106] on div "Enter diagnosis" at bounding box center [224, 103] width 274 height 8
type input "M"
type input "R"
type input "UPPER"
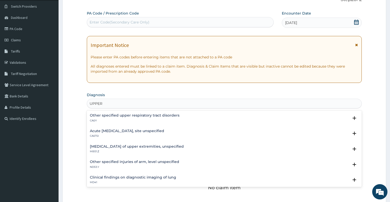
click at [164, 130] on h4 "Acute [MEDICAL_DATA], site unspecified" at bounding box center [127, 131] width 74 height 4
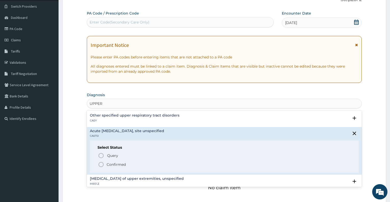
drag, startPoint x: 112, startPoint y: 164, endPoint x: 147, endPoint y: 99, distance: 74.1
click at [147, 99] on div "option Acute [MEDICAL_DATA], site unspecified focused, 2 of 50. 50 results avai…" at bounding box center [224, 104] width 275 height 10
click at [116, 163] on p "Confirmed" at bounding box center [116, 164] width 19 height 5
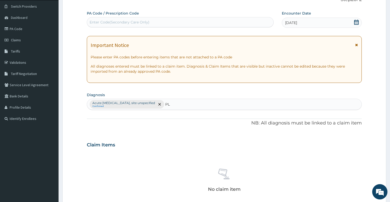
type input "P"
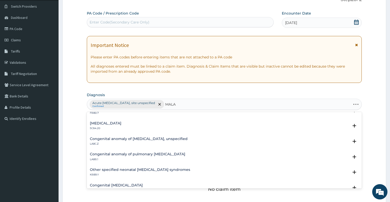
scroll to position [0, 0]
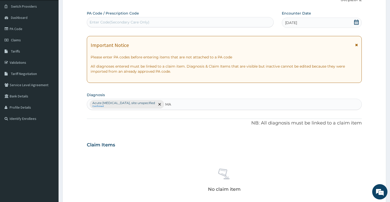
type input "M"
type input "P"
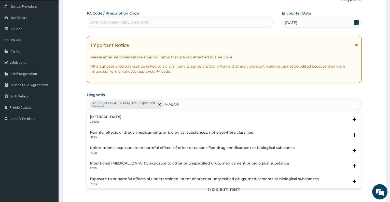
type input "MALARIA"
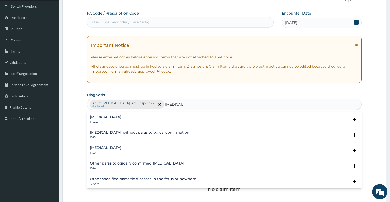
click at [121, 148] on h4 "Malaria, unspecified" at bounding box center [106, 148] width 32 height 4
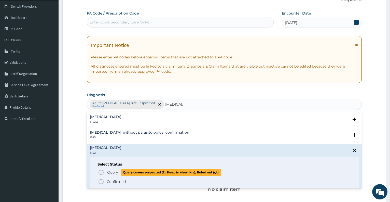
click at [114, 171] on span "Query" at bounding box center [112, 172] width 11 height 5
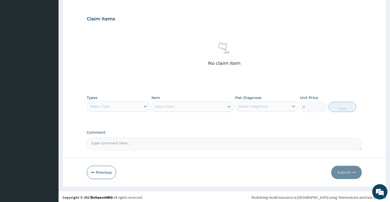
scroll to position [165, 0]
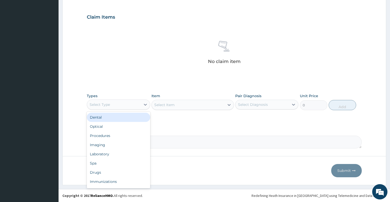
click at [129, 103] on div "Select Type" at bounding box center [113, 104] width 53 height 8
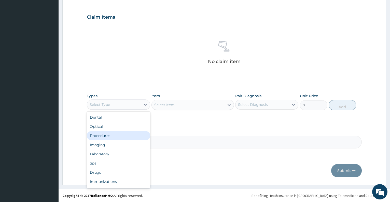
click at [116, 137] on div "Procedures" at bounding box center [118, 135] width 63 height 9
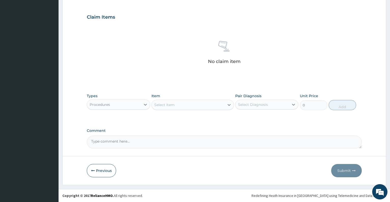
click at [186, 105] on div "Select Item" at bounding box center [192, 105] width 82 height 10
click at [186, 105] on div "Select Item" at bounding box center [188, 105] width 73 height 8
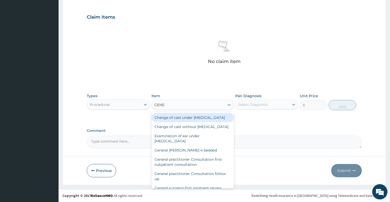
type input "GENER"
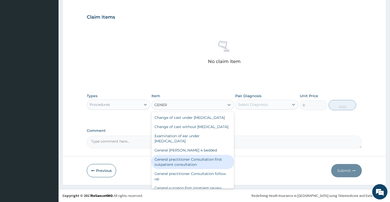
click at [199, 169] on div "General practitioner Consultation first outpatient consultation" at bounding box center [192, 162] width 82 height 14
type input "3547.5"
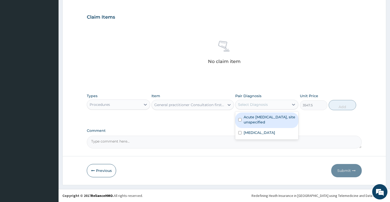
click at [266, 104] on div "Select Diagnosis" at bounding box center [253, 104] width 30 height 5
click at [265, 121] on label "Acute [MEDICAL_DATA], site unspecified" at bounding box center [270, 119] width 52 height 10
checkbox input "true"
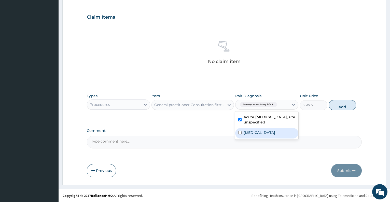
click at [268, 132] on label "[MEDICAL_DATA]" at bounding box center [260, 132] width 32 height 5
checkbox input "true"
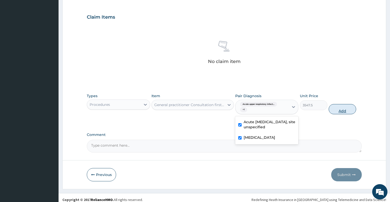
click at [339, 108] on button "Add" at bounding box center [342, 109] width 27 height 10
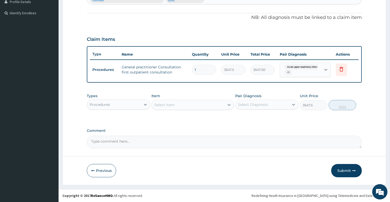
type input "0"
click at [133, 105] on div "Procedures" at bounding box center [113, 104] width 53 height 8
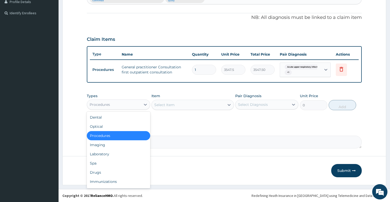
type input "L"
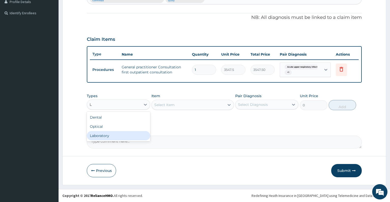
click at [125, 139] on div "Laboratory" at bounding box center [118, 135] width 63 height 9
click at [174, 107] on div "Select Item" at bounding box center [192, 105] width 82 height 10
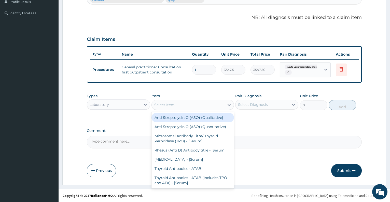
click at [174, 107] on div "Select Item" at bounding box center [164, 104] width 20 height 5
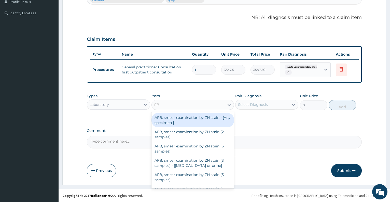
type input "FBC"
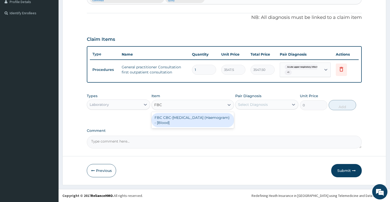
click at [178, 115] on div "FBC CBC-[MEDICAL_DATA] (Haemogram) - [Blood]" at bounding box center [192, 120] width 82 height 14
type input "4300"
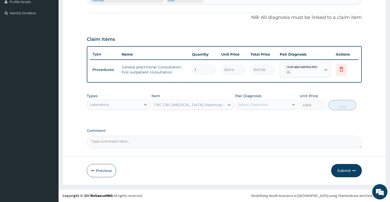
click at [253, 104] on div "Select Diagnosis" at bounding box center [253, 104] width 30 height 5
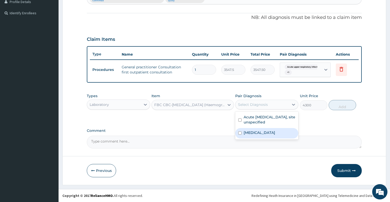
click at [264, 130] on label "[MEDICAL_DATA]" at bounding box center [260, 132] width 32 height 5
checkbox input "true"
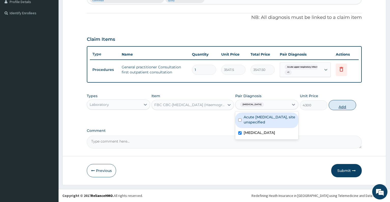
click at [341, 104] on button "Add" at bounding box center [342, 105] width 27 height 10
type input "0"
click at [341, 104] on div "PA Code / Prescription Code Enter Code(Secondary Care Only) Encounter Date 01-1…" at bounding box center [224, 26] width 275 height 243
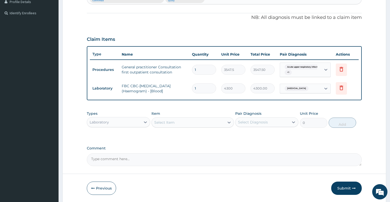
click at [198, 121] on div "Select Item" at bounding box center [188, 122] width 73 height 8
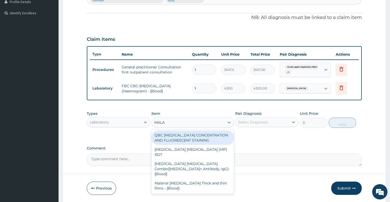
type input "MALAR"
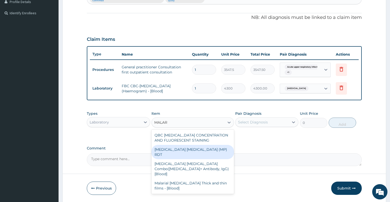
click at [202, 152] on div "[MEDICAL_DATA] [MEDICAL_DATA] (MP) RDT" at bounding box center [192, 152] width 82 height 14
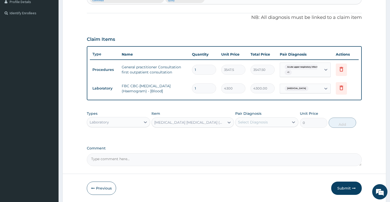
type input "1612.5"
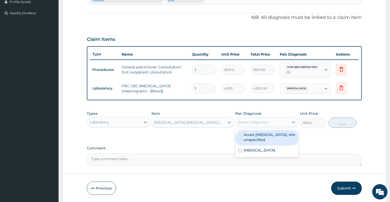
click at [251, 122] on div "Select Diagnosis" at bounding box center [253, 121] width 30 height 5
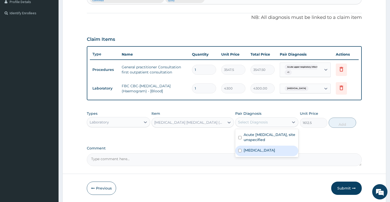
click at [261, 151] on label "[MEDICAL_DATA]" at bounding box center [260, 149] width 32 height 5
checkbox input "true"
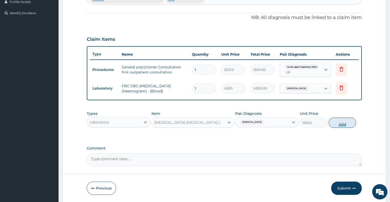
click at [347, 120] on button "Add" at bounding box center [342, 122] width 27 height 10
type input "0"
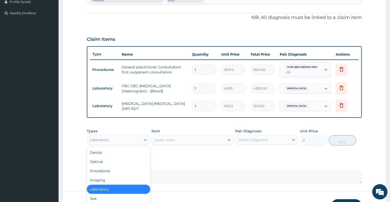
click at [124, 137] on div "Laboratory" at bounding box center [113, 139] width 53 height 8
type input "DR"
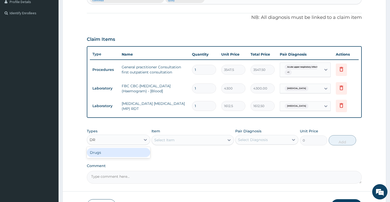
click at [126, 152] on div "Drugs" at bounding box center [118, 152] width 63 height 9
click at [167, 139] on div "Select Item" at bounding box center [192, 140] width 82 height 10
click at [167, 139] on div "Select Item" at bounding box center [164, 139] width 20 height 5
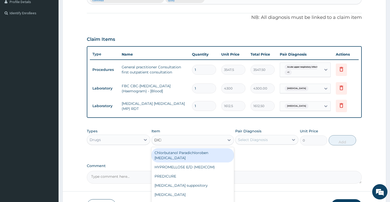
type input "DICLO"
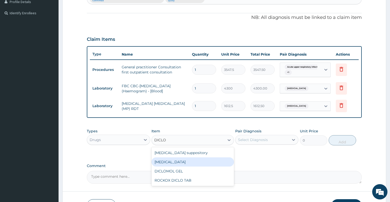
click at [171, 159] on div "[MEDICAL_DATA]" at bounding box center [192, 161] width 82 height 9
type input "591.25"
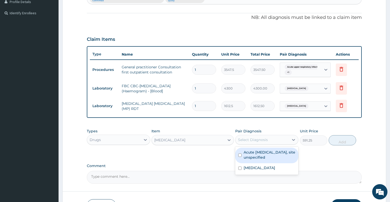
click at [276, 139] on div "Select Diagnosis" at bounding box center [261, 139] width 53 height 8
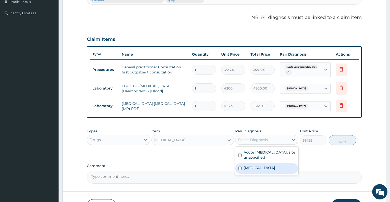
click at [261, 169] on label "[MEDICAL_DATA]" at bounding box center [260, 167] width 32 height 5
checkbox input "true"
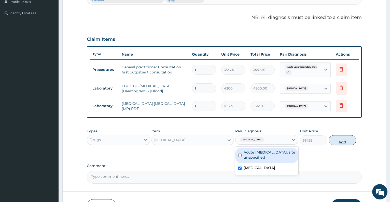
click at [342, 140] on button "Add" at bounding box center [342, 140] width 27 height 10
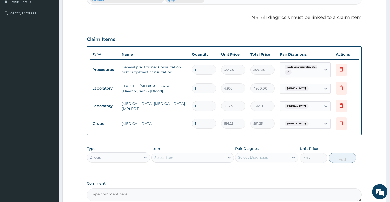
type input "0"
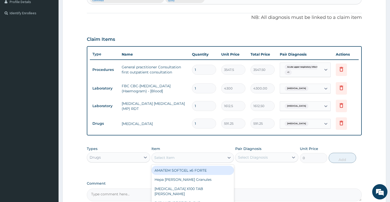
click at [179, 155] on div "Select Item" at bounding box center [188, 157] width 73 height 8
type input "EMAL"
click at [183, 169] on div "EMAL 150MG INJECTION" at bounding box center [192, 169] width 82 height 9
type input "3000"
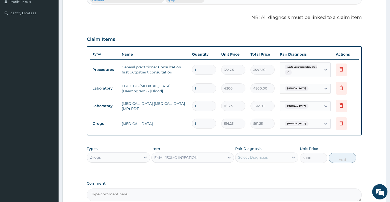
click at [252, 156] on div "Select Diagnosis" at bounding box center [253, 157] width 30 height 5
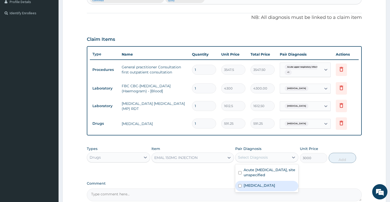
click at [260, 184] on label "[MEDICAL_DATA]" at bounding box center [260, 185] width 32 height 5
checkbox input "true"
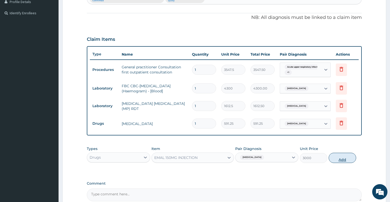
click at [344, 159] on button "Add" at bounding box center [342, 157] width 27 height 10
type input "0"
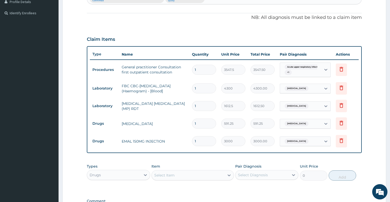
type input "0.00"
type input "3"
type input "9000.00"
type input "3"
click at [174, 172] on div "Select Item" at bounding box center [188, 175] width 73 height 8
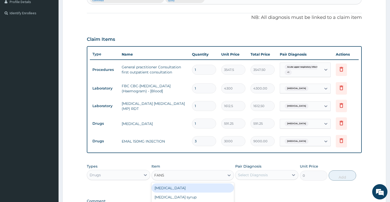
type input "FANSI"
click at [181, 187] on div "[MEDICAL_DATA]" at bounding box center [192, 187] width 82 height 9
type input "212.85"
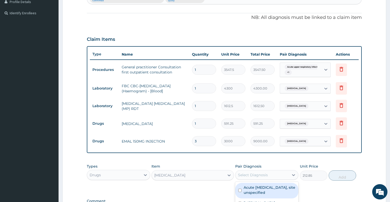
click at [269, 173] on div "Select Diagnosis" at bounding box center [261, 175] width 53 height 8
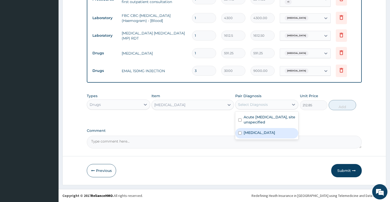
click at [271, 134] on label "[MEDICAL_DATA]" at bounding box center [260, 132] width 32 height 5
checkbox input "true"
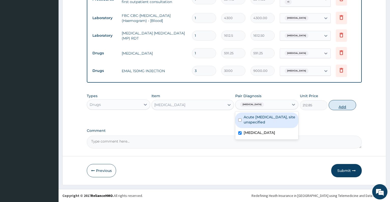
click at [342, 106] on button "Add" at bounding box center [342, 105] width 27 height 10
type input "0"
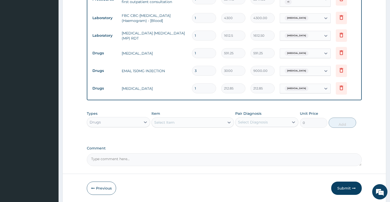
type input "0.00"
type input "3"
type input "638.55"
type input "3"
click at [192, 121] on div "Select Item" at bounding box center [188, 122] width 73 height 8
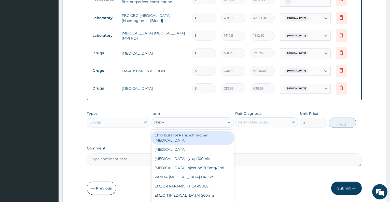
type input "PARAC"
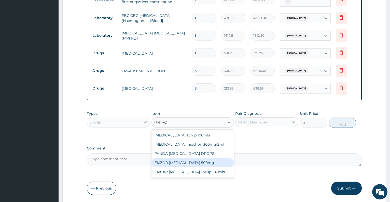
click at [202, 162] on div "EMZOR PARACETAMOL 500mg" at bounding box center [192, 162] width 82 height 9
type input "23.65"
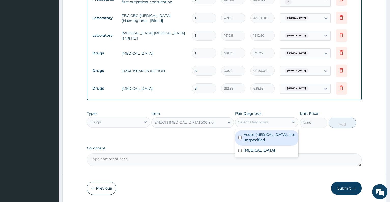
click at [263, 125] on div "Select Diagnosis" at bounding box center [261, 122] width 53 height 8
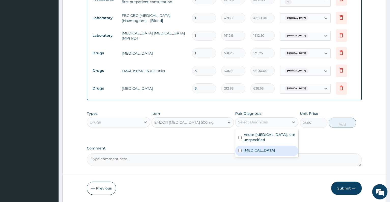
click at [267, 149] on label "Malaria, unspecified" at bounding box center [260, 149] width 32 height 5
checkbox input "true"
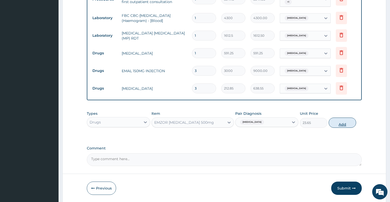
click at [337, 121] on button "Add" at bounding box center [342, 122] width 27 height 10
type input "0"
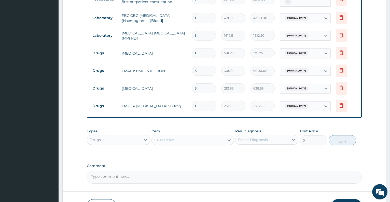
type input "18"
type input "425.70"
type input "18"
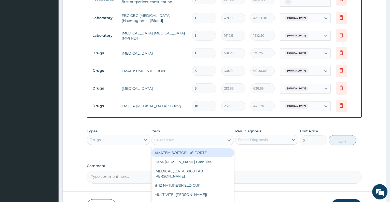
click at [158, 142] on div "Select Item" at bounding box center [164, 139] width 20 height 5
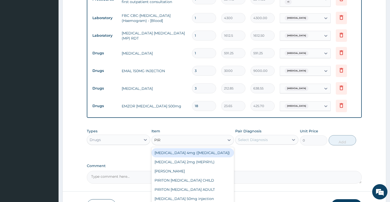
type input "PIRI"
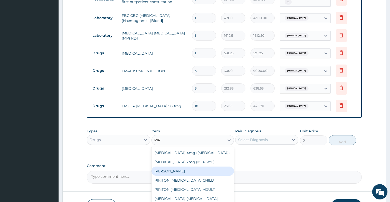
click at [178, 170] on div "PIRITON TAB EVANS" at bounding box center [192, 170] width 82 height 9
type input "23.65"
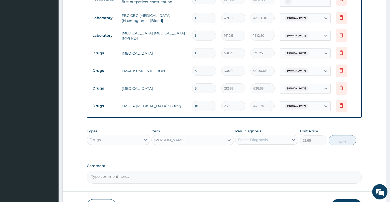
click at [267, 138] on div "Select Diagnosis" at bounding box center [253, 139] width 30 height 5
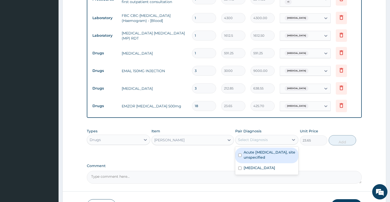
click at [267, 159] on label "Acute upper respiratory infection, site unspecified" at bounding box center [270, 154] width 52 height 10
checkbox input "true"
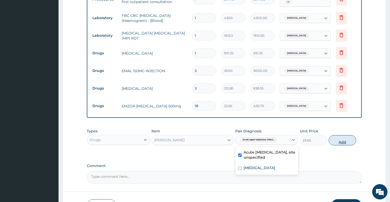
click at [339, 139] on button "Add" at bounding box center [342, 140] width 27 height 10
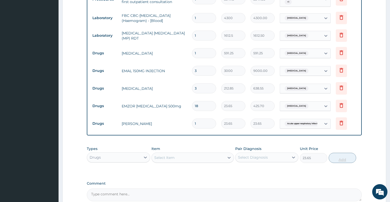
type input "0"
type input "0.00"
type input "5"
type input "118.25"
type input "5"
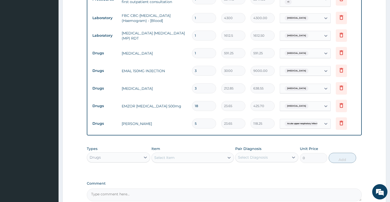
click at [176, 158] on div "Select Item" at bounding box center [188, 157] width 73 height 8
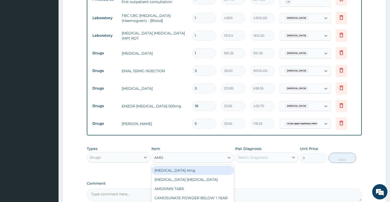
type input "AMOX"
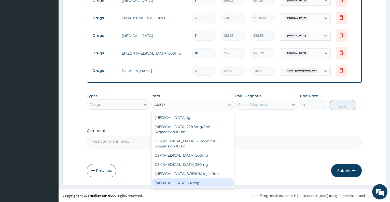
click at [194, 182] on div "AMOXICILLIN 500mg" at bounding box center [192, 182] width 82 height 9
type input "70.95"
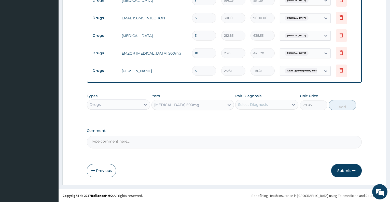
click at [268, 103] on div "Select Diagnosis" at bounding box center [261, 104] width 53 height 8
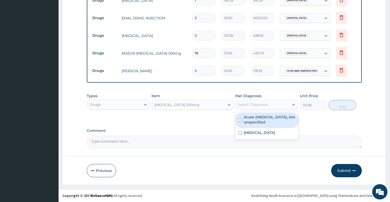
click at [266, 122] on label "Acute upper respiratory infection, site unspecified" at bounding box center [270, 119] width 52 height 10
checkbox input "true"
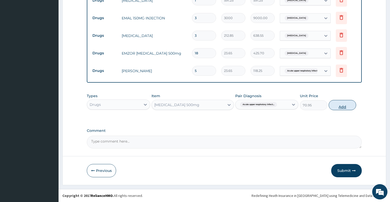
click at [344, 104] on button "Add" at bounding box center [342, 105] width 27 height 10
type input "0"
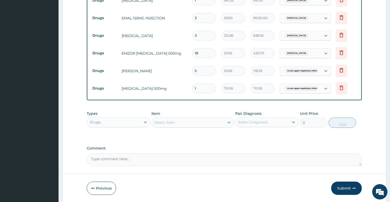
type input "0.00"
type input "1"
type input "70.95"
type input "165"
type input "11706.75"
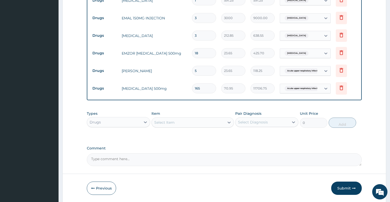
type input "16"
type input "1135.20"
type input "1"
type input "70.95"
type input "15"
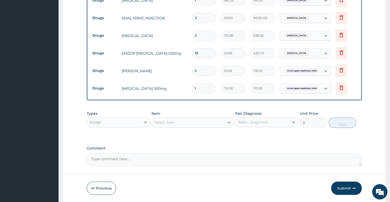
type input "1064.25"
type input "15"
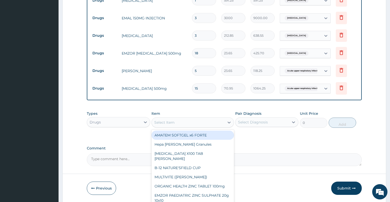
click at [208, 122] on div "Select Item" at bounding box center [188, 122] width 73 height 8
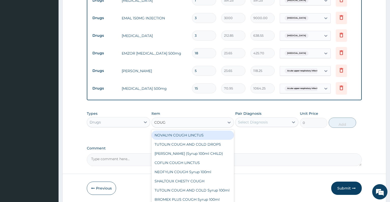
type input "COUGH"
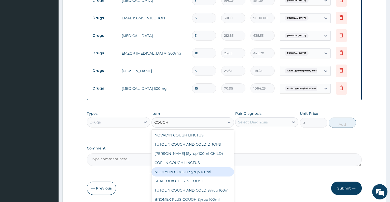
click at [217, 169] on div "NEOFYLIN COUGH Syrup 100ml" at bounding box center [192, 171] width 82 height 9
type input "1419"
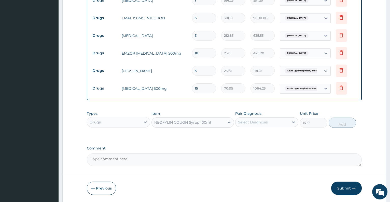
click at [272, 126] on div "Select Diagnosis" at bounding box center [261, 122] width 53 height 8
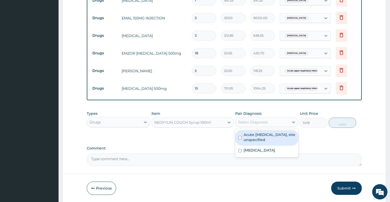
click at [273, 138] on label "Acute upper respiratory infection, site unspecified" at bounding box center [270, 137] width 52 height 10
checkbox input "true"
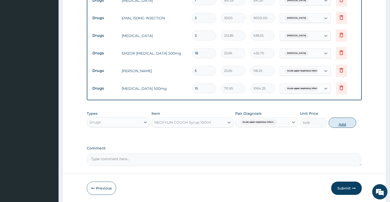
click at [344, 128] on button "Add" at bounding box center [342, 122] width 27 height 10
type input "0"
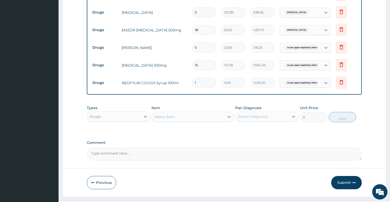
scroll to position [301, 0]
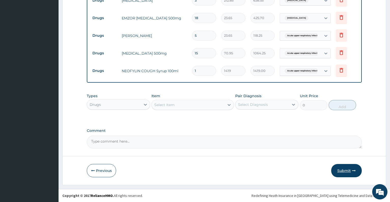
click at [343, 169] on button "Submit" at bounding box center [346, 170] width 31 height 13
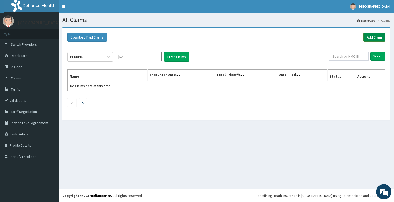
click at [374, 39] on link "Add Claim" at bounding box center [375, 37] width 22 height 9
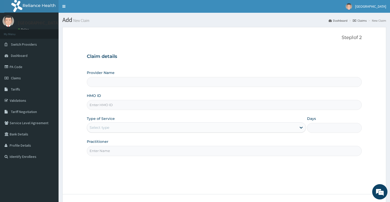
click at [135, 106] on input "HMO ID" at bounding box center [224, 105] width 275 height 10
type input "Dalet Medical service"
type input "DNS/10011/A"
click at [108, 127] on div "Select type" at bounding box center [100, 127] width 20 height 5
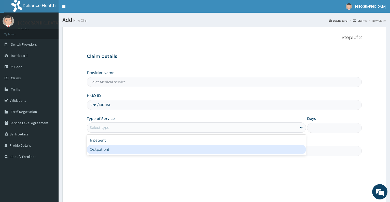
click at [106, 148] on div "Outpatient" at bounding box center [196, 149] width 219 height 9
type input "1"
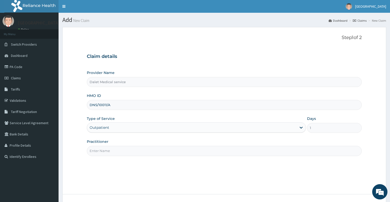
click at [105, 151] on input "Practitioner" at bounding box center [224, 151] width 275 height 10
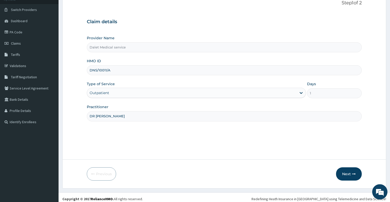
scroll to position [38, 0]
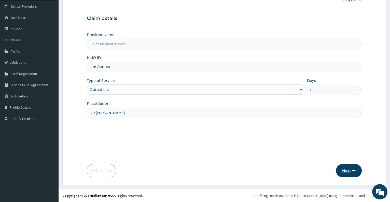
type input "DR KOKO"
click at [346, 170] on button "Next" at bounding box center [349, 170] width 26 height 13
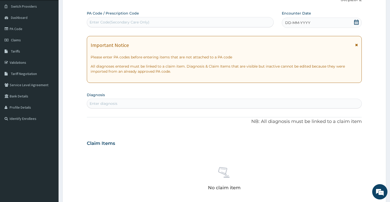
click at [357, 22] on icon at bounding box center [356, 22] width 5 height 5
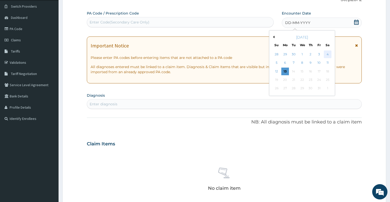
click at [327, 54] on div "4" at bounding box center [328, 54] width 8 height 8
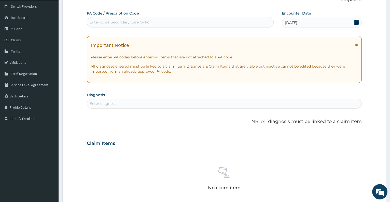
click at [126, 103] on div "Enter diagnosis" at bounding box center [224, 103] width 274 height 8
type input "UPPER"
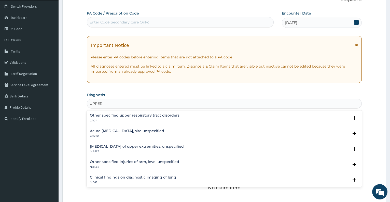
click at [121, 133] on h4 "Acute [MEDICAL_DATA], site unspecified" at bounding box center [127, 131] width 74 height 4
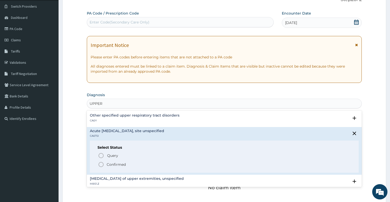
click at [108, 162] on p "Confirmed" at bounding box center [116, 164] width 19 height 5
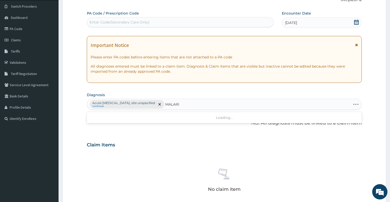
type input "[MEDICAL_DATA]"
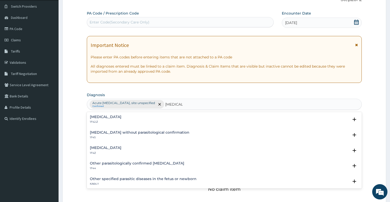
click at [114, 148] on h4 "Malaria, unspecified" at bounding box center [106, 148] width 32 height 4
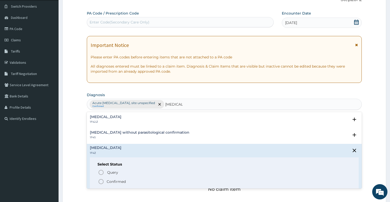
click at [116, 186] on div "Select Status Query Query covers suspected (?), Keep in view (kiv), Ruled out (…" at bounding box center [224, 173] width 269 height 32
click at [122, 181] on p "Confirmed" at bounding box center [116, 181] width 19 height 5
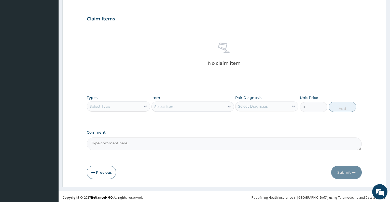
scroll to position [165, 0]
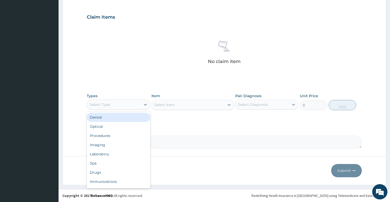
click at [135, 105] on div "Select Type" at bounding box center [113, 104] width 53 height 8
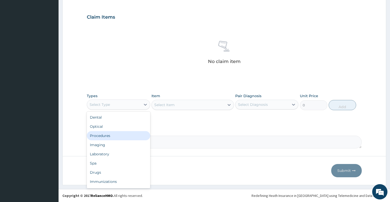
click at [116, 140] on div "Procedures" at bounding box center [118, 135] width 63 height 9
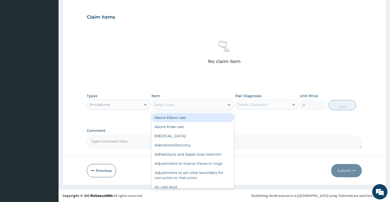
click at [180, 104] on div "Select Item" at bounding box center [188, 105] width 73 height 8
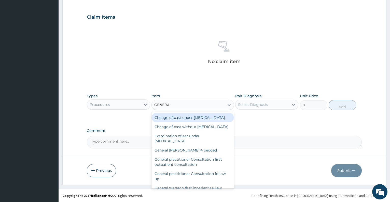
type input "GENERAL"
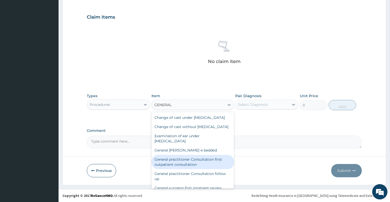
click at [203, 168] on div "General practitioner Consultation first outpatient consultation" at bounding box center [192, 162] width 82 height 14
type input "3547.5"
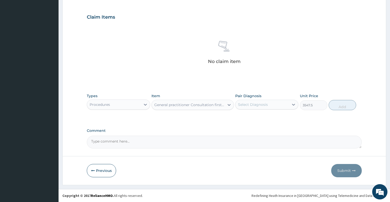
click at [254, 107] on div "Select Diagnosis" at bounding box center [261, 104] width 53 height 8
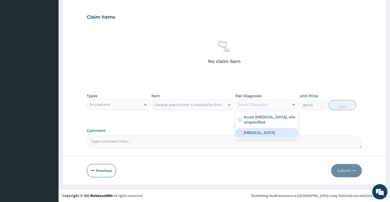
click at [260, 130] on label "[MEDICAL_DATA]" at bounding box center [260, 132] width 32 height 5
checkbox input "true"
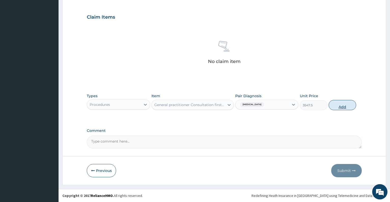
click at [342, 104] on button "Add" at bounding box center [342, 105] width 27 height 10
type input "0"
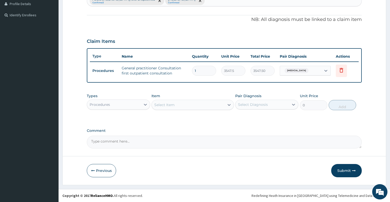
scroll to position [141, 0]
click at [118, 104] on div "Procedures" at bounding box center [113, 104] width 53 height 8
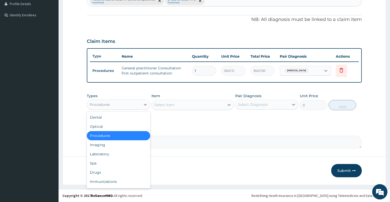
type input "L"
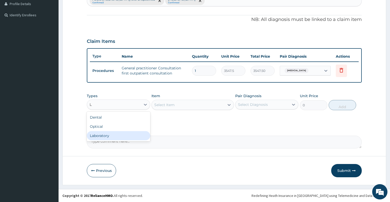
click at [121, 136] on div "Laboratory" at bounding box center [118, 135] width 63 height 9
click at [176, 105] on div "Select Item" at bounding box center [188, 105] width 73 height 8
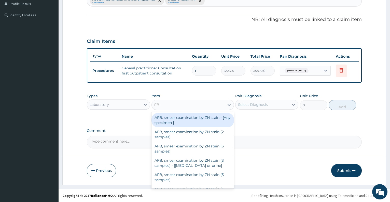
type input "FBC"
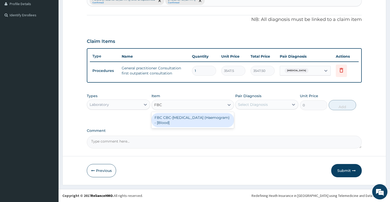
click at [185, 119] on div "FBC CBC-Complete Blood Count (Haemogram) - [Blood]" at bounding box center [192, 120] width 82 height 14
type input "4300"
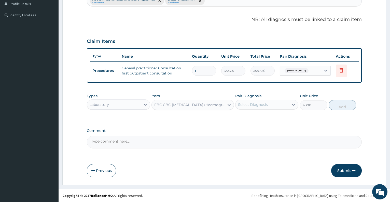
click at [262, 103] on div "Select Diagnosis" at bounding box center [253, 104] width 30 height 5
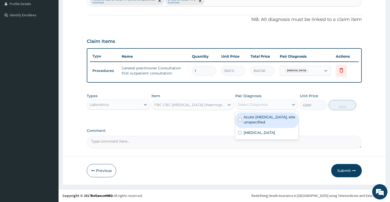
click at [270, 124] on label "Acute upper respiratory infection, site unspecified" at bounding box center [270, 119] width 52 height 10
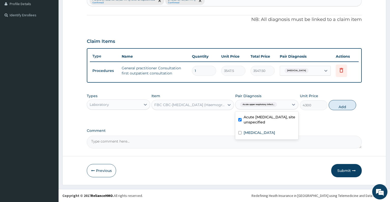
checkbox input "true"
click at [336, 106] on button "Add" at bounding box center [342, 105] width 27 height 10
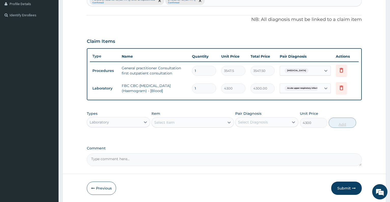
type input "0"
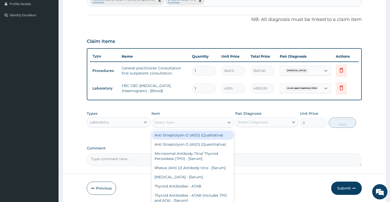
click at [170, 124] on div "Select Item" at bounding box center [164, 122] width 20 height 5
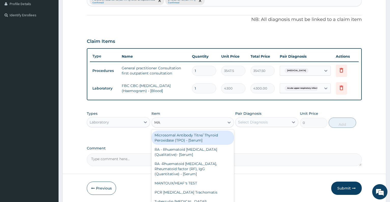
type input "MAL"
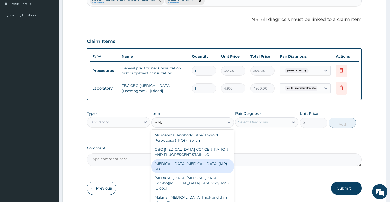
click at [184, 165] on div "MALARIA PARASITE (MP) RDT" at bounding box center [192, 166] width 82 height 14
type input "1612.5"
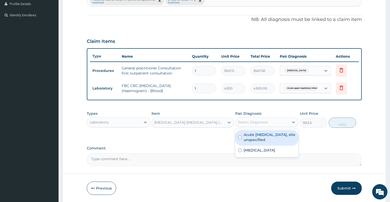
click at [255, 119] on div "Select Diagnosis" at bounding box center [261, 122] width 53 height 8
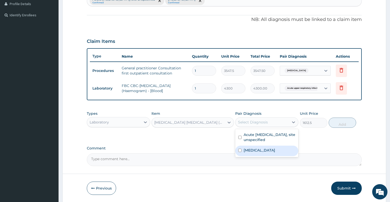
click at [267, 148] on label "[MEDICAL_DATA]" at bounding box center [260, 149] width 32 height 5
checkbox input "true"
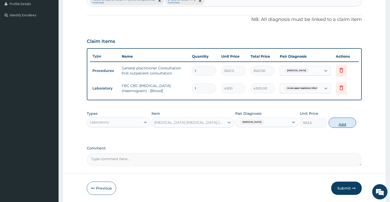
click at [338, 122] on button "Add" at bounding box center [342, 122] width 27 height 10
type input "0"
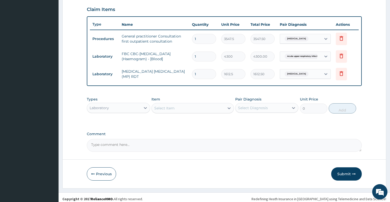
scroll to position [176, 0]
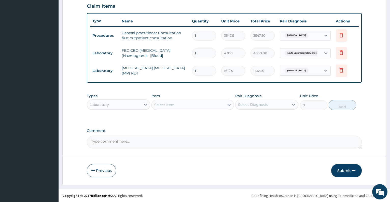
click at [121, 106] on div "Laboratory" at bounding box center [113, 104] width 53 height 8
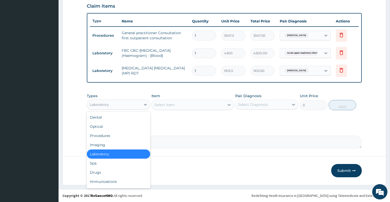
type input "D"
click at [107, 172] on div "Drugs" at bounding box center [118, 172] width 63 height 9
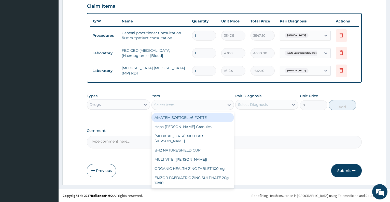
click at [185, 106] on div "Select Item" at bounding box center [188, 105] width 73 height 8
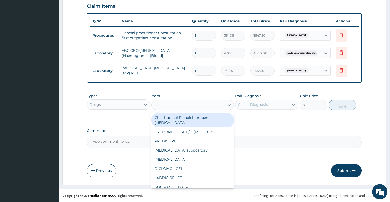
type input "DICL"
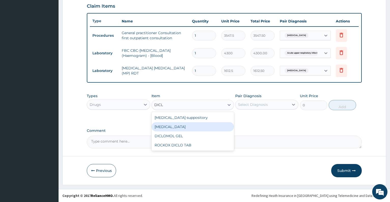
click at [188, 125] on div "[MEDICAL_DATA]" at bounding box center [192, 126] width 82 height 9
type input "591.25"
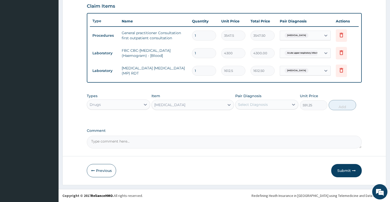
click at [255, 103] on div "Select Diagnosis" at bounding box center [253, 104] width 30 height 5
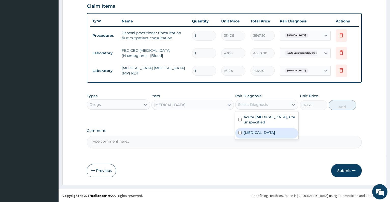
click at [260, 133] on label "[MEDICAL_DATA]" at bounding box center [260, 132] width 32 height 5
checkbox input "true"
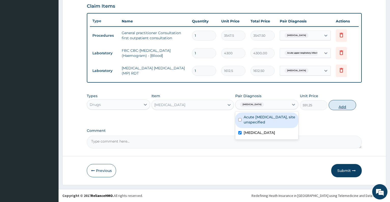
click at [342, 104] on button "Add" at bounding box center [342, 105] width 27 height 10
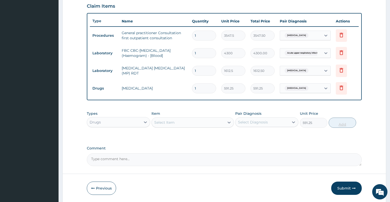
type input "0"
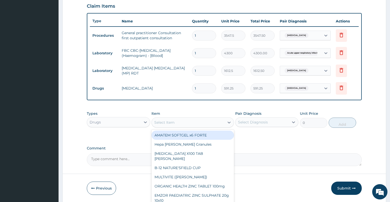
click at [161, 118] on div "Select Item" at bounding box center [188, 122] width 73 height 8
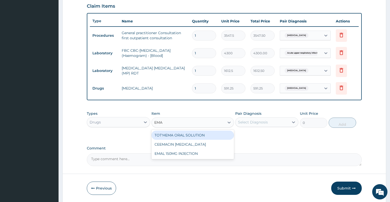
type input "EMAL"
click at [167, 135] on div "EMAL 150MG INJECTION" at bounding box center [192, 134] width 82 height 9
type input "3000"
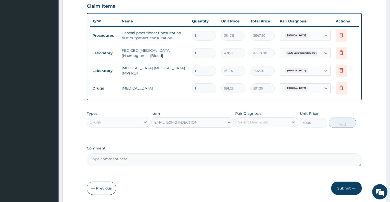
click at [267, 121] on div "Select Diagnosis" at bounding box center [253, 121] width 30 height 5
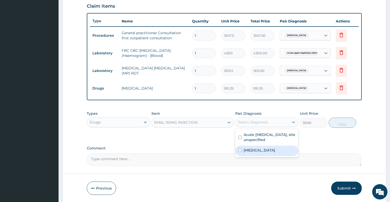
click at [267, 148] on label "[MEDICAL_DATA]" at bounding box center [260, 149] width 32 height 5
checkbox input "true"
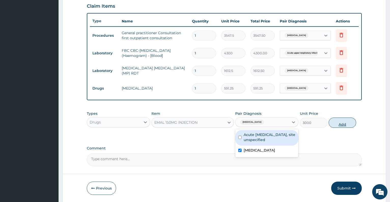
click at [343, 121] on button "Add" at bounding box center [342, 122] width 27 height 10
type input "0"
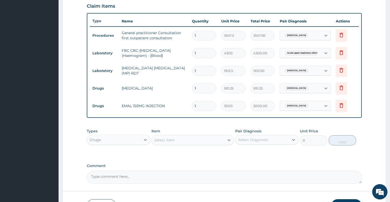
type input "0.00"
type input "3"
type input "9000.00"
type input "3"
click at [189, 139] on div "Select Item" at bounding box center [188, 140] width 73 height 8
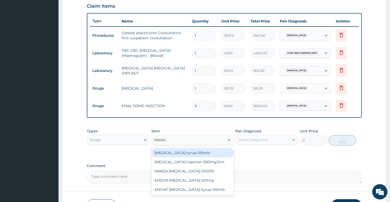
type input "PARACE"
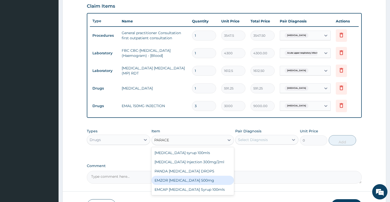
click at [194, 183] on div "EMZOR PARACETAMOL 500mg" at bounding box center [192, 179] width 82 height 9
type input "23.65"
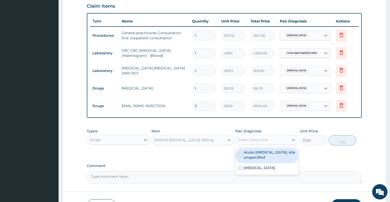
click at [255, 140] on div "Select Diagnosis" at bounding box center [253, 139] width 30 height 5
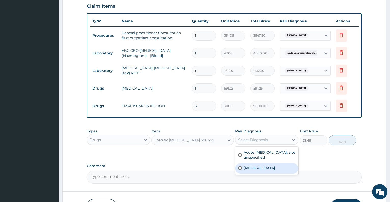
click at [266, 169] on label "Malaria, unspecified" at bounding box center [260, 167] width 32 height 5
checkbox input "true"
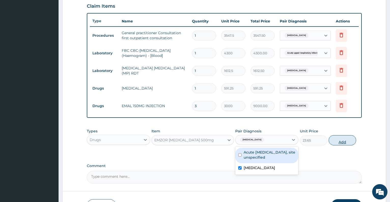
click at [339, 138] on button "Add" at bounding box center [342, 140] width 27 height 10
type input "0"
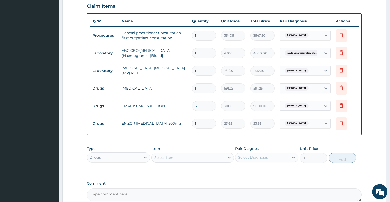
type input "18"
type input "425.70"
type input "18"
click at [205, 159] on div "Select Item" at bounding box center [188, 157] width 73 height 8
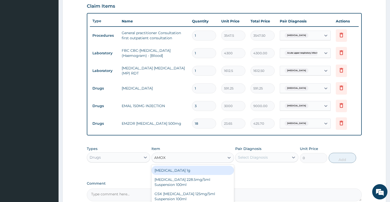
type input "AMOXI"
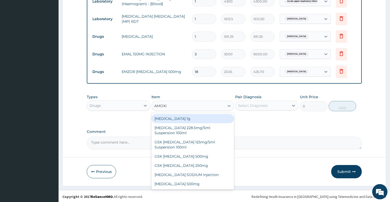
scroll to position [229, 0]
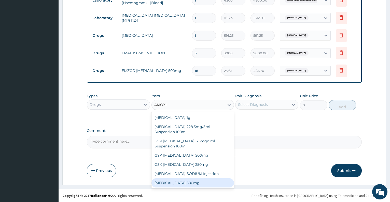
click at [187, 184] on div "[MEDICAL_DATA] 500mg" at bounding box center [192, 182] width 82 height 9
type input "70.95"
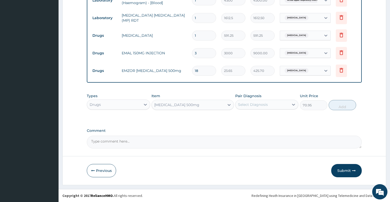
click at [267, 104] on div "Select Diagnosis" at bounding box center [253, 104] width 30 height 5
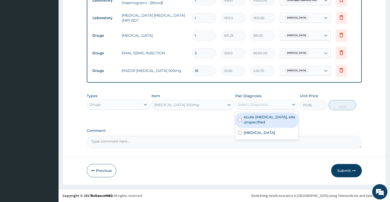
click at [268, 123] on label "Acute upper respiratory infection, site unspecified" at bounding box center [270, 119] width 52 height 10
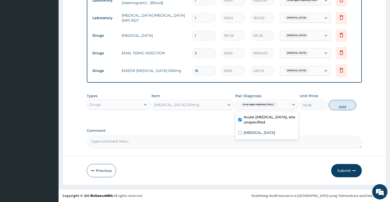
checkbox input "true"
click at [340, 105] on button "Add" at bounding box center [342, 105] width 27 height 10
type input "0"
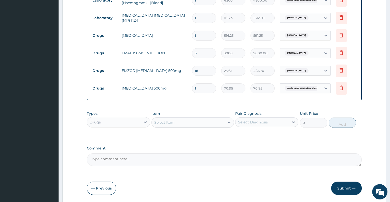
type input "15"
type input "1064.25"
type input "15"
click at [187, 121] on div "Select Item" at bounding box center [188, 122] width 73 height 8
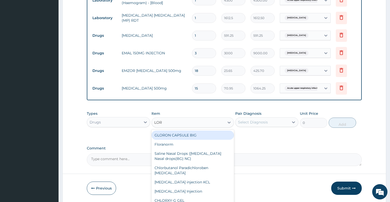
type input "LORA"
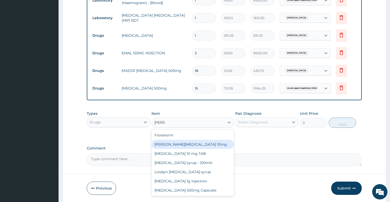
click at [189, 141] on div "Loratyn Loratadine 10mg" at bounding box center [192, 144] width 82 height 9
type input "88.6875"
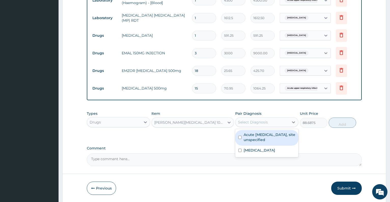
click at [264, 119] on div "Select Diagnosis" at bounding box center [261, 122] width 53 height 8
click at [268, 138] on label "Acute upper respiratory infection, site unspecified" at bounding box center [270, 137] width 52 height 10
checkbox input "true"
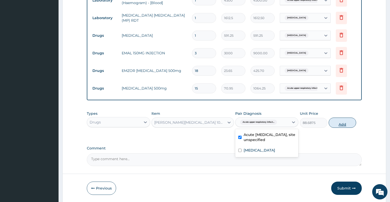
click at [343, 121] on button "Add" at bounding box center [342, 122] width 27 height 10
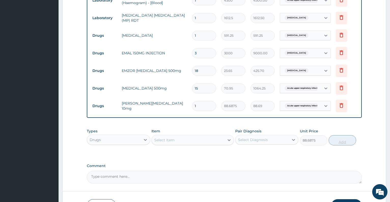
type input "0"
type input "0.00"
type input "5"
type input "443.44"
type input "5"
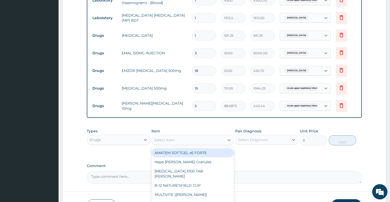
click at [178, 138] on div "Select Item" at bounding box center [188, 140] width 73 height 8
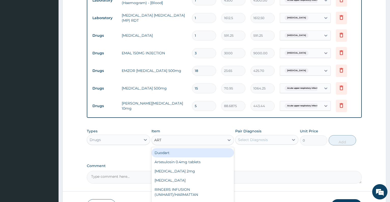
type input "ARTE"
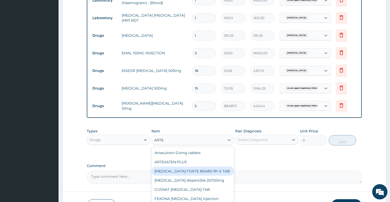
click at [193, 172] on div "COARTEM FORTE 80/480 BY 6 TAB" at bounding box center [192, 170] width 82 height 9
type input "449.35"
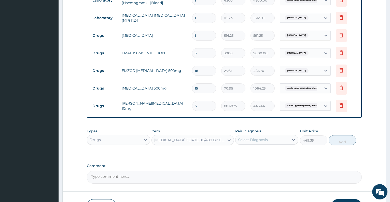
click at [248, 142] on div "Select Diagnosis" at bounding box center [253, 139] width 30 height 5
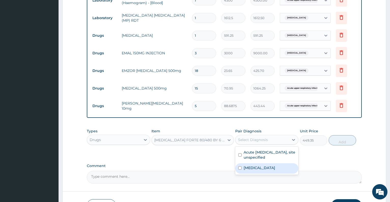
click at [252, 168] on label "Malaria, unspecified" at bounding box center [260, 167] width 32 height 5
checkbox input "true"
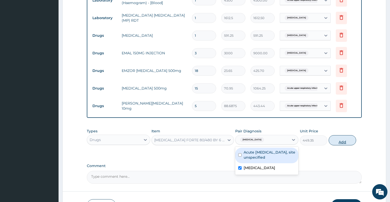
click at [341, 140] on button "Add" at bounding box center [342, 140] width 27 height 10
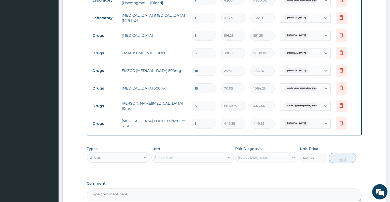
type input "0"
type input "0.00"
type input "6"
type input "2696.10"
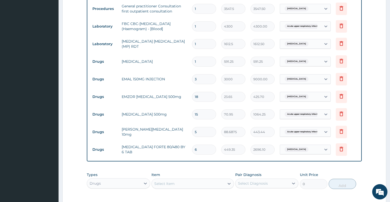
scroll to position [282, 0]
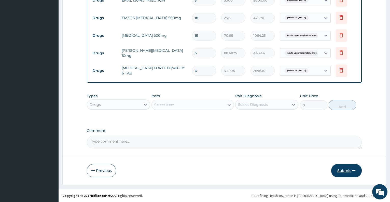
type input "6"
click at [350, 172] on button "Submit" at bounding box center [346, 170] width 31 height 13
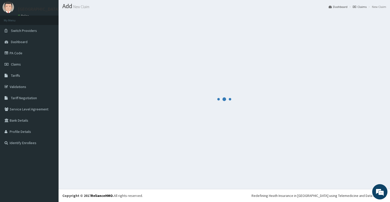
scroll to position [14, 0]
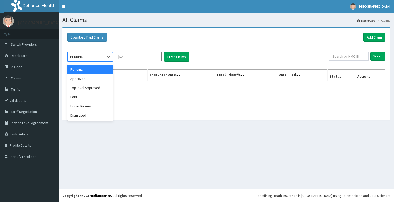
click at [91, 57] on div "PENDING" at bounding box center [85, 57] width 35 height 8
click at [85, 107] on div "Under Review" at bounding box center [90, 105] width 46 height 9
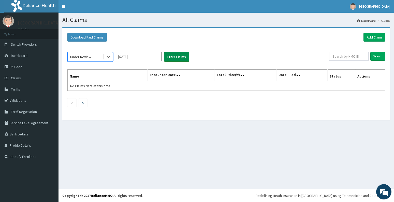
click at [181, 55] on button "Filter Claims" at bounding box center [176, 57] width 25 height 10
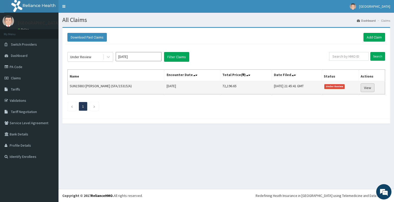
click at [372, 91] on link "View" at bounding box center [368, 87] width 14 height 9
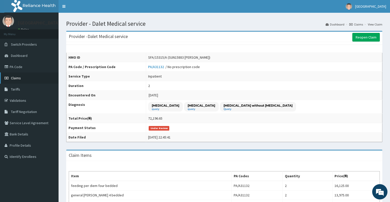
click at [18, 78] on span "Claims" at bounding box center [16, 78] width 10 height 5
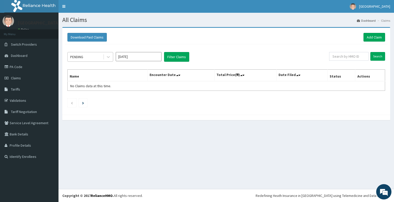
click at [90, 58] on div "PENDING" at bounding box center [85, 57] width 35 height 8
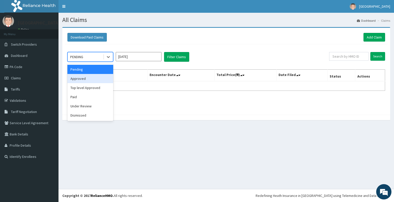
click at [86, 80] on div "Approved" at bounding box center [90, 78] width 46 height 9
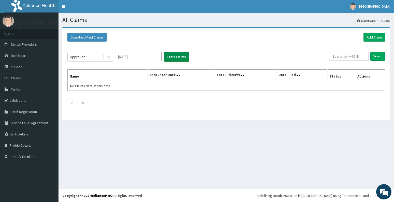
click at [175, 58] on button "Filter Claims" at bounding box center [176, 57] width 25 height 10
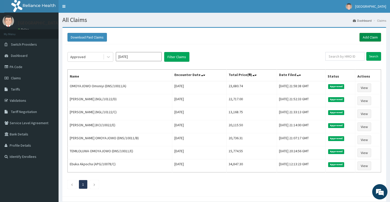
click at [365, 37] on link "Add Claim" at bounding box center [370, 37] width 22 height 9
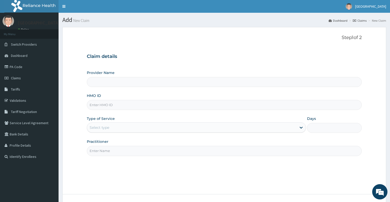
type input "Dalet Medical service"
click at [104, 106] on input "HMO ID" at bounding box center [224, 105] width 275 height 10
type input "NGL/10122/D"
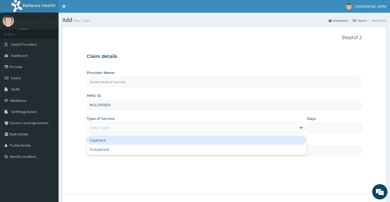
click at [101, 128] on div "Select type" at bounding box center [100, 127] width 20 height 5
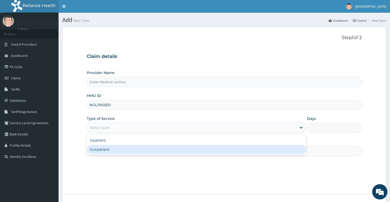
click at [102, 148] on div "Outpatient" at bounding box center [196, 149] width 219 height 9
type input "1"
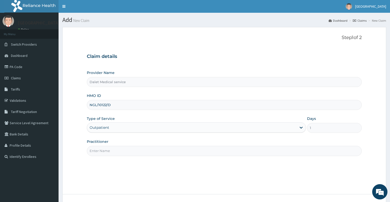
click at [108, 148] on input "Practitioner" at bounding box center [224, 151] width 275 height 10
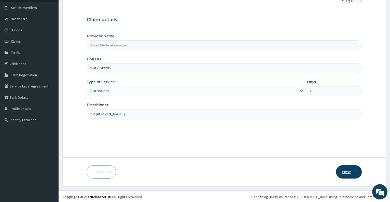
scroll to position [38, 0]
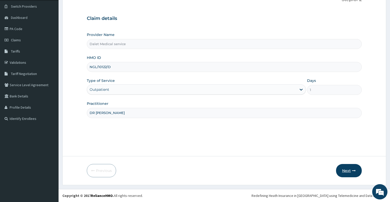
type input "DR KOKO"
click at [347, 170] on button "Next" at bounding box center [349, 170] width 26 height 13
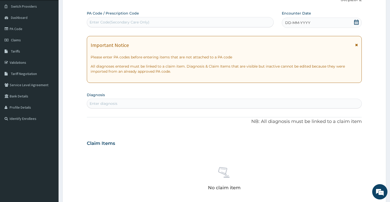
click at [357, 22] on icon at bounding box center [356, 22] width 5 height 5
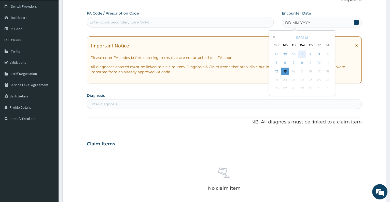
click at [300, 56] on div "1" at bounding box center [302, 54] width 8 height 8
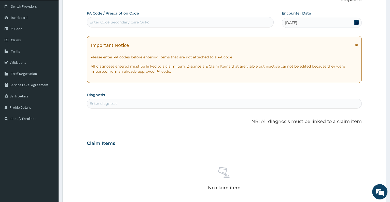
click at [145, 104] on div "Enter diagnosis" at bounding box center [224, 103] width 274 height 8
type input "UPPER"
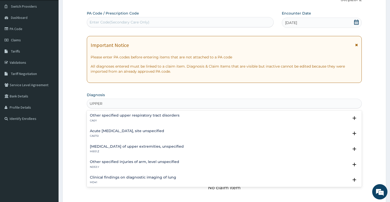
click at [130, 130] on h4 "Acute [MEDICAL_DATA], site unspecified" at bounding box center [127, 131] width 74 height 4
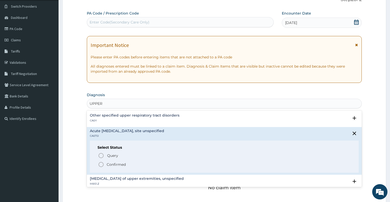
click at [106, 163] on span "Confirmed" at bounding box center [224, 164] width 253 height 6
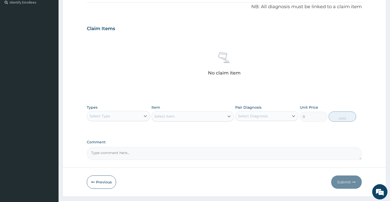
scroll to position [165, 0]
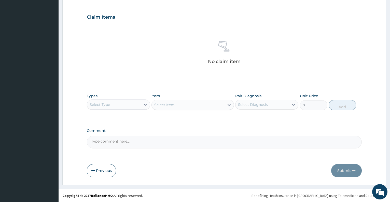
click at [118, 105] on div "Select Type" at bounding box center [113, 104] width 53 height 8
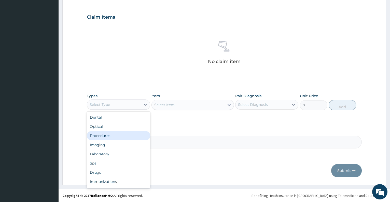
click at [111, 137] on div "Procedures" at bounding box center [118, 135] width 63 height 9
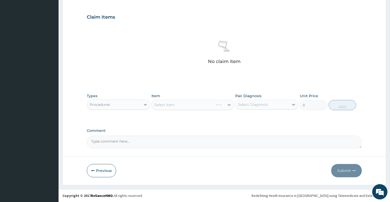
click at [184, 106] on div "Select Item" at bounding box center [192, 105] width 82 height 10
click at [184, 106] on div "Select Item" at bounding box center [188, 105] width 73 height 8
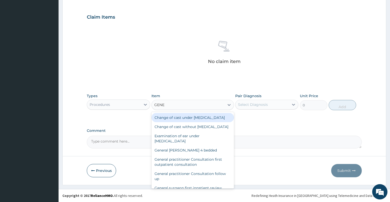
type input "GENER"
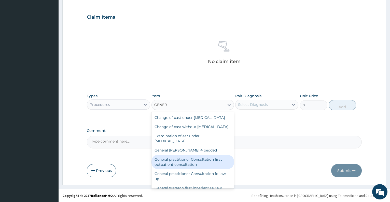
click at [193, 169] on div "General practitioner Consultation first outpatient consultation" at bounding box center [192, 162] width 82 height 14
type input "3547.5"
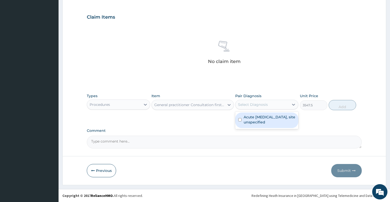
click at [258, 104] on div "Select Diagnosis" at bounding box center [253, 104] width 30 height 5
click at [261, 120] on label "Acute [MEDICAL_DATA], site unspecified" at bounding box center [270, 119] width 52 height 10
checkbox input "true"
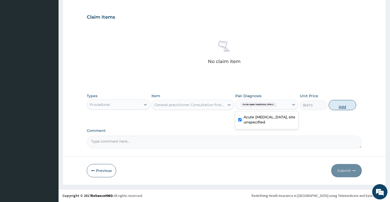
click at [343, 104] on button "Add" at bounding box center [342, 105] width 27 height 10
type input "0"
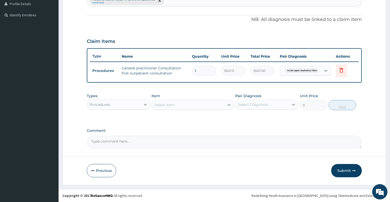
scroll to position [141, 0]
click at [121, 106] on div "Procedures" at bounding box center [113, 104] width 53 height 8
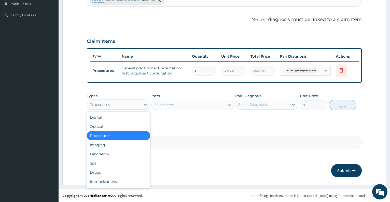
type input "L"
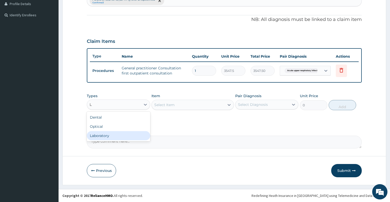
click at [121, 133] on div "Laboratory" at bounding box center [118, 135] width 63 height 9
click at [164, 107] on div "Select Item" at bounding box center [192, 105] width 82 height 10
click at [164, 106] on div "Select Item" at bounding box center [192, 105] width 82 height 10
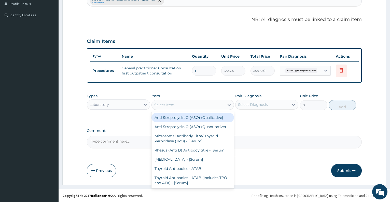
click at [164, 106] on div "Select Item" at bounding box center [164, 104] width 20 height 5
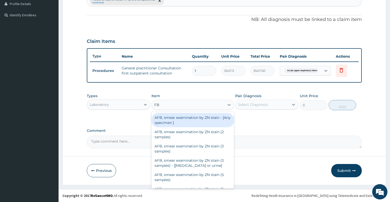
type input "FBC"
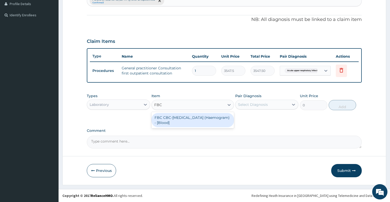
click at [171, 120] on div "FBC CBC-[MEDICAL_DATA] (Haemogram) - [Blood]" at bounding box center [192, 120] width 82 height 14
type input "4300"
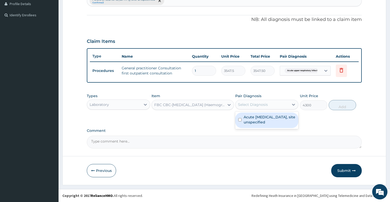
click at [262, 103] on div "Select Diagnosis" at bounding box center [253, 104] width 30 height 5
click at [261, 115] on label "Acute [MEDICAL_DATA], site unspecified" at bounding box center [270, 119] width 52 height 10
checkbox input "true"
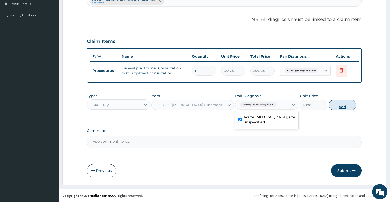
click at [337, 105] on button "Add" at bounding box center [342, 105] width 27 height 10
type input "0"
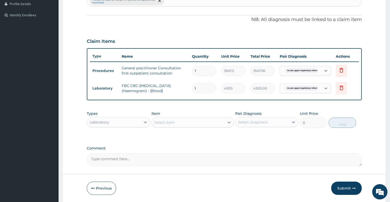
click at [130, 121] on div "Laboratory" at bounding box center [113, 122] width 53 height 8
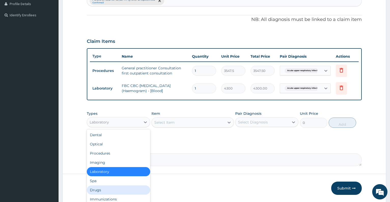
click at [99, 189] on div "Drugs" at bounding box center [118, 189] width 63 height 9
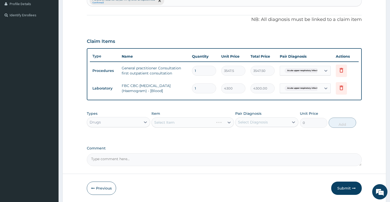
click at [176, 126] on div "Select Item" at bounding box center [192, 122] width 82 height 10
click at [176, 126] on div "Select Item" at bounding box center [188, 122] width 73 height 8
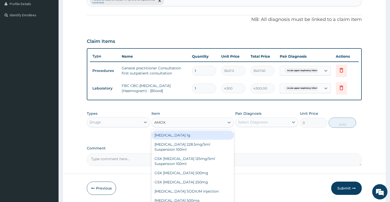
type input "AMOXI"
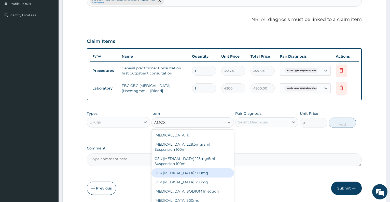
click at [179, 172] on div "GSK [MEDICAL_DATA] 500mg" at bounding box center [192, 172] width 82 height 9
type input "59.125"
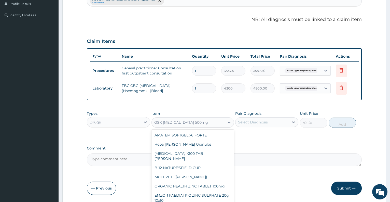
click at [192, 122] on div "GSK [MEDICAL_DATA] 500mg" at bounding box center [188, 122] width 73 height 8
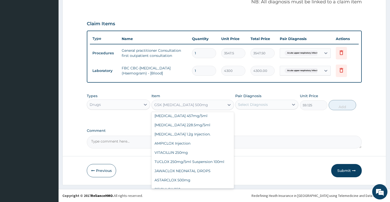
scroll to position [5958, 0]
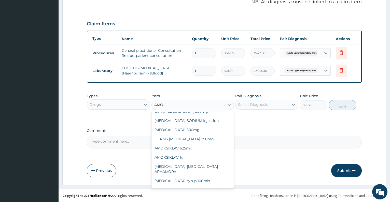
type input "AMOX"
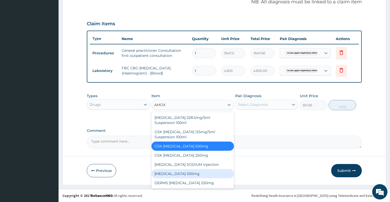
click at [202, 175] on div "[MEDICAL_DATA] 500mg" at bounding box center [192, 173] width 82 height 9
type input "70.95"
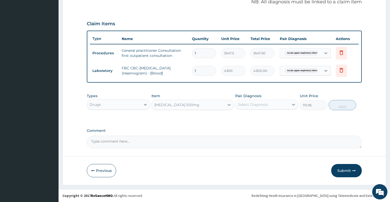
click at [272, 105] on div "Select Diagnosis" at bounding box center [261, 104] width 53 height 8
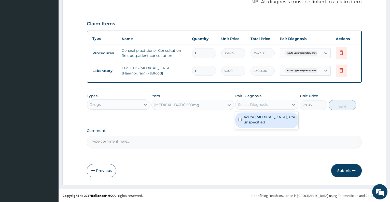
click at [266, 120] on label "Acute [MEDICAL_DATA], site unspecified" at bounding box center [270, 119] width 52 height 10
checkbox input "true"
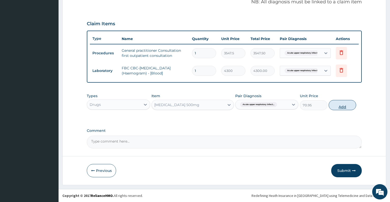
click at [338, 105] on button "Add" at bounding box center [342, 105] width 27 height 10
type input "0"
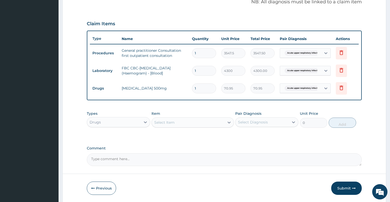
type input "15"
type input "1064.25"
type input "15"
click at [203, 120] on div "Select Item" at bounding box center [188, 122] width 73 height 8
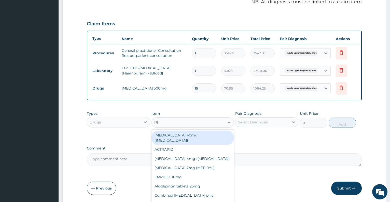
type input "PIR"
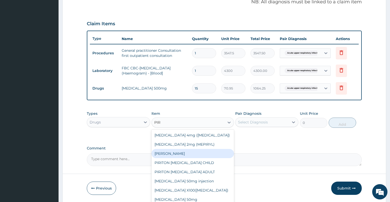
click at [203, 157] on div "[PERSON_NAME]" at bounding box center [192, 153] width 82 height 9
type input "23.65"
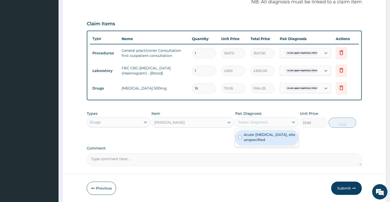
click at [260, 123] on div "Select Diagnosis" at bounding box center [253, 121] width 30 height 5
click at [262, 135] on label "Acute [MEDICAL_DATA], site unspecified" at bounding box center [270, 137] width 52 height 10
checkbox input "true"
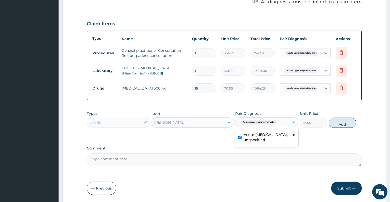
click at [340, 120] on button "Add" at bounding box center [342, 122] width 27 height 10
type input "0"
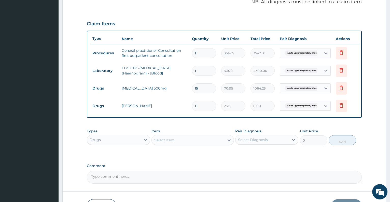
type input "0.00"
type input "5"
type input "118.25"
type input "5"
click at [181, 141] on div "Select Item" at bounding box center [188, 140] width 73 height 8
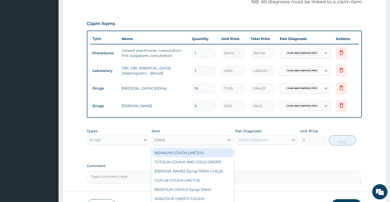
type input "COUGH"
click at [184, 151] on div "NOVALYN COUGH LINCTUS" at bounding box center [192, 152] width 82 height 9
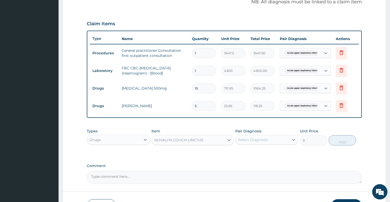
type input "1419"
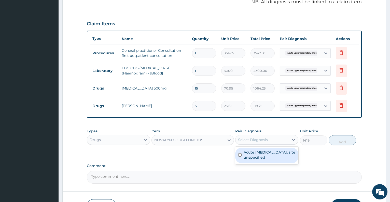
click at [248, 140] on div "Select Diagnosis" at bounding box center [253, 139] width 30 height 5
click at [253, 154] on label "Acute [MEDICAL_DATA], site unspecified" at bounding box center [270, 154] width 52 height 10
checkbox input "true"
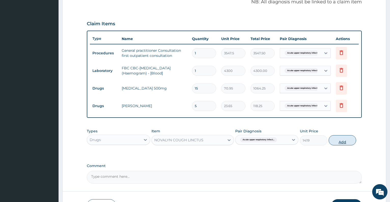
click at [336, 140] on button "Add" at bounding box center [342, 140] width 27 height 10
type input "0"
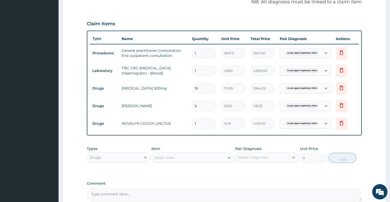
click at [193, 161] on div "Select Item" at bounding box center [188, 157] width 73 height 8
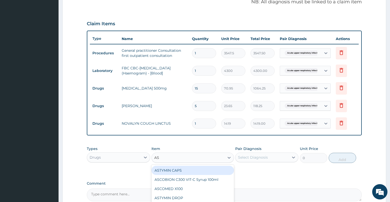
type input "ASC"
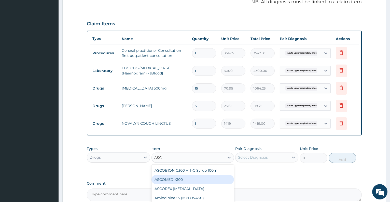
click at [188, 176] on div "ASCOMED X100" at bounding box center [192, 179] width 82 height 9
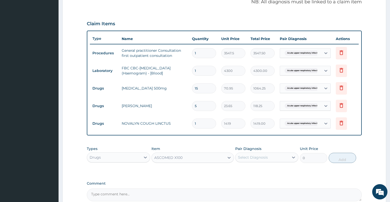
type input "23.65"
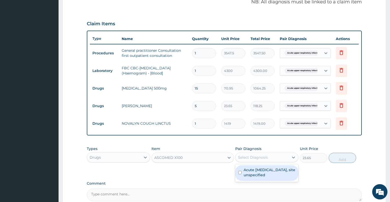
click at [253, 155] on div "Select Diagnosis" at bounding box center [253, 157] width 30 height 5
click at [258, 169] on label "Acute [MEDICAL_DATA], site unspecified" at bounding box center [270, 172] width 52 height 10
checkbox input "true"
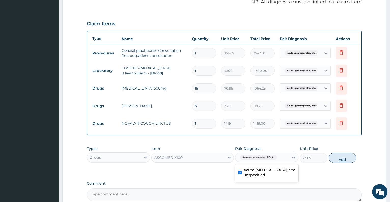
click at [346, 157] on button "Add" at bounding box center [342, 157] width 27 height 10
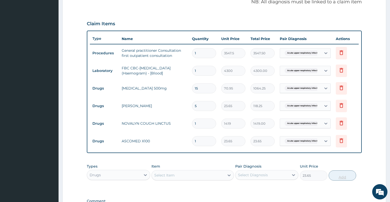
type input "0"
type input "15"
type input "354.75"
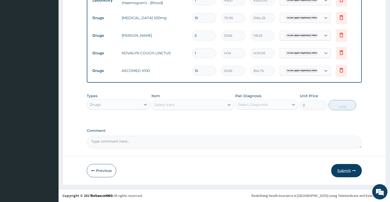
type input "15"
click at [343, 172] on button "Submit" at bounding box center [346, 170] width 31 height 13
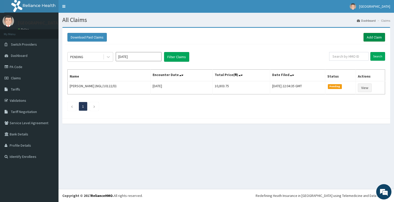
click at [369, 37] on link "Add Claim" at bounding box center [375, 37] width 22 height 9
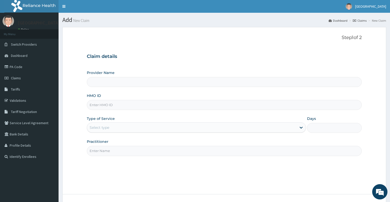
click at [107, 106] on input "HMO ID" at bounding box center [224, 105] width 275 height 10
type input "Dalet Medical service"
type input "F"
type input "KCI/10022/D"
click at [108, 128] on div "Select type" at bounding box center [100, 127] width 20 height 5
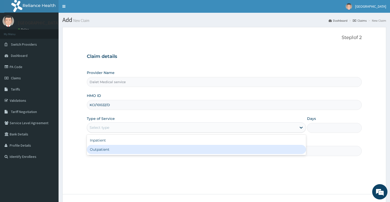
click at [112, 147] on div "Outpatient" at bounding box center [196, 149] width 219 height 9
type input "1"
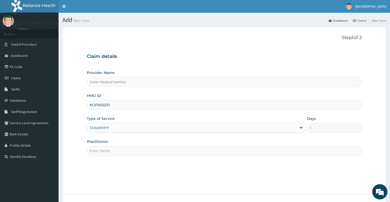
click at [112, 148] on input "Practitioner" at bounding box center [224, 151] width 275 height 10
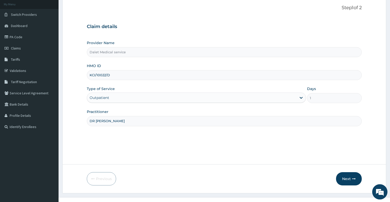
scroll to position [38, 0]
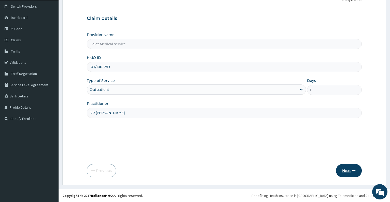
type input "DR [PERSON_NAME]"
click at [345, 169] on button "Next" at bounding box center [349, 170] width 26 height 13
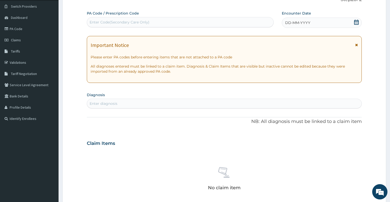
click at [355, 23] on icon at bounding box center [356, 22] width 5 height 5
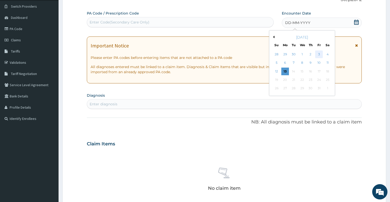
click at [319, 54] on div "3" at bounding box center [319, 54] width 8 height 8
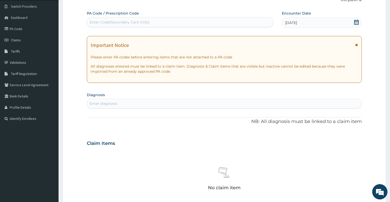
click at [115, 102] on div "Enter diagnosis" at bounding box center [104, 103] width 28 height 5
type input "[MEDICAL_DATA]"
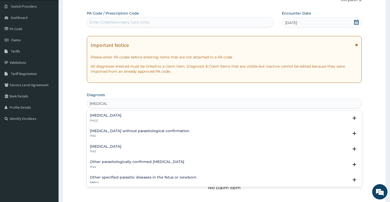
click at [115, 146] on h4 "[MEDICAL_DATA]" at bounding box center [106, 146] width 32 height 4
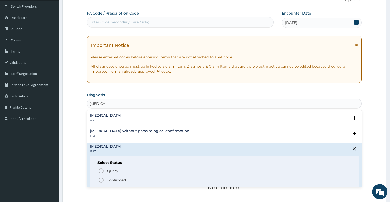
click at [109, 181] on p "Confirmed" at bounding box center [116, 179] width 19 height 5
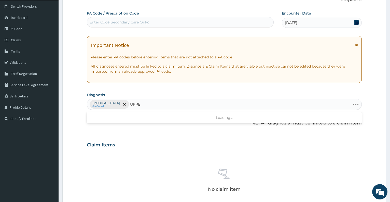
type input "UPPER"
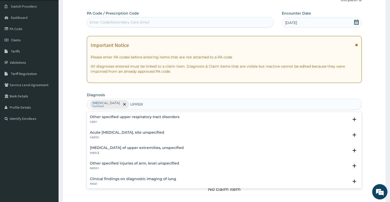
click at [115, 133] on h4 "Acute [MEDICAL_DATA], site unspecified" at bounding box center [127, 132] width 74 height 4
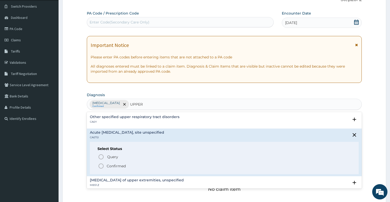
click at [110, 165] on p "Confirmed" at bounding box center [116, 165] width 19 height 5
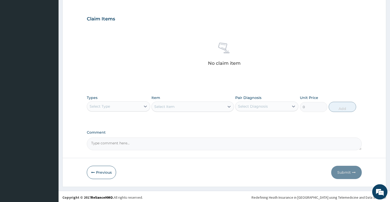
scroll to position [165, 0]
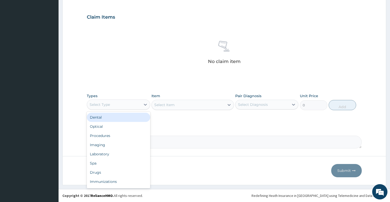
click at [122, 108] on div "Select Type" at bounding box center [113, 104] width 53 height 8
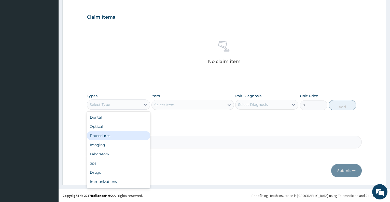
click at [113, 134] on div "Procedures" at bounding box center [118, 135] width 63 height 9
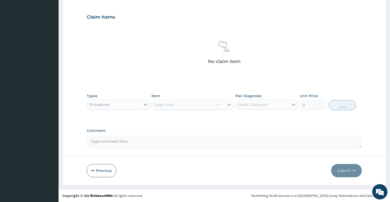
click at [177, 106] on div "Select Item" at bounding box center [192, 105] width 82 height 10
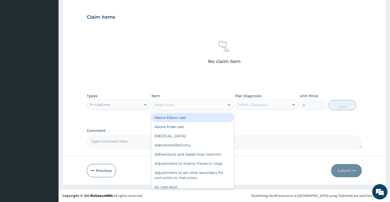
click at [177, 106] on div "Select Item" at bounding box center [188, 105] width 73 height 8
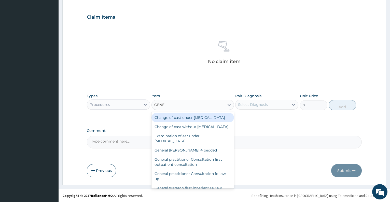
type input "GENER"
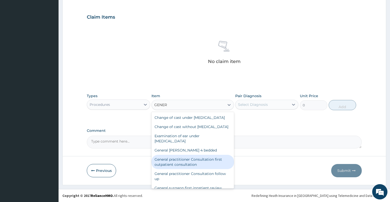
click at [194, 169] on div "General practitioner Consultation first outpatient consultation" at bounding box center [192, 162] width 82 height 14
type input "3547.5"
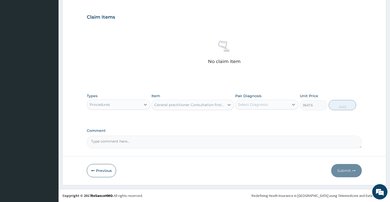
click at [254, 106] on div "Select Diagnosis" at bounding box center [253, 104] width 30 height 5
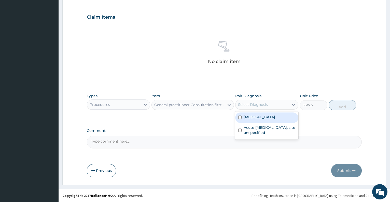
click at [256, 118] on label "[MEDICAL_DATA]" at bounding box center [260, 116] width 32 height 5
checkbox input "true"
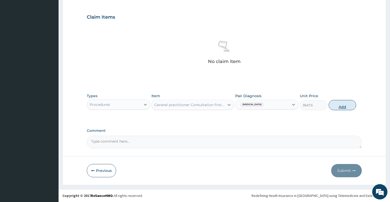
click at [340, 108] on button "Add" at bounding box center [342, 105] width 27 height 10
type input "0"
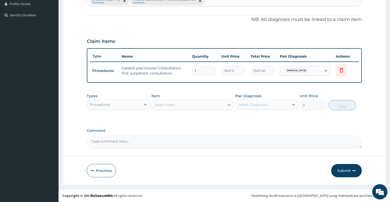
scroll to position [141, 0]
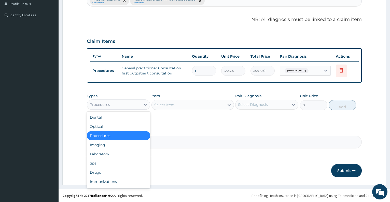
click at [116, 106] on div "Procedures" at bounding box center [113, 104] width 53 height 8
type input "L"
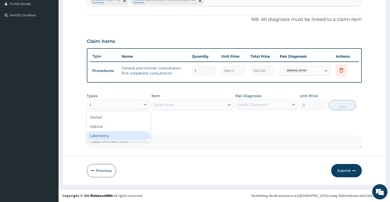
click at [114, 136] on div "Laboratory" at bounding box center [118, 135] width 63 height 9
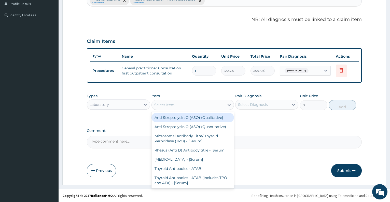
click at [172, 106] on div "Select Item" at bounding box center [164, 104] width 20 height 5
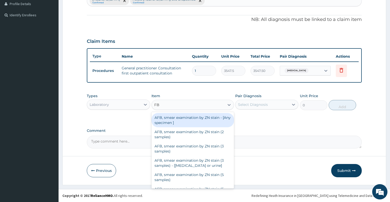
type input "FBC"
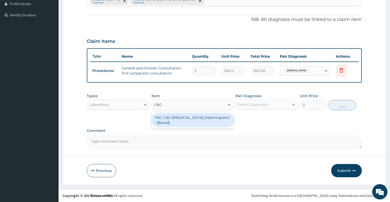
click at [180, 117] on div "FBC CBC-[MEDICAL_DATA] (Haemogram) - [Blood]" at bounding box center [192, 120] width 82 height 14
type input "4300"
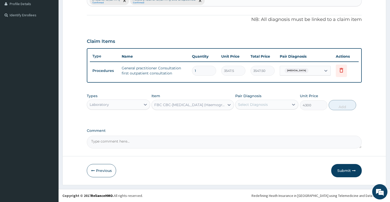
click at [249, 105] on div "Select Diagnosis" at bounding box center [253, 104] width 30 height 5
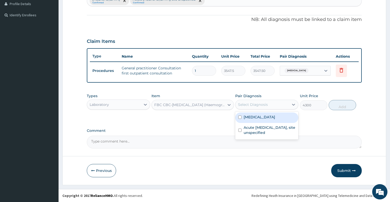
click at [253, 119] on label "[MEDICAL_DATA]" at bounding box center [260, 116] width 32 height 5
checkbox input "true"
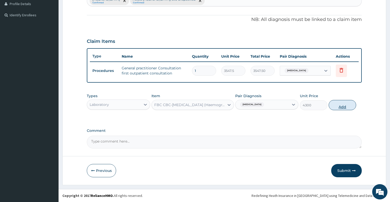
click at [336, 105] on button "Add" at bounding box center [342, 105] width 27 height 10
type input "0"
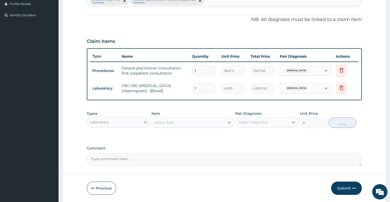
click at [189, 122] on div "Select Item" at bounding box center [188, 122] width 73 height 8
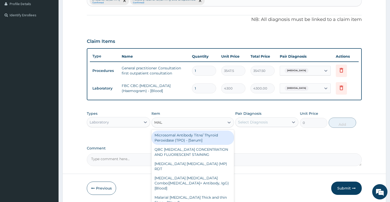
type input "MALA"
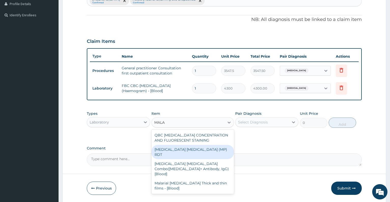
click at [202, 148] on div "[MEDICAL_DATA] [MEDICAL_DATA] (MP) RDT" at bounding box center [192, 152] width 82 height 14
type input "1612.5"
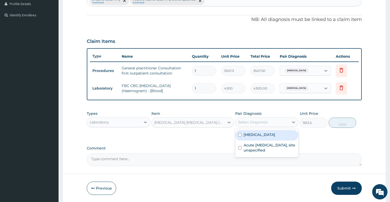
click at [257, 123] on div "Select Diagnosis" at bounding box center [253, 121] width 30 height 5
click at [260, 133] on label "[MEDICAL_DATA]" at bounding box center [260, 134] width 32 height 5
checkbox input "true"
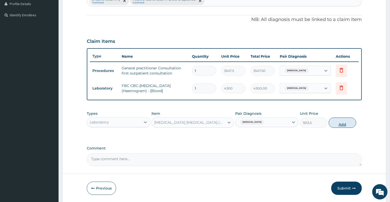
click at [338, 121] on button "Add" at bounding box center [342, 122] width 27 height 10
type input "0"
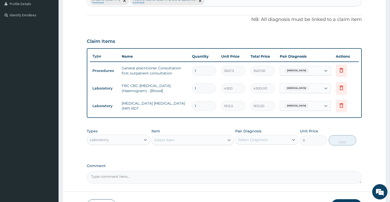
click at [111, 141] on div "Laboratory" at bounding box center [113, 139] width 53 height 8
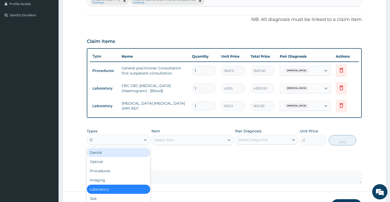
type input "DR"
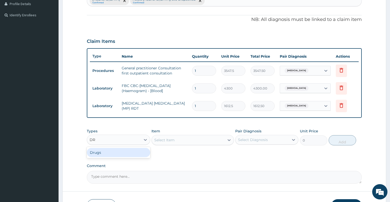
click at [118, 150] on div "Drugs" at bounding box center [118, 152] width 63 height 9
click at [165, 139] on div "Select Item" at bounding box center [192, 140] width 82 height 10
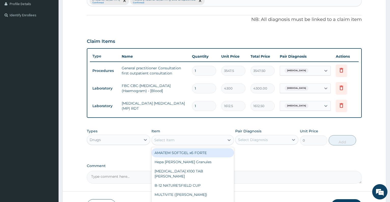
click at [165, 139] on div "Select Item" at bounding box center [164, 139] width 20 height 5
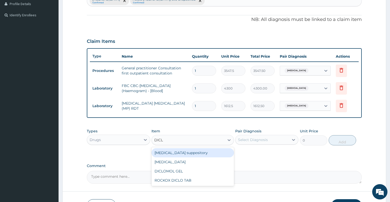
type input "DICLO"
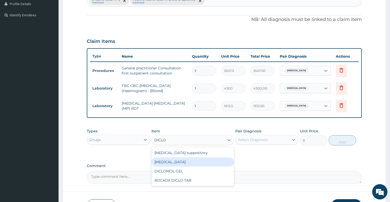
click at [171, 159] on div "[MEDICAL_DATA]" at bounding box center [192, 161] width 82 height 9
type input "591.25"
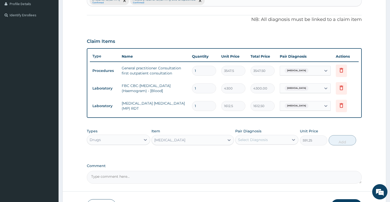
click at [256, 140] on div "Select Diagnosis" at bounding box center [253, 139] width 30 height 5
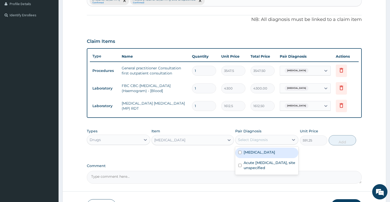
click at [257, 151] on label "[MEDICAL_DATA]" at bounding box center [260, 151] width 32 height 5
checkbox input "true"
click at [331, 141] on button "Add" at bounding box center [342, 140] width 27 height 10
type input "0"
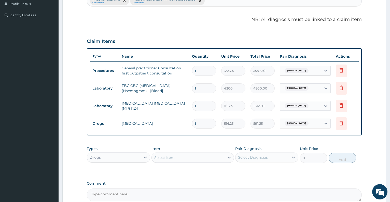
click at [188, 154] on div "Select Item" at bounding box center [188, 157] width 73 height 8
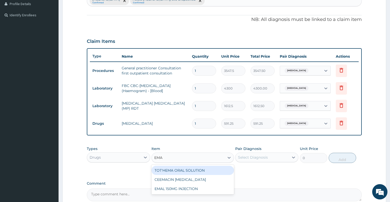
type input "EMAL"
click at [193, 169] on div "EMAL 150MG INJECTION" at bounding box center [192, 169] width 82 height 9
type input "3000"
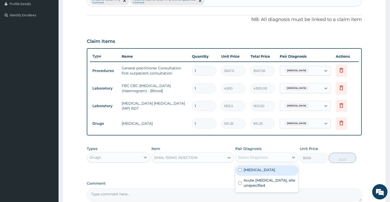
click at [262, 156] on div "Select Diagnosis" at bounding box center [253, 157] width 30 height 5
click at [260, 167] on label "[MEDICAL_DATA]" at bounding box center [260, 169] width 32 height 5
checkbox input "true"
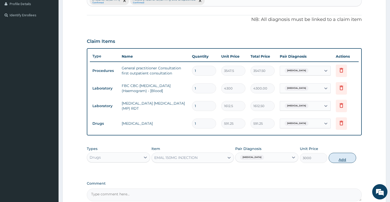
click at [339, 158] on button "Add" at bounding box center [342, 157] width 27 height 10
type input "0"
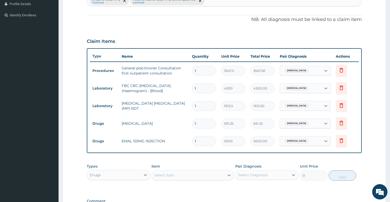
type input "0.00"
type input "3"
type input "9000.00"
type input "3"
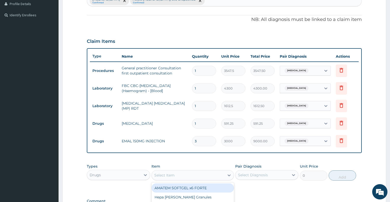
click at [172, 172] on div "Select Item" at bounding box center [188, 175] width 73 height 8
type input "FANSI"
click at [180, 189] on div "[MEDICAL_DATA]" at bounding box center [192, 187] width 82 height 9
type input "212.85"
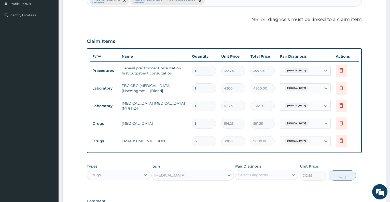
click at [245, 174] on div "Select Diagnosis" at bounding box center [253, 174] width 30 height 5
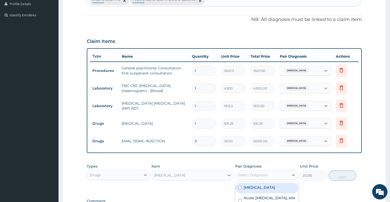
click at [250, 186] on label "[MEDICAL_DATA]" at bounding box center [260, 187] width 32 height 5
checkbox input "true"
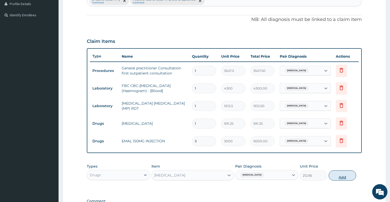
click at [339, 174] on button "Add" at bounding box center [342, 175] width 27 height 10
type input "0"
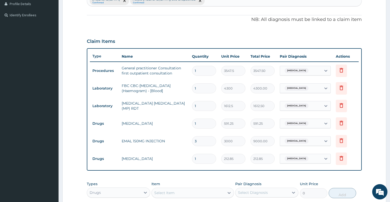
type input "0.00"
type input "3"
type input "638.55"
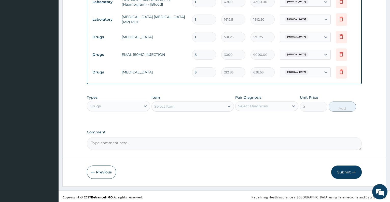
scroll to position [229, 0]
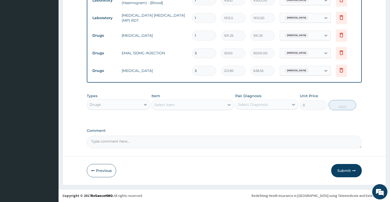
type input "3"
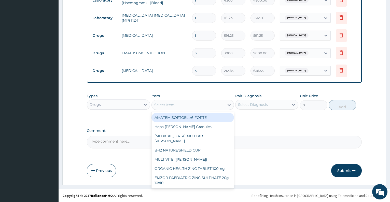
click at [196, 103] on div "Select Item" at bounding box center [188, 105] width 73 height 8
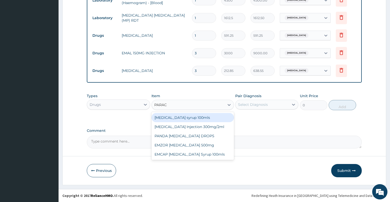
type input "PARACE"
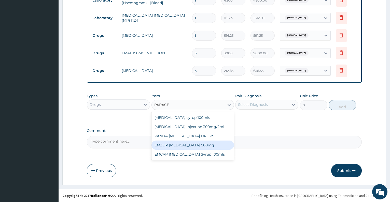
click at [202, 145] on div "EMZOR PARACETAMOL 500mg" at bounding box center [192, 144] width 82 height 9
type input "23.65"
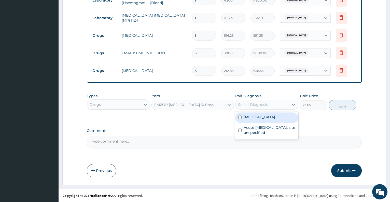
click at [247, 107] on div "Select Diagnosis" at bounding box center [261, 104] width 53 height 8
click at [250, 118] on label "Malaria, unspecified" at bounding box center [260, 116] width 32 height 5
checkbox input "true"
click at [345, 108] on button "Add" at bounding box center [342, 105] width 27 height 10
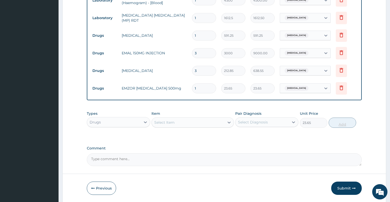
type input "0"
type input "18"
type input "425.70"
type input "18"
click at [191, 122] on div "Select Item" at bounding box center [188, 122] width 73 height 8
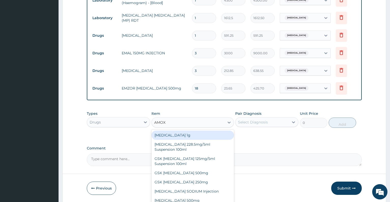
type input "AMOXI"
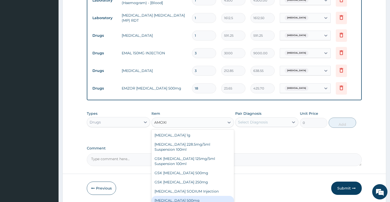
click at [212, 200] on div "AMOXICILLIN 500mg" at bounding box center [192, 200] width 82 height 9
type input "70.95"
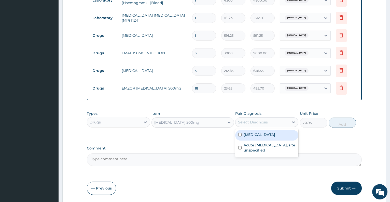
click at [260, 126] on div "Select Diagnosis" at bounding box center [261, 122] width 53 height 8
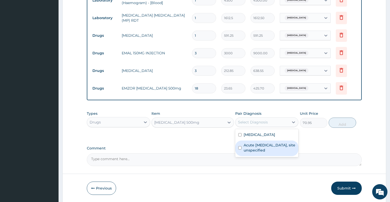
click at [260, 147] on label "Acute upper respiratory infection, site unspecified" at bounding box center [270, 147] width 52 height 10
checkbox input "true"
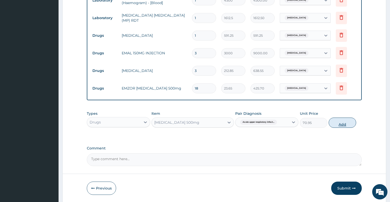
click at [336, 122] on button "Add" at bounding box center [342, 122] width 27 height 10
type input "0"
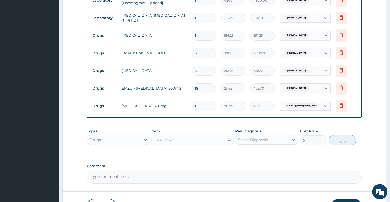
type input "15"
type input "1064.25"
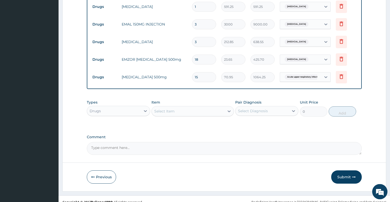
scroll to position [264, 0]
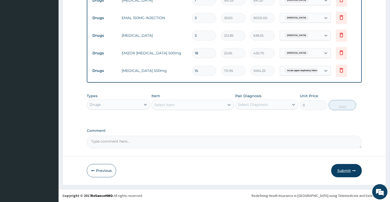
type input "15"
click at [346, 166] on button "Submit" at bounding box center [346, 170] width 31 height 13
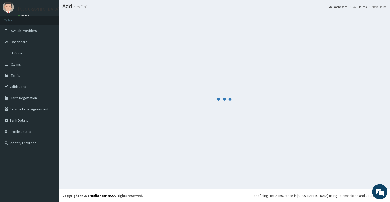
scroll to position [14, 0]
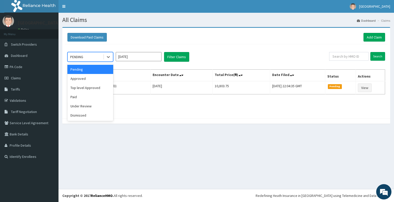
click at [94, 57] on div "PENDING" at bounding box center [85, 57] width 35 height 8
click at [91, 89] on div "Top level Approved" at bounding box center [90, 87] width 46 height 9
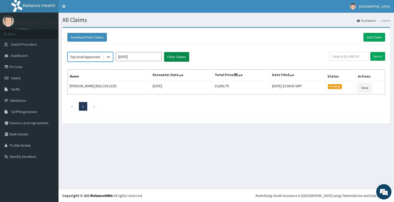
click at [176, 57] on button "Filter Claims" at bounding box center [176, 57] width 25 height 10
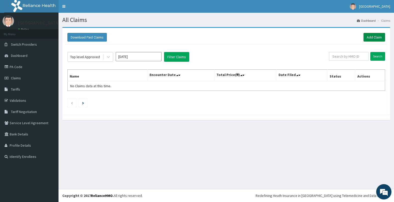
click at [373, 36] on link "Add Claim" at bounding box center [375, 37] width 22 height 9
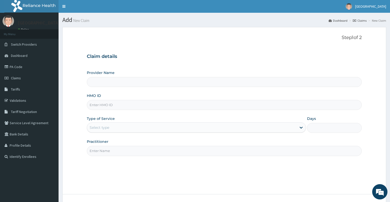
type input "Dalet Medical service"
click at [111, 110] on input "HMO ID" at bounding box center [224, 105] width 275 height 10
type input "OTG/10244/D"
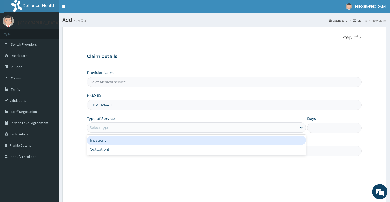
click at [108, 124] on div "Select type" at bounding box center [191, 127] width 209 height 8
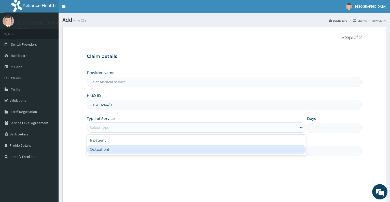
click at [105, 152] on div "Outpatient" at bounding box center [196, 149] width 219 height 9
type input "1"
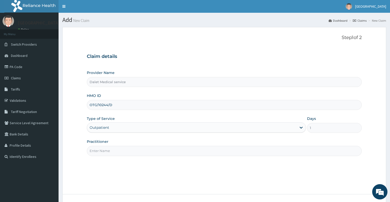
click at [102, 151] on input "Practitioner" at bounding box center [224, 151] width 275 height 10
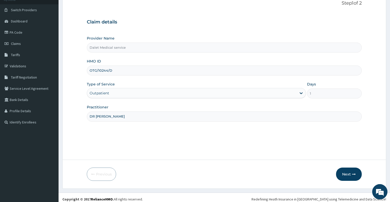
scroll to position [38, 0]
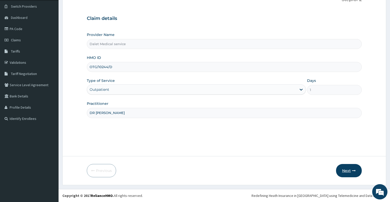
type input "DR [PERSON_NAME]"
click at [345, 172] on button "Next" at bounding box center [349, 170] width 26 height 13
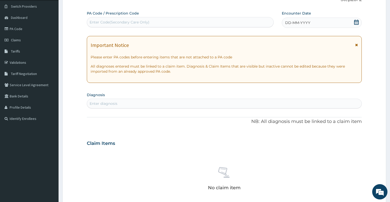
click at [358, 22] on icon at bounding box center [356, 22] width 5 height 5
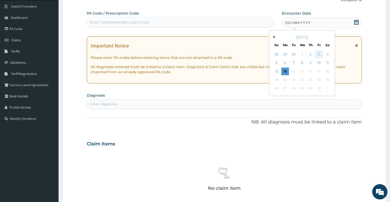
click at [317, 55] on div "3" at bounding box center [319, 54] width 8 height 8
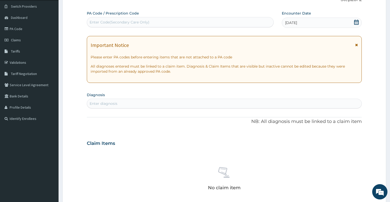
click at [157, 99] on div "Enter diagnosis" at bounding box center [224, 104] width 275 height 10
type input "UPPER"
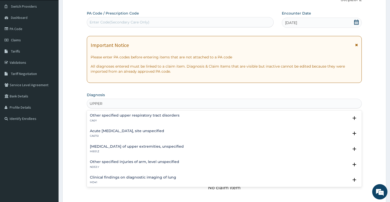
click at [127, 131] on h4 "Acute upper respiratory infection, site unspecified" at bounding box center [127, 131] width 74 height 4
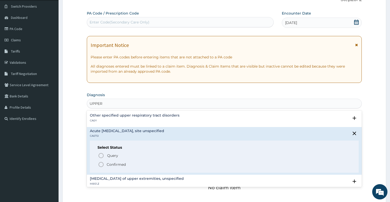
click at [104, 164] on icon "status option filled" at bounding box center [101, 164] width 6 height 6
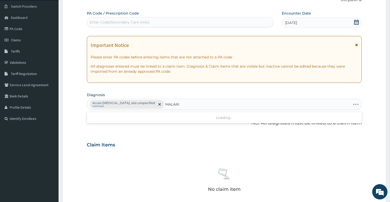
type input "MALARIA"
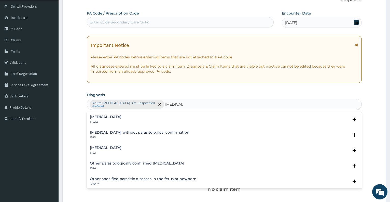
click at [99, 149] on h4 "Malaria, unspecified" at bounding box center [106, 148] width 32 height 4
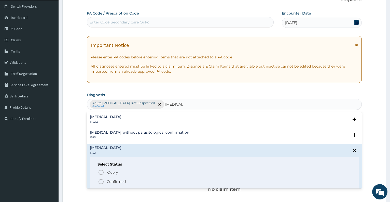
click at [104, 178] on div "Query Query covers suspected (?), Keep in view (kiv), Ruled out (r/o) Confirmed" at bounding box center [225, 177] width 254 height 16
click at [110, 182] on p "Confirmed" at bounding box center [116, 181] width 19 height 5
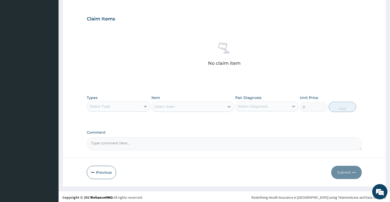
scroll to position [165, 0]
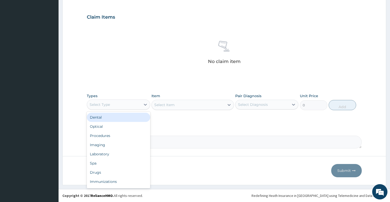
click at [132, 102] on div "Select Type" at bounding box center [113, 104] width 53 height 8
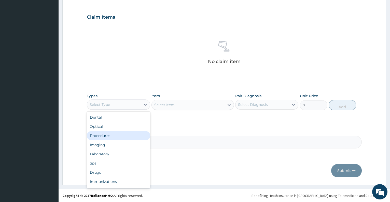
click at [108, 134] on div "Procedures" at bounding box center [118, 135] width 63 height 9
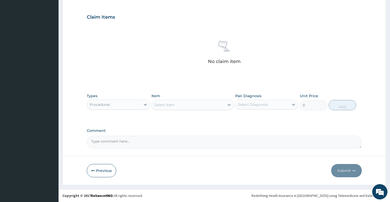
click at [177, 104] on div "Select Item" at bounding box center [188, 105] width 73 height 8
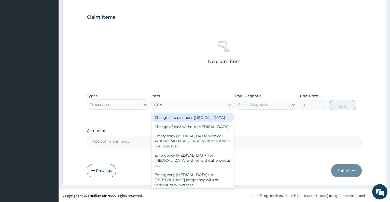
type input "GENE"
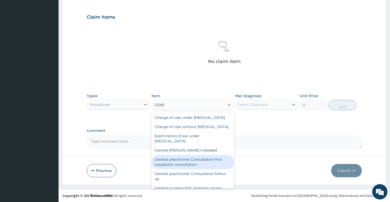
click at [198, 169] on div "General practitioner Consultation first outpatient consultation" at bounding box center [192, 162] width 82 height 14
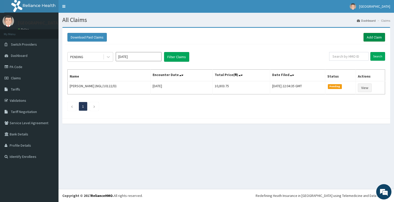
click at [372, 39] on link "Add Claim" at bounding box center [375, 37] width 22 height 9
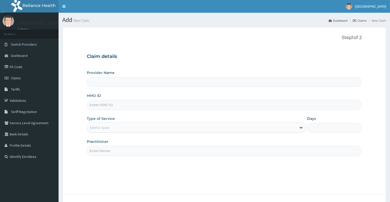
type input "Dalet Medical service"
click at [123, 104] on input "HMO ID" at bounding box center [224, 105] width 275 height 10
click at [11, 79] on span "Claims" at bounding box center [16, 78] width 10 height 5
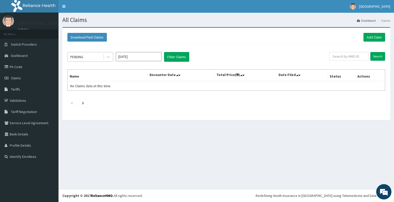
click at [94, 58] on div "PENDING" at bounding box center [85, 57] width 35 height 8
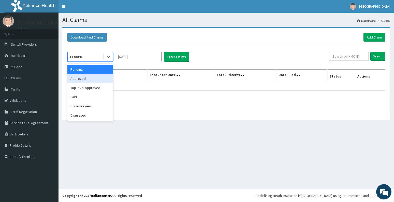
click at [91, 78] on div "Approved" at bounding box center [90, 78] width 46 height 9
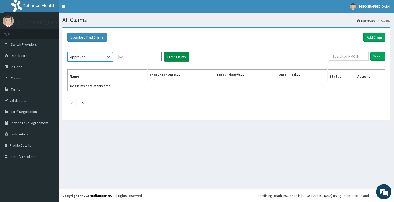
click at [172, 56] on button "Filter Claims" at bounding box center [176, 57] width 25 height 10
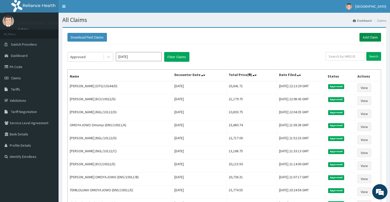
click at [368, 35] on link "Add Claim" at bounding box center [370, 37] width 22 height 9
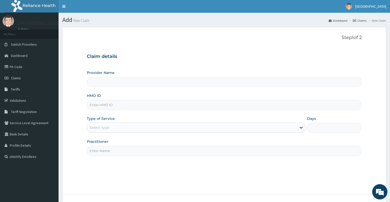
type input "Dalet Medical service"
click at [159, 107] on input "HMO ID" at bounding box center [224, 105] width 275 height 10
type input "TNF/10047/A"
click at [151, 124] on div "Select type" at bounding box center [191, 127] width 209 height 8
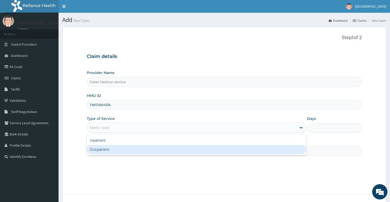
click at [140, 149] on div "Outpatient" at bounding box center [196, 149] width 219 height 9
type input "1"
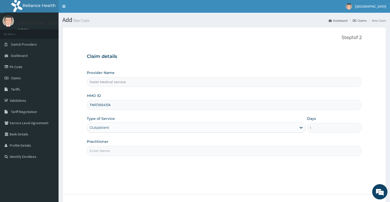
click at [141, 150] on input "Practitioner" at bounding box center [224, 151] width 275 height 10
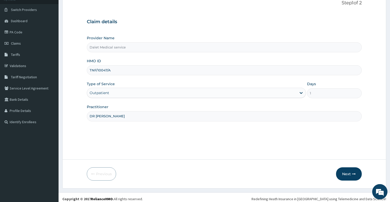
scroll to position [38, 0]
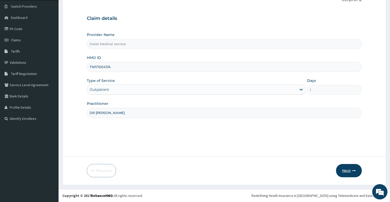
type input "DR [PERSON_NAME]"
click at [347, 170] on button "Next" at bounding box center [349, 170] width 26 height 13
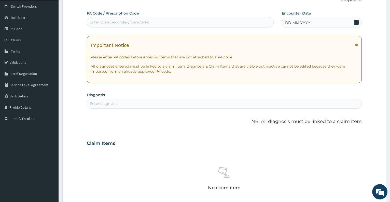
click at [356, 22] on icon at bounding box center [356, 22] width 5 height 5
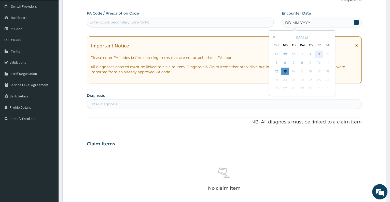
click at [318, 54] on div "3" at bounding box center [319, 54] width 8 height 8
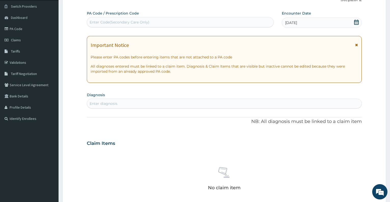
click at [180, 103] on div "Enter diagnosis" at bounding box center [224, 103] width 274 height 8
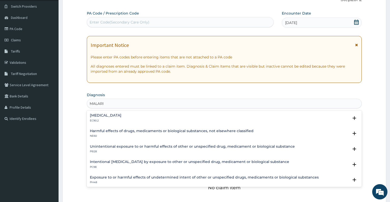
type input "[MEDICAL_DATA]"
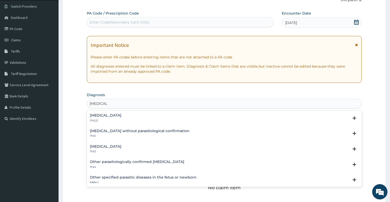
click at [140, 145] on div "[MEDICAL_DATA] 1F4Z" at bounding box center [224, 148] width 269 height 9
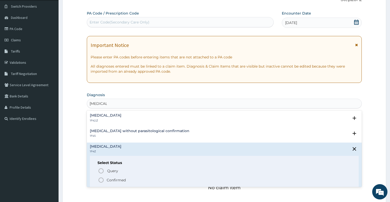
click at [119, 180] on p "Confirmed" at bounding box center [116, 179] width 19 height 5
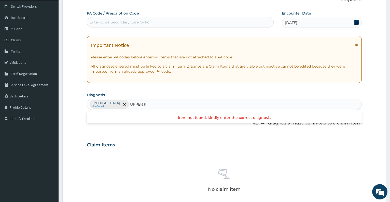
type input "UPPER"
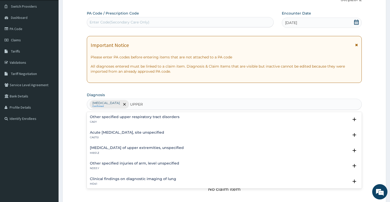
click at [110, 134] on h4 "Acute [MEDICAL_DATA], site unspecified" at bounding box center [127, 132] width 74 height 4
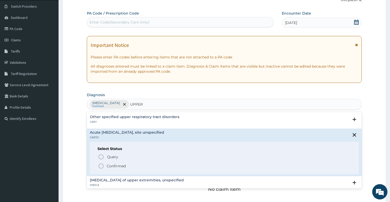
click at [108, 165] on p "Confirmed" at bounding box center [116, 165] width 19 height 5
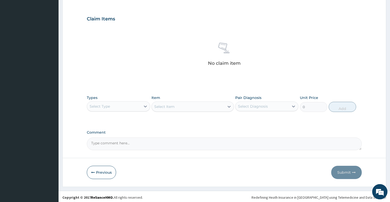
scroll to position [165, 0]
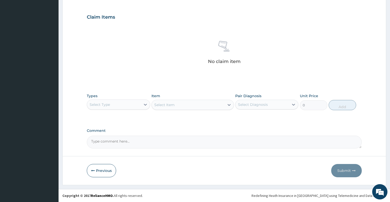
click at [136, 107] on div "Select Type" at bounding box center [113, 104] width 53 height 8
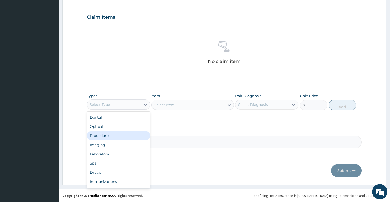
click at [129, 135] on div "Procedures" at bounding box center [118, 135] width 63 height 9
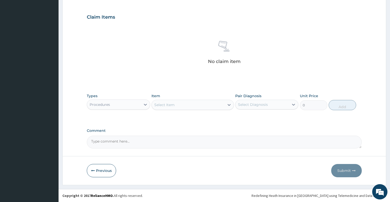
click at [176, 104] on div "Select Item" at bounding box center [188, 105] width 73 height 8
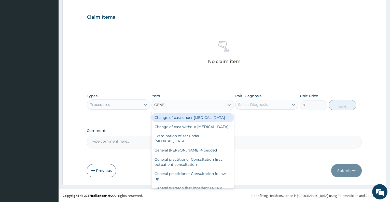
type input "GENER"
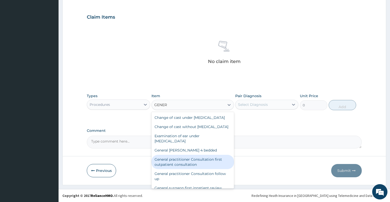
click at [187, 169] on div "General practitioner Consultation first outpatient consultation" at bounding box center [192, 162] width 82 height 14
type input "3547.5"
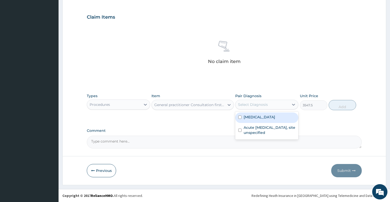
click at [266, 106] on div "Select Diagnosis" at bounding box center [253, 104] width 30 height 5
click at [265, 120] on div "[MEDICAL_DATA]" at bounding box center [266, 117] width 63 height 10
checkbox input "true"
click at [340, 105] on button "Add" at bounding box center [342, 105] width 27 height 10
type input "0"
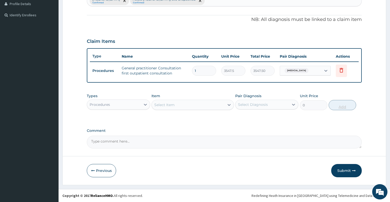
scroll to position [141, 0]
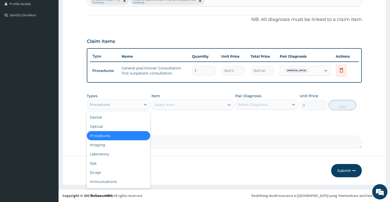
click at [134, 101] on div "Procedures" at bounding box center [113, 104] width 53 height 8
type input "DR"
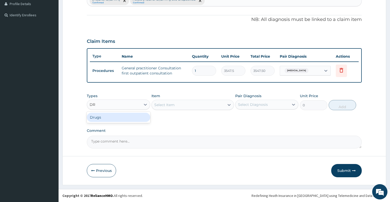
click at [127, 117] on div "Drugs" at bounding box center [118, 117] width 63 height 9
click at [169, 105] on div "Select Item" at bounding box center [192, 105] width 82 height 10
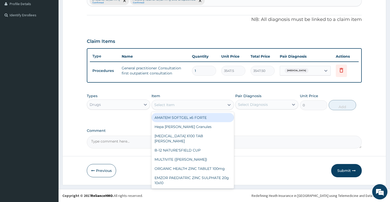
click at [169, 105] on div "Select Item" at bounding box center [164, 104] width 20 height 5
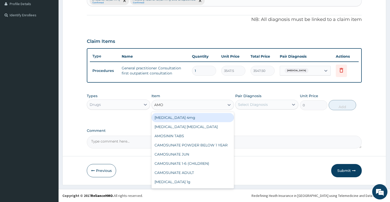
type input "AMOX"
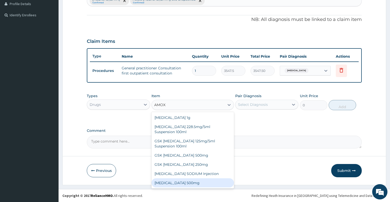
click at [206, 178] on div "[MEDICAL_DATA] 500mg" at bounding box center [192, 182] width 82 height 9
type input "70.95"
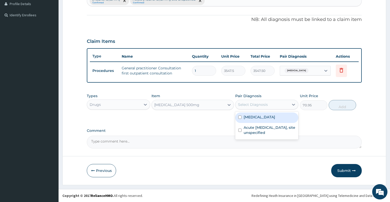
click at [267, 103] on div "Select Diagnosis" at bounding box center [253, 104] width 30 height 5
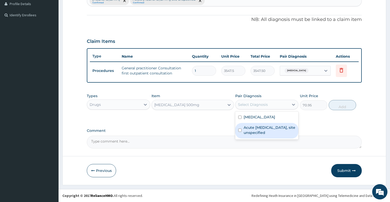
click at [263, 127] on label "Acute upper respiratory infection, site unspecified" at bounding box center [270, 130] width 52 height 10
checkbox input "true"
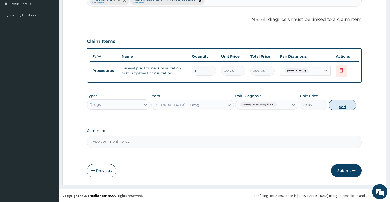
click at [336, 102] on button "Add" at bounding box center [342, 105] width 27 height 10
type input "0"
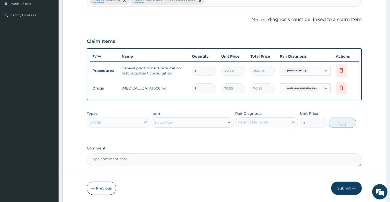
type input "15"
type input "1064.25"
type input "15"
click at [173, 121] on div "Select Item" at bounding box center [164, 122] width 20 height 5
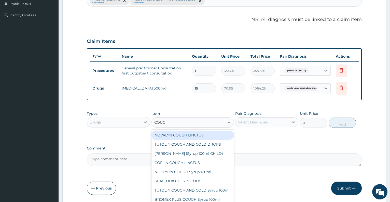
type input "COUGH"
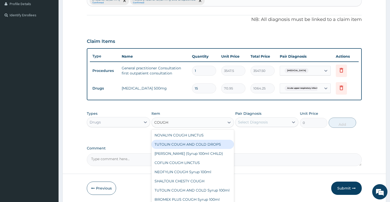
click at [183, 140] on div "TUTOLIN COUGH AND COLD DROPS" at bounding box center [192, 144] width 82 height 9
type input "1478.125"
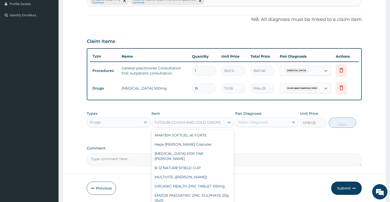
click at [217, 123] on div "TUTOLIN COUGH AND COLD DROPS" at bounding box center [187, 122] width 66 height 5
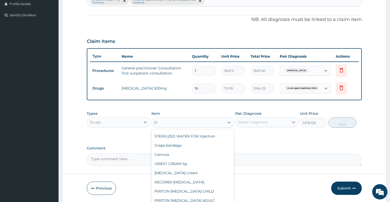
scroll to position [176, 0]
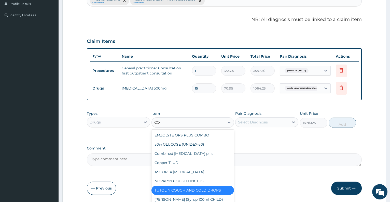
type input "COU"
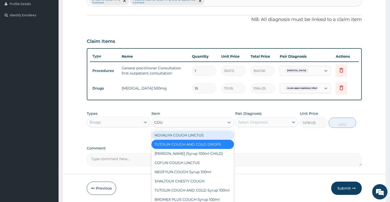
click at [207, 136] on div "NOVALYN COUGH LINCTUS" at bounding box center [192, 134] width 82 height 9
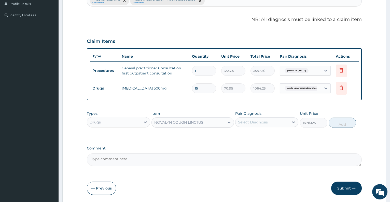
type input "1419"
click at [255, 124] on div "Select Diagnosis" at bounding box center [261, 122] width 53 height 8
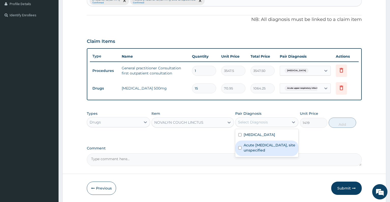
click at [255, 149] on label "Acute upper respiratory infection, site unspecified" at bounding box center [270, 147] width 52 height 10
checkbox input "true"
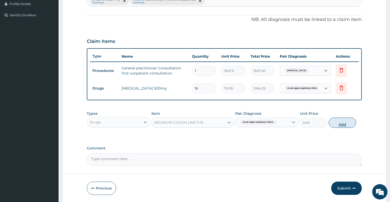
click at [339, 123] on button "Add" at bounding box center [342, 122] width 27 height 10
type input "0"
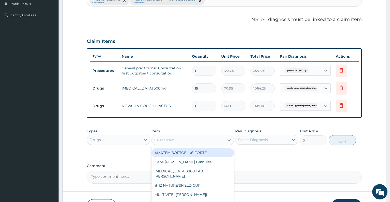
click at [188, 144] on div "Select Item" at bounding box center [188, 140] width 73 height 8
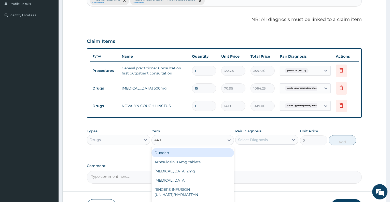
type input "ARTE"
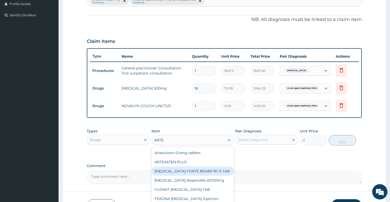
click at [195, 172] on div "[MEDICAL_DATA] FORTE 80/480 BY 6 TAB" at bounding box center [192, 170] width 82 height 9
type input "449.35"
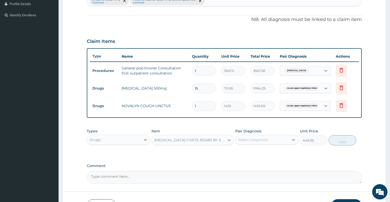
click at [248, 140] on div "Select Diagnosis" at bounding box center [253, 139] width 30 height 5
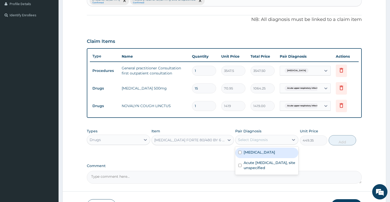
click at [253, 153] on label "[MEDICAL_DATA]" at bounding box center [260, 151] width 32 height 5
checkbox input "true"
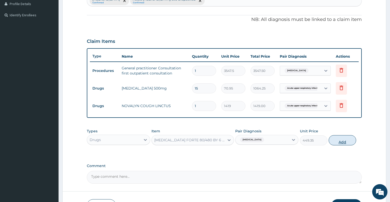
click at [332, 141] on button "Add" at bounding box center [342, 140] width 27 height 10
type input "0"
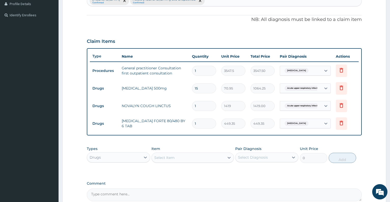
type input "0.00"
type input "6"
type input "2696.10"
type input "6"
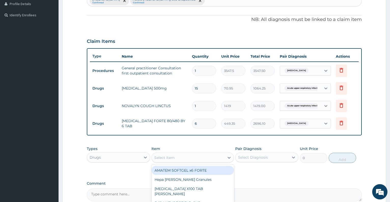
click at [214, 156] on div "Select Item" at bounding box center [188, 157] width 73 height 8
type input "PARACE"
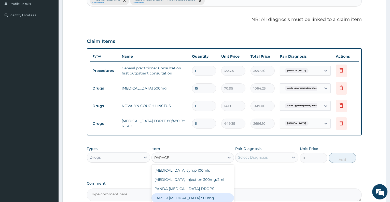
click at [214, 196] on div "EMZOR [MEDICAL_DATA] 500mg" at bounding box center [192, 197] width 82 height 9
type input "23.65"
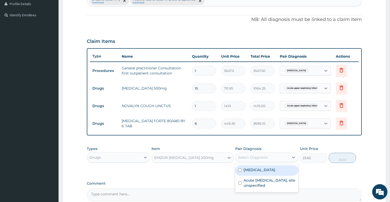
click at [252, 157] on div "Select Diagnosis" at bounding box center [253, 157] width 30 height 5
click at [254, 173] on div "[MEDICAL_DATA]" at bounding box center [266, 170] width 63 height 10
checkbox input "true"
click at [337, 159] on button "Add" at bounding box center [342, 157] width 27 height 10
type input "0"
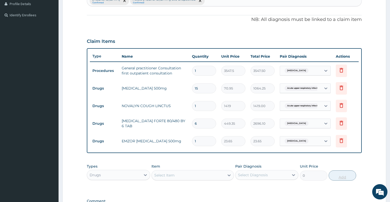
type input "18"
type input "425.70"
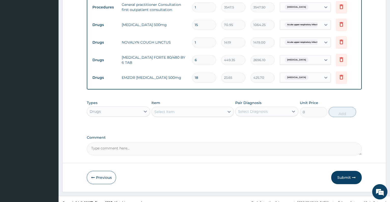
scroll to position [212, 0]
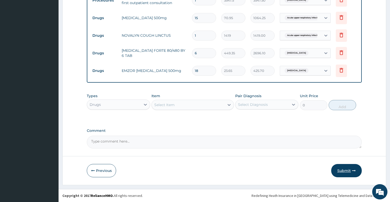
type input "18"
click at [349, 170] on button "Submit" at bounding box center [346, 170] width 31 height 13
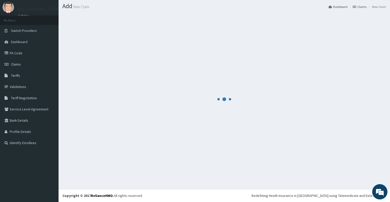
scroll to position [14, 0]
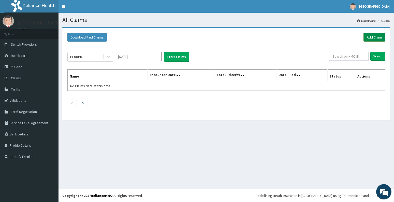
click at [376, 37] on link "Add Claim" at bounding box center [375, 37] width 22 height 9
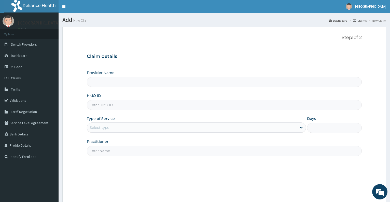
type input "Dalet Medical service"
click at [111, 104] on input "HMO ID" at bounding box center [224, 105] width 275 height 10
click at [107, 103] on input "GST" at bounding box center [224, 105] width 275 height 10
type input "G"
paste input "GSY/10064/A"
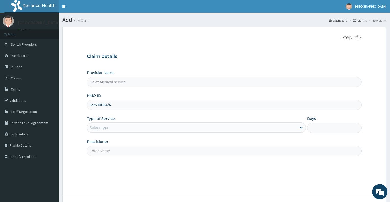
type input "GSY/10064/A"
click at [111, 127] on div "Select type" at bounding box center [191, 127] width 209 height 8
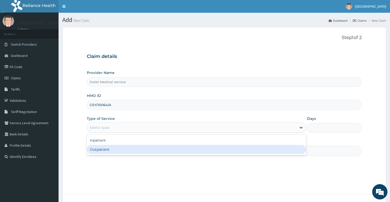
click at [119, 151] on div "Outpatient" at bounding box center [196, 149] width 219 height 9
type input "1"
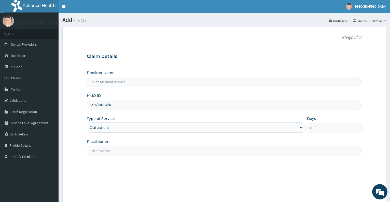
click at [121, 151] on input "Practitioner" at bounding box center [224, 151] width 275 height 10
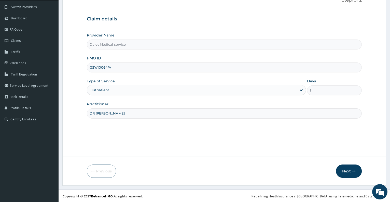
scroll to position [38, 0]
type input "DR [PERSON_NAME]"
click at [349, 170] on button "Next" at bounding box center [349, 170] width 26 height 13
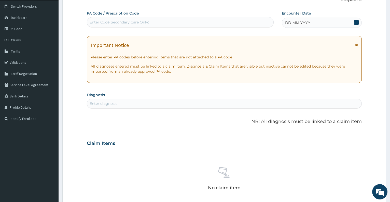
click at [104, 24] on div "Enter Code(Secondary Care Only)" at bounding box center [120, 22] width 60 height 5
paste input "PA/001113"
type input "PA/001113"
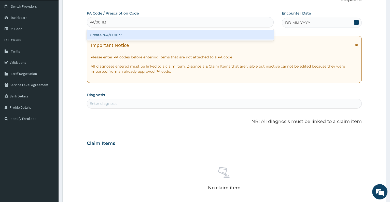
click at [101, 32] on div "Create "PA/001113"" at bounding box center [180, 34] width 187 height 9
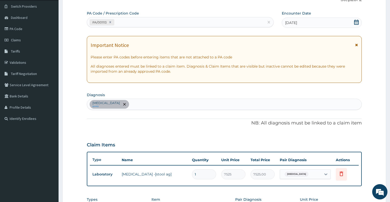
click at [131, 104] on div "[MEDICAL_DATA] query" at bounding box center [224, 104] width 274 height 11
type input "[MEDICAL_DATA]"
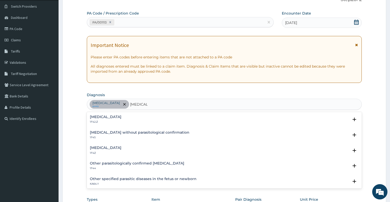
click at [108, 148] on h4 "[MEDICAL_DATA]" at bounding box center [106, 148] width 32 height 4
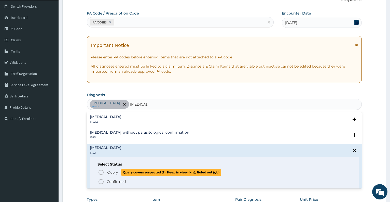
click at [112, 170] on span "Query" at bounding box center [112, 172] width 11 height 5
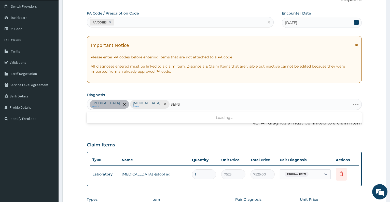
type input "SEPSI"
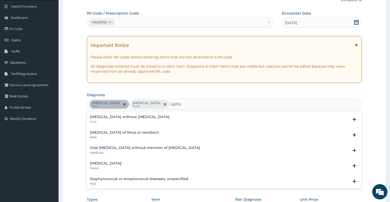
click at [120, 119] on h4 "[MEDICAL_DATA] without [MEDICAL_DATA]" at bounding box center [130, 117] width 80 height 4
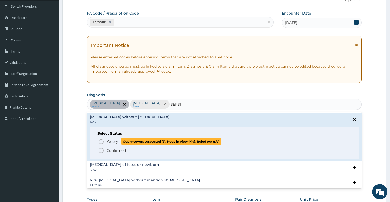
click at [114, 142] on span "Query" at bounding box center [112, 141] width 11 height 5
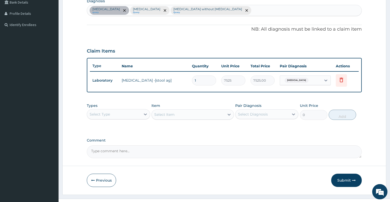
scroll to position [141, 0]
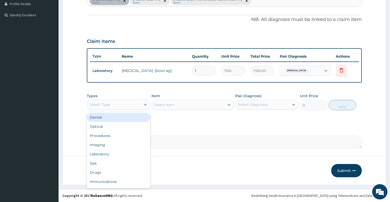
click at [124, 108] on div "Select Type" at bounding box center [113, 104] width 53 height 8
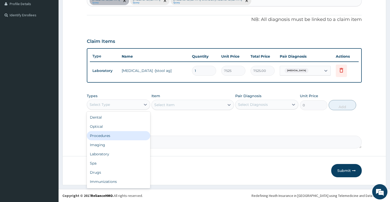
click at [115, 137] on div "Procedures" at bounding box center [118, 135] width 63 height 9
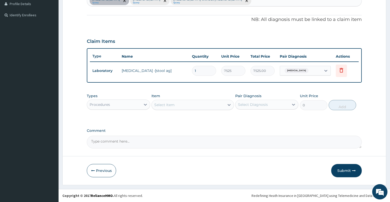
click at [177, 105] on div "Select Item" at bounding box center [188, 105] width 73 height 8
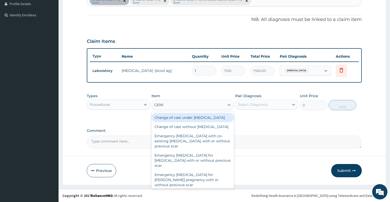
type input "GENER"
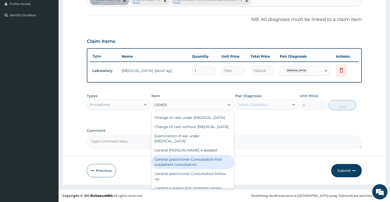
click at [185, 169] on div "General practitioner Consultation first outpatient consultation" at bounding box center [192, 162] width 82 height 14
type input "3547.5"
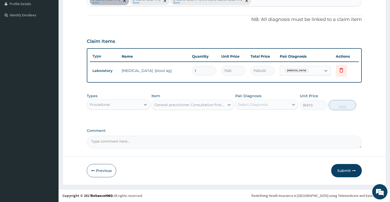
click at [259, 102] on div "Select Diagnosis" at bounding box center [253, 104] width 30 height 5
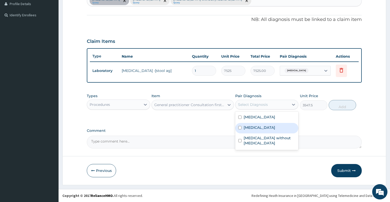
click at [259, 128] on label "[MEDICAL_DATA]" at bounding box center [260, 127] width 32 height 5
checkbox input "true"
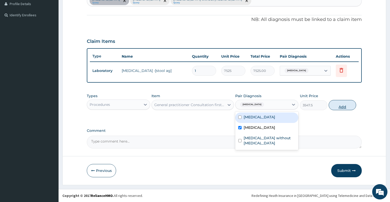
click at [335, 107] on button "Add" at bounding box center [342, 105] width 27 height 10
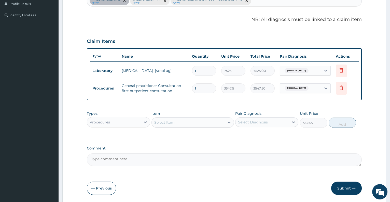
type input "0"
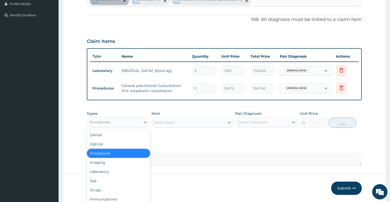
click at [105, 122] on div "Procedures" at bounding box center [100, 121] width 20 height 5
type input "L"
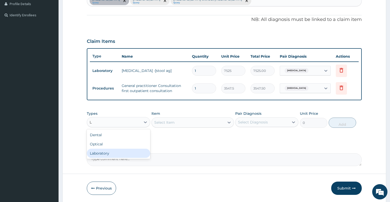
click at [105, 152] on div "Laboratory" at bounding box center [118, 152] width 63 height 9
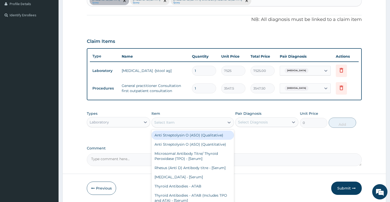
click at [173, 123] on div "Select Item" at bounding box center [164, 122] width 20 height 5
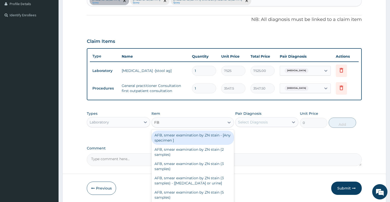
type input "FBC"
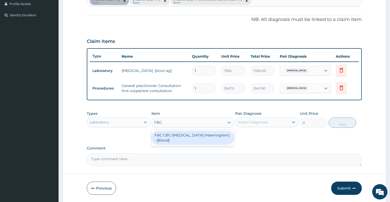
click at [178, 140] on div "FBC CBC-[MEDICAL_DATA] (Haemogram) - [Blood]" at bounding box center [192, 137] width 82 height 14
type input "4300"
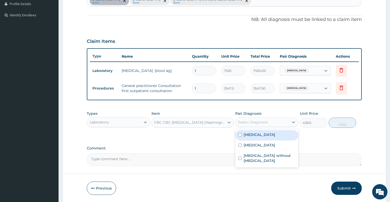
click at [254, 122] on div "Select Diagnosis" at bounding box center [253, 121] width 30 height 5
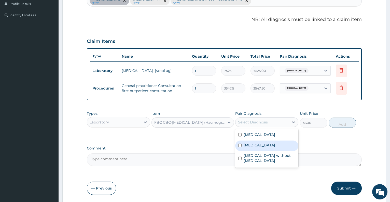
click at [261, 146] on label "[MEDICAL_DATA]" at bounding box center [260, 144] width 32 height 5
checkbox input "true"
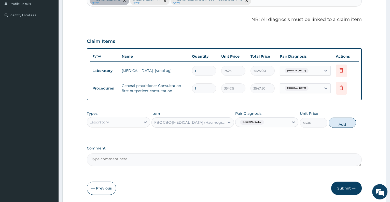
click at [336, 125] on button "Add" at bounding box center [342, 122] width 27 height 10
type input "0"
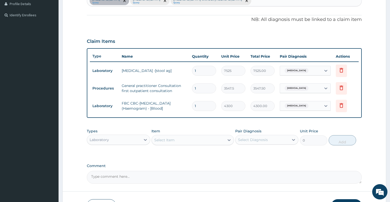
click at [201, 140] on div "Select Item" at bounding box center [188, 140] width 73 height 8
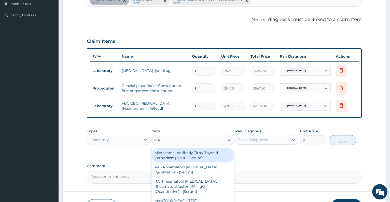
type input "MAL"
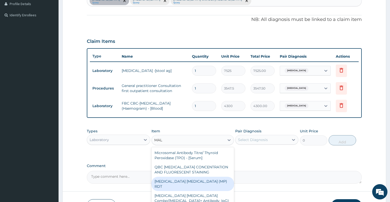
click at [205, 180] on div "[MEDICAL_DATA] [MEDICAL_DATA] (MP) RDT" at bounding box center [192, 183] width 82 height 14
type input "1612.5"
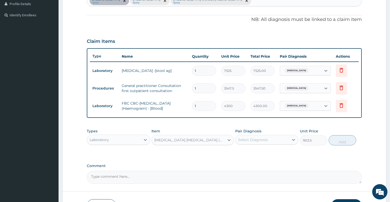
click at [254, 143] on div "Select Diagnosis" at bounding box center [261, 139] width 53 height 8
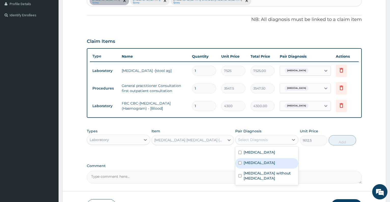
click at [256, 166] on div "[MEDICAL_DATA]" at bounding box center [266, 163] width 63 height 10
checkbox input "true"
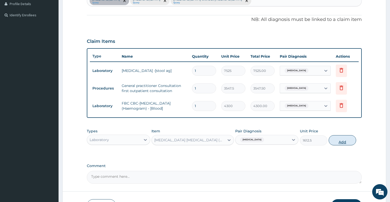
click at [344, 141] on button "Add" at bounding box center [342, 140] width 27 height 10
type input "0"
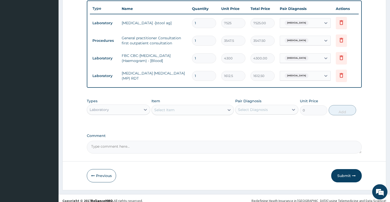
scroll to position [194, 0]
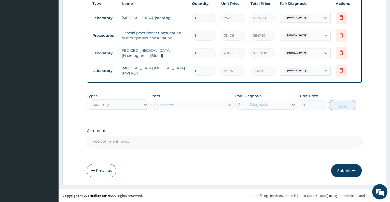
click at [126, 105] on div "Laboratory" at bounding box center [113, 104] width 53 height 8
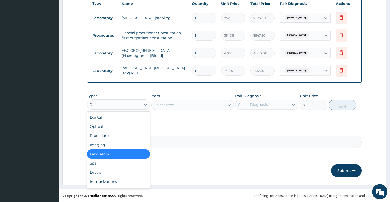
type input "DR"
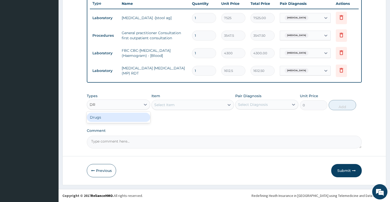
click at [127, 119] on div "Drugs" at bounding box center [118, 117] width 63 height 9
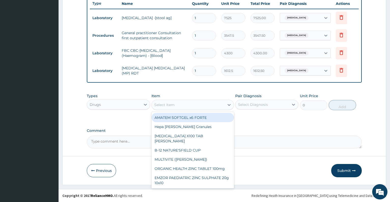
click at [169, 105] on div "Select Item" at bounding box center [164, 104] width 20 height 5
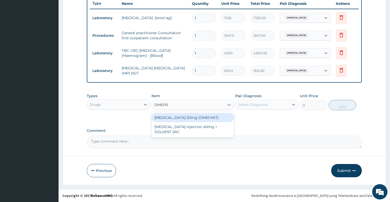
type input "OMEPRA"
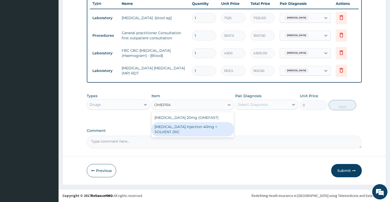
click at [176, 125] on div "[MEDICAL_DATA] Injection 40mg + SOLVENT (RIC" at bounding box center [192, 129] width 82 height 14
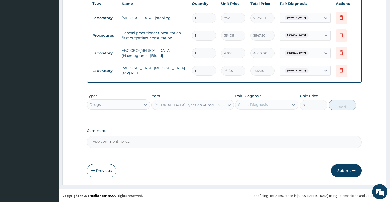
type input "1537.25"
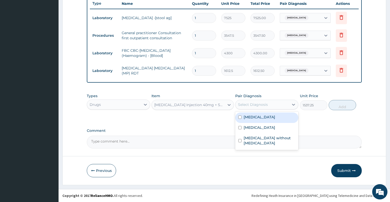
click at [262, 108] on div "Select Diagnosis" at bounding box center [261, 104] width 53 height 8
click at [260, 118] on label "[MEDICAL_DATA]" at bounding box center [260, 116] width 32 height 5
checkbox input "true"
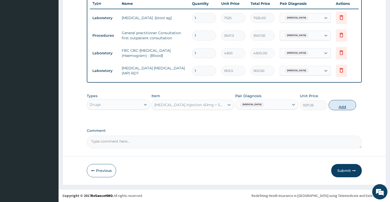
click at [330, 106] on button "Add" at bounding box center [342, 105] width 27 height 10
type input "0"
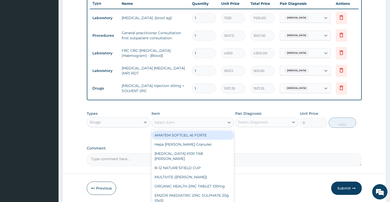
click at [193, 123] on div "Select Item" at bounding box center [188, 122] width 73 height 8
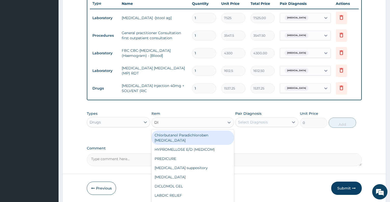
type input "DIC"
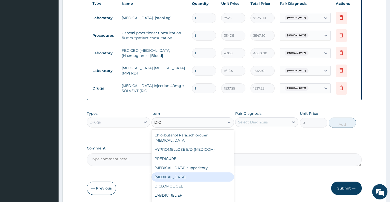
click at [178, 174] on div "Diclofenac" at bounding box center [192, 176] width 82 height 9
type input "591.25"
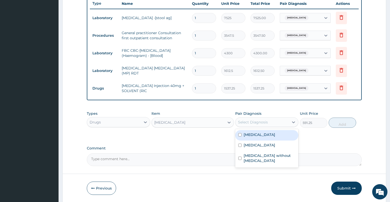
click at [256, 124] on div "Select Diagnosis" at bounding box center [253, 121] width 30 height 5
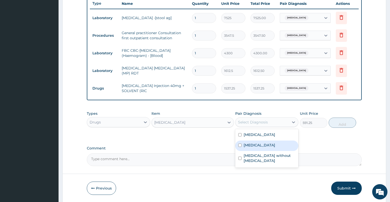
click at [257, 146] on label "Malaria, unspecified" at bounding box center [260, 144] width 32 height 5
checkbox input "true"
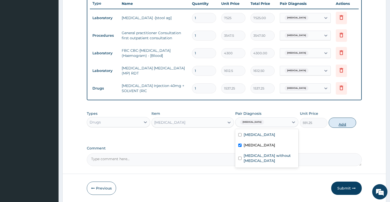
click at [339, 121] on button "Add" at bounding box center [342, 122] width 27 height 10
type input "0"
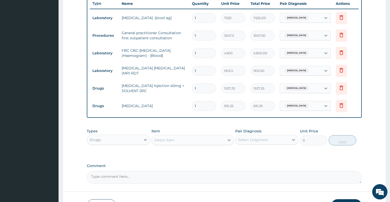
click at [219, 143] on div "Select Item" at bounding box center [188, 140] width 73 height 8
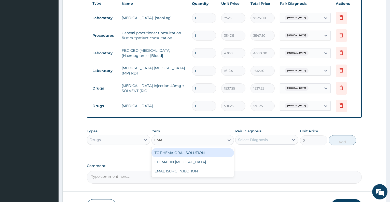
type input "EMAL"
click at [219, 153] on div "EMAL 150MG INJECTION" at bounding box center [192, 152] width 82 height 9
type input "3000"
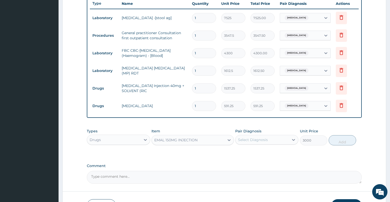
click at [258, 142] on div "Select Diagnosis" at bounding box center [253, 139] width 30 height 5
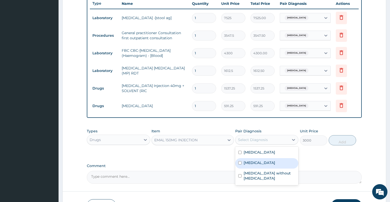
click at [260, 162] on label "[MEDICAL_DATA]" at bounding box center [260, 162] width 32 height 5
checkbox input "true"
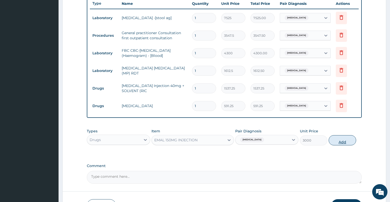
click at [338, 139] on button "Add" at bounding box center [342, 140] width 27 height 10
type input "0"
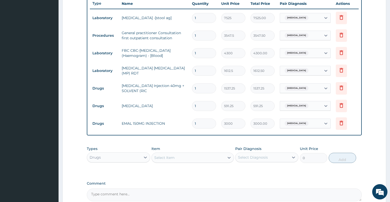
type input "0.00"
type input "3"
type input "9000.00"
type input "3"
click at [208, 158] on div "Select Item" at bounding box center [188, 157] width 73 height 8
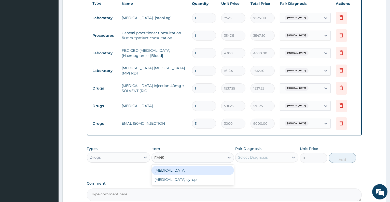
type input "FANSI"
click at [207, 172] on div "[MEDICAL_DATA]" at bounding box center [192, 169] width 82 height 9
type input "212.85"
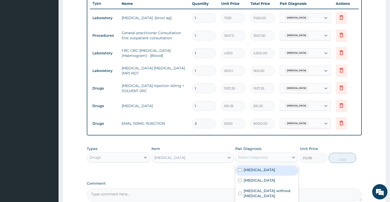
click at [255, 157] on div "Select Diagnosis" at bounding box center [253, 157] width 30 height 5
click at [258, 179] on label "[MEDICAL_DATA]" at bounding box center [260, 179] width 32 height 5
checkbox input "true"
click at [332, 161] on button "Add" at bounding box center [342, 157] width 27 height 10
type input "0"
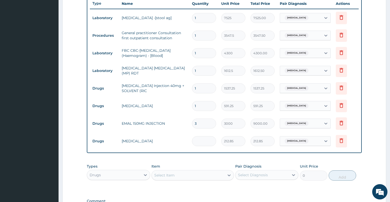
type input "0.00"
type input "3"
type input "638.55"
type input "3"
click at [213, 177] on div "Select Item" at bounding box center [188, 175] width 73 height 8
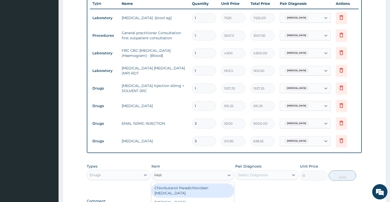
type input "PARA"
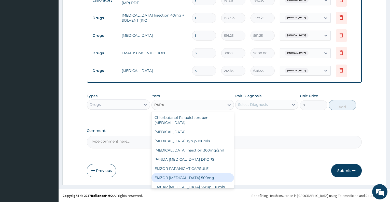
click at [206, 176] on div "EMZOR [MEDICAL_DATA] 500mg" at bounding box center [192, 177] width 82 height 9
type input "23.65"
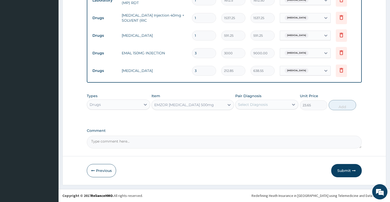
click at [261, 105] on div "Select Diagnosis" at bounding box center [253, 104] width 30 height 5
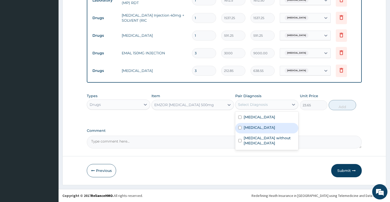
click at [261, 129] on label "[MEDICAL_DATA]" at bounding box center [260, 127] width 32 height 5
checkbox input "true"
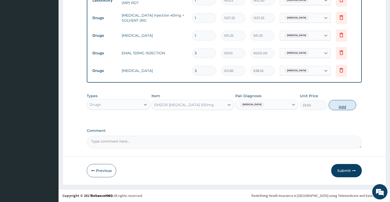
click at [342, 107] on button "Add" at bounding box center [342, 105] width 27 height 10
type input "0"
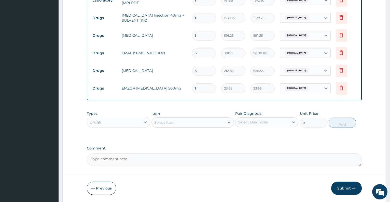
type input "18"
type input "425.70"
type input "18"
click at [176, 125] on div "Select Item" at bounding box center [188, 122] width 73 height 8
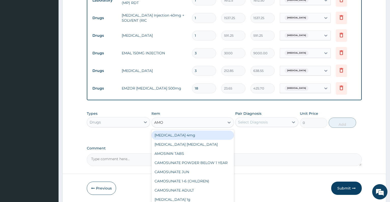
type input "AMOX"
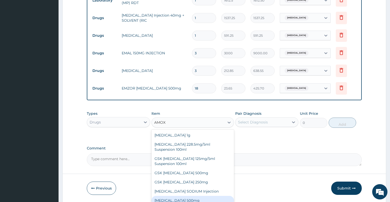
click at [210, 199] on div "[MEDICAL_DATA] 500mg" at bounding box center [192, 200] width 82 height 9
type input "70.95"
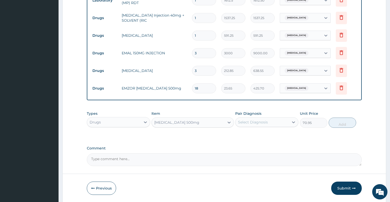
click at [268, 119] on div "Select Diagnosis" at bounding box center [261, 122] width 53 height 8
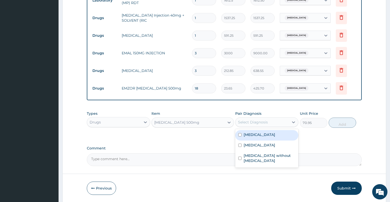
click at [265, 134] on label "Peptic ulcer" at bounding box center [260, 134] width 32 height 5
checkbox input "true"
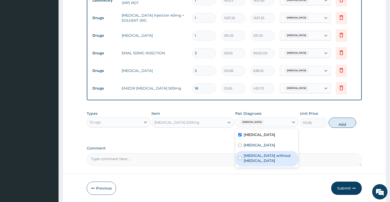
click at [286, 155] on label "[MEDICAL_DATA] without [MEDICAL_DATA]" at bounding box center [270, 158] width 52 height 10
checkbox input "true"
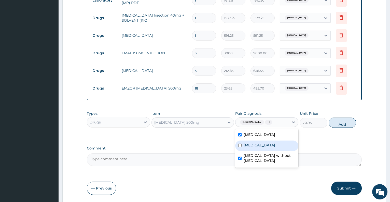
click at [339, 122] on button "Add" at bounding box center [342, 122] width 27 height 10
type input "0"
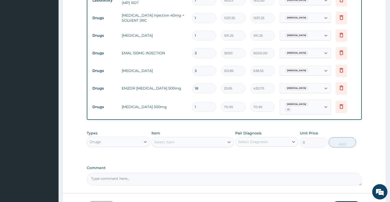
click at [209, 105] on input "1" at bounding box center [204, 107] width 24 height 10
type input "0.00"
type input "3"
type input "212.85"
type input "0.00"
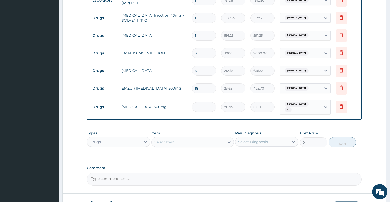
type input "2"
type input "141.90"
type input "21"
type input "1489.95"
type input "21"
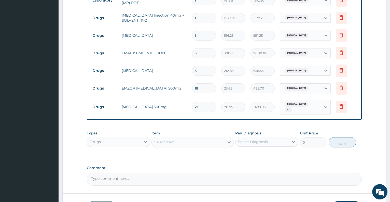
click at [190, 139] on div "Select Item" at bounding box center [188, 142] width 73 height 8
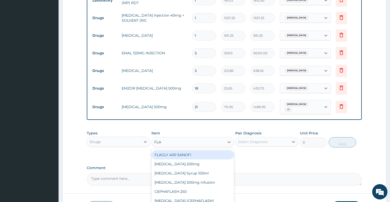
type input "FLAG"
click at [189, 155] on div "FLAGLY 400 SANOFI" at bounding box center [192, 154] width 82 height 9
type input "70.95"
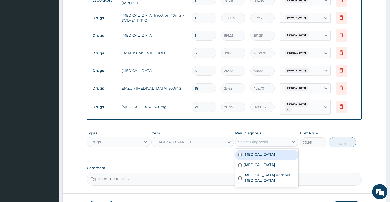
click at [251, 139] on div "Select Diagnosis" at bounding box center [253, 141] width 30 height 5
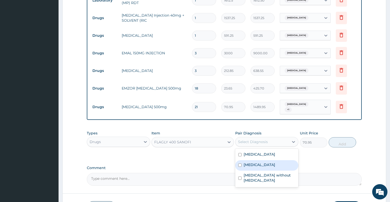
click at [254, 163] on label "[MEDICAL_DATA]" at bounding box center [260, 164] width 32 height 5
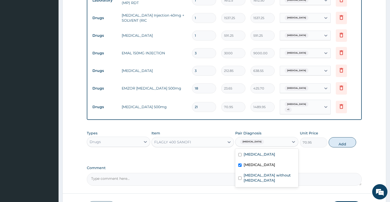
click at [255, 164] on label "[MEDICAL_DATA]" at bounding box center [260, 164] width 32 height 5
checkbox input "false"
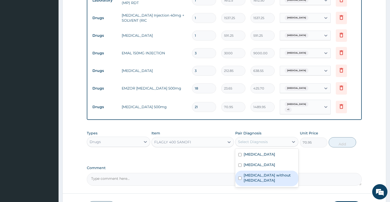
click at [258, 177] on div "[MEDICAL_DATA] without [MEDICAL_DATA]" at bounding box center [266, 178] width 63 height 16
checkbox input "true"
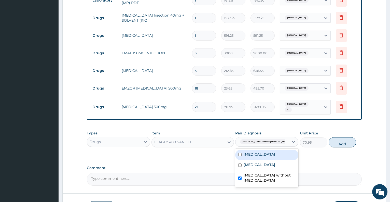
click at [261, 152] on label "Peptic ulcer" at bounding box center [260, 153] width 32 height 5
checkbox input "true"
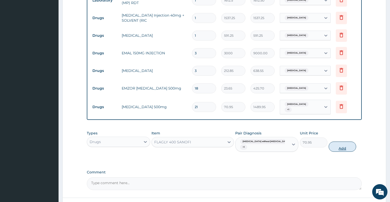
click at [332, 142] on button "Add" at bounding box center [342, 146] width 27 height 10
type input "0"
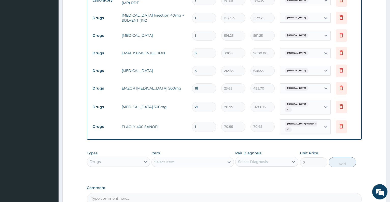
type input "0.00"
type input "2"
type input "141.90"
type input "21"
type input "1489.95"
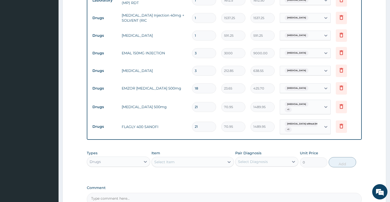
type input "21"
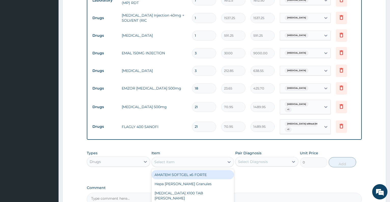
click at [207, 158] on div "Select Item" at bounding box center [188, 162] width 73 height 8
type input "GESTI"
click at [196, 170] on div "Gestid tab" at bounding box center [192, 174] width 82 height 9
type input "47.3"
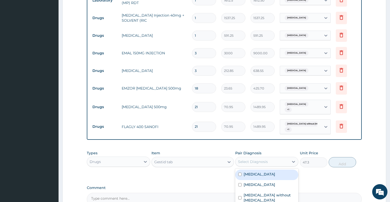
click at [251, 160] on div "Select Diagnosis" at bounding box center [253, 161] width 30 height 5
click at [255, 182] on label "[MEDICAL_DATA]" at bounding box center [260, 184] width 32 height 5
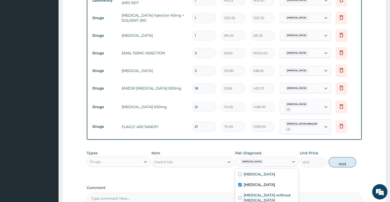
click at [255, 182] on label "[MEDICAL_DATA]" at bounding box center [260, 184] width 32 height 5
checkbox input "false"
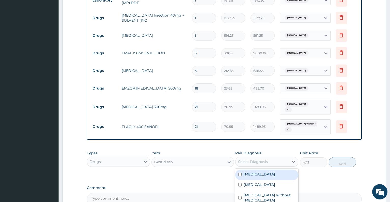
click at [260, 173] on label "Peptic ulcer" at bounding box center [260, 173] width 32 height 5
checkbox input "true"
click at [345, 157] on button "Add" at bounding box center [342, 162] width 27 height 10
type input "0"
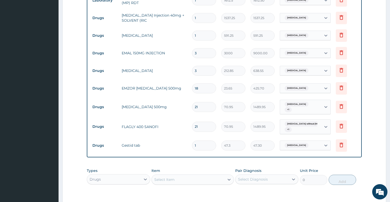
type input "0.00"
type input "9"
type input "425.70"
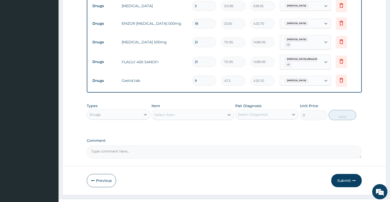
scroll to position [337, 0]
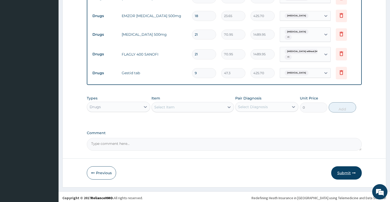
type input "9"
click at [344, 171] on button "Submit" at bounding box center [346, 172] width 31 height 13
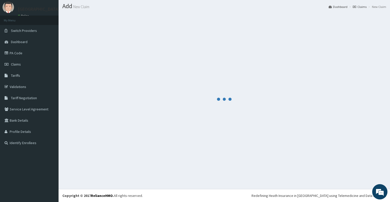
scroll to position [14, 0]
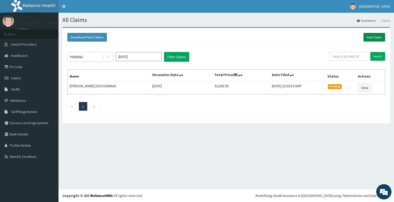
click at [373, 36] on link "Add Claim" at bounding box center [375, 37] width 22 height 9
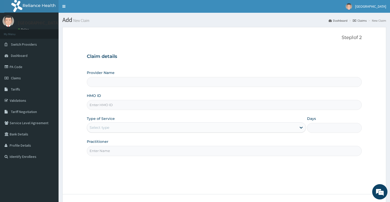
type input "T"
type input "Dalet Medical service"
type input "TBE/10028/A"
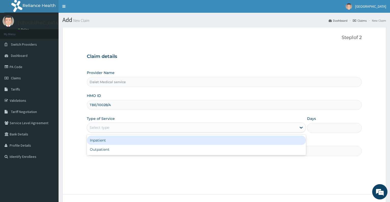
click at [117, 126] on div "Select type" at bounding box center [191, 127] width 209 height 8
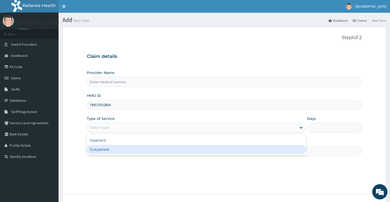
click at [113, 148] on div "Outpatient" at bounding box center [196, 149] width 219 height 9
type input "1"
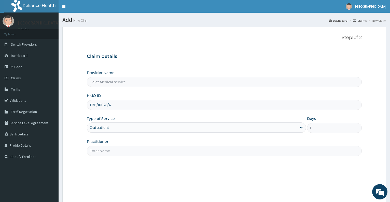
click at [113, 150] on input "Practitioner" at bounding box center [224, 151] width 275 height 10
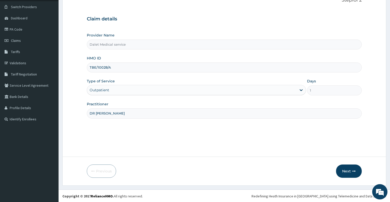
scroll to position [38, 0]
type input "DR [PERSON_NAME]"
click at [345, 168] on button "Next" at bounding box center [349, 170] width 26 height 13
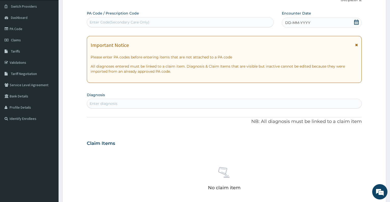
click at [356, 22] on icon at bounding box center [356, 22] width 5 height 5
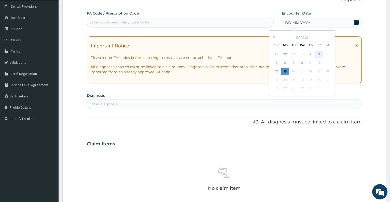
click at [320, 54] on div "3" at bounding box center [319, 54] width 8 height 8
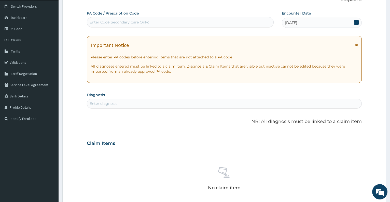
click at [193, 106] on div "Enter diagnosis" at bounding box center [224, 103] width 274 height 8
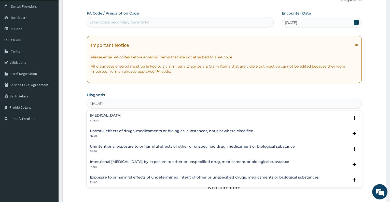
type input "[MEDICAL_DATA]"
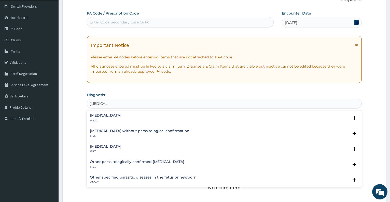
click at [128, 143] on div "[MEDICAL_DATA] 1F4Z Select Status Query Query covers suspected (?), Keep in vie…" at bounding box center [224, 150] width 275 height 16
click at [124, 143] on div "[MEDICAL_DATA] 1F4Z Select Status Query Query covers suspected (?), Keep in vie…" at bounding box center [224, 150] width 275 height 16
click at [121, 147] on h4 "[MEDICAL_DATA]" at bounding box center [106, 146] width 32 height 4
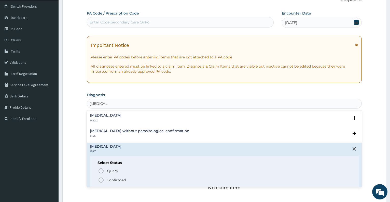
click at [118, 176] on div "Query Query covers suspected (?), Keep in view (kiv), Ruled out (r/o) Confirmed" at bounding box center [225, 175] width 254 height 16
click at [122, 180] on p "Confirmed" at bounding box center [116, 179] width 19 height 5
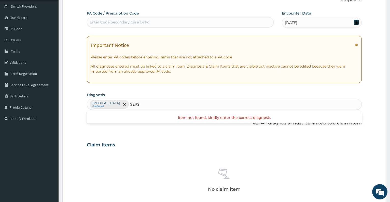
type input "SEPSI"
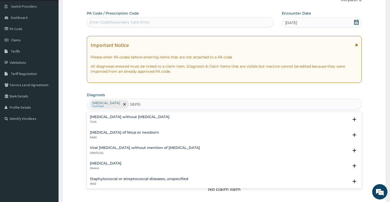
click at [135, 118] on h4 "[MEDICAL_DATA] without [MEDICAL_DATA]" at bounding box center [130, 117] width 80 height 4
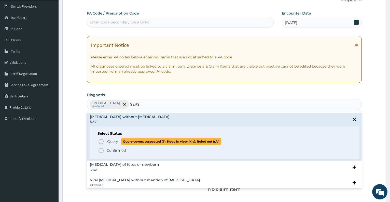
click at [117, 140] on span "Query" at bounding box center [112, 141] width 11 height 5
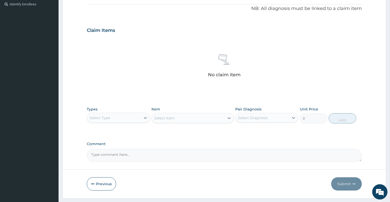
scroll to position [165, 0]
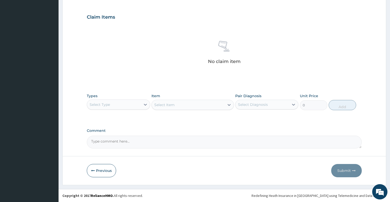
click at [140, 102] on div "Select Type" at bounding box center [113, 104] width 53 height 8
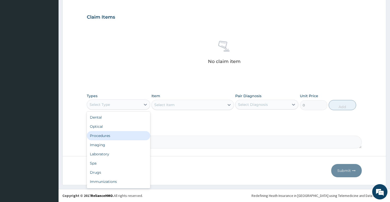
click at [106, 136] on div "Procedures" at bounding box center [118, 135] width 63 height 9
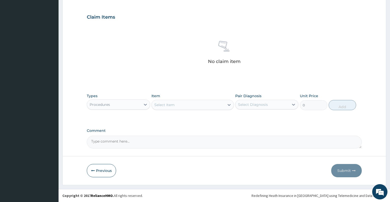
click at [192, 105] on div "Select Item" at bounding box center [188, 105] width 73 height 8
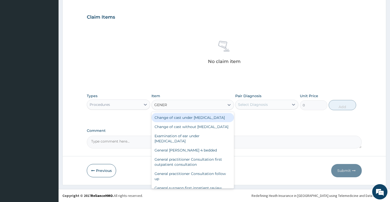
type input "GENERA"
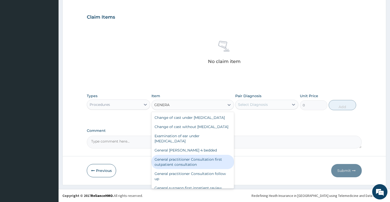
click at [197, 169] on div "General practitioner Consultation first outpatient consultation" at bounding box center [192, 162] width 82 height 14
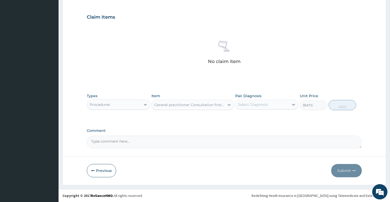
type input "3547.5"
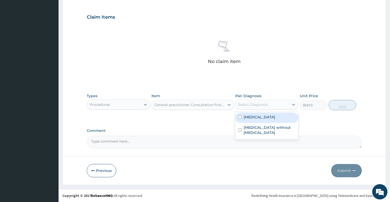
click at [259, 106] on div "Select Diagnosis" at bounding box center [253, 104] width 30 height 5
click at [264, 119] on div "[MEDICAL_DATA]" at bounding box center [266, 117] width 63 height 10
checkbox input "true"
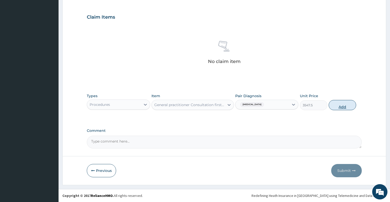
click at [337, 104] on button "Add" at bounding box center [342, 105] width 27 height 10
type input "0"
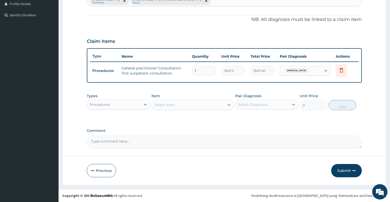
click at [133, 104] on div "Procedures" at bounding box center [113, 104] width 53 height 8
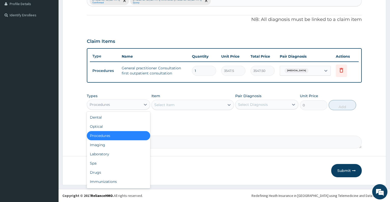
type input "L"
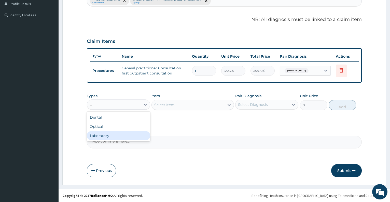
click at [129, 136] on div "Laboratory" at bounding box center [118, 135] width 63 height 9
click at [171, 107] on div "Select Item" at bounding box center [192, 105] width 82 height 10
click at [171, 107] on div "Select Item" at bounding box center [164, 104] width 20 height 5
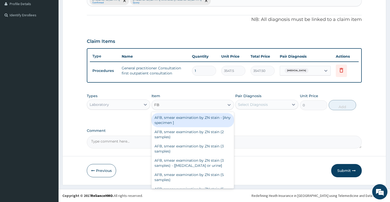
type input "FBC"
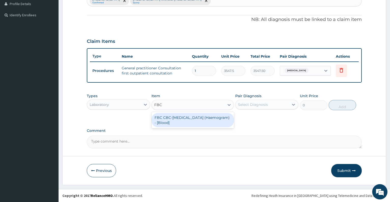
click at [180, 119] on div "FBC CBC-[MEDICAL_DATA] (Haemogram) - [Blood]" at bounding box center [192, 120] width 82 height 14
type input "4300"
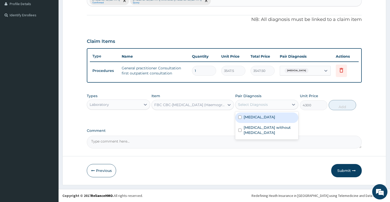
click at [245, 107] on div "Select Diagnosis" at bounding box center [253, 104] width 30 height 5
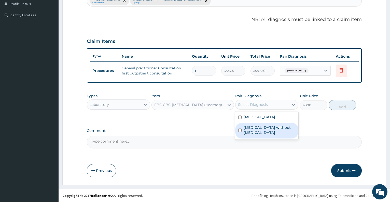
click at [249, 125] on label "[MEDICAL_DATA] without [MEDICAL_DATA]" at bounding box center [270, 130] width 52 height 10
checkbox input "true"
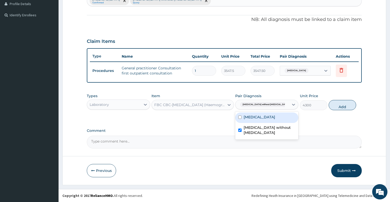
click at [252, 119] on label "[MEDICAL_DATA]" at bounding box center [260, 116] width 32 height 5
checkbox input "true"
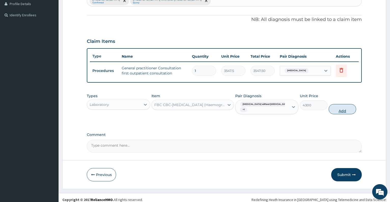
click at [335, 107] on button "Add" at bounding box center [342, 109] width 27 height 10
type input "0"
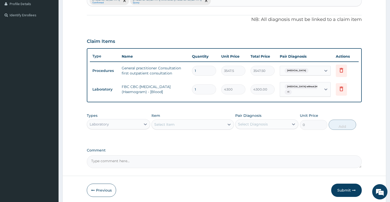
click at [184, 127] on div "Select Item" at bounding box center [188, 124] width 73 height 8
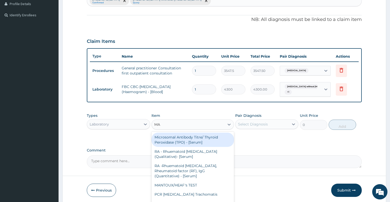
type input "MAL"
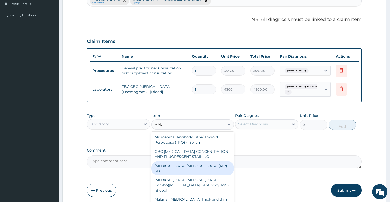
click at [192, 165] on div "MALARIA PARASITE (MP) RDT" at bounding box center [192, 168] width 82 height 14
type input "1612.5"
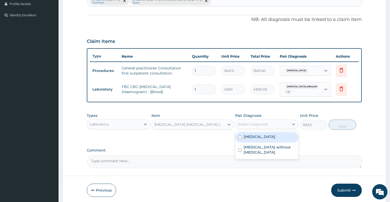
click at [256, 127] on div "Select Diagnosis" at bounding box center [261, 124] width 53 height 8
click at [260, 139] on label "Malaria, unspecified" at bounding box center [260, 136] width 32 height 5
checkbox input "true"
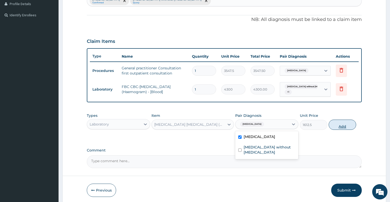
click at [333, 127] on button "Add" at bounding box center [342, 124] width 27 height 10
type input "0"
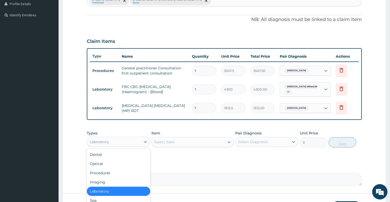
click at [108, 143] on div "Laboratory" at bounding box center [99, 141] width 19 height 5
type input "DR"
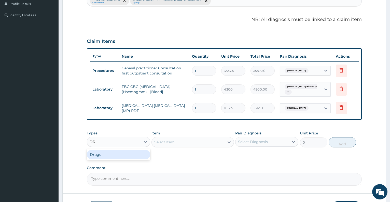
click at [108, 157] on div "Drugs" at bounding box center [118, 154] width 63 height 9
click at [185, 145] on div "Select Item" at bounding box center [192, 142] width 82 height 10
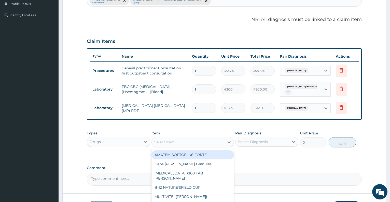
click at [185, 145] on div "Select Item" at bounding box center [188, 142] width 73 height 8
type input "ARTE"
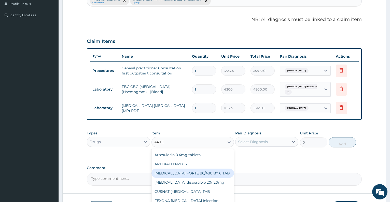
click at [201, 176] on div "[MEDICAL_DATA] FORTE 80/480 BY 6 TAB" at bounding box center [192, 172] width 82 height 9
type input "449.35"
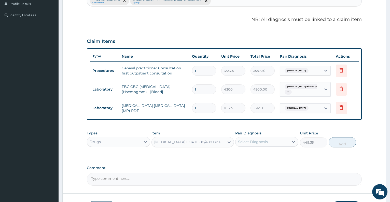
click at [254, 139] on div "Select Diagnosis" at bounding box center [261, 141] width 53 height 8
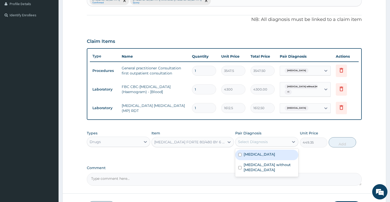
click at [256, 156] on label "Malaria, unspecified" at bounding box center [260, 153] width 32 height 5
checkbox input "true"
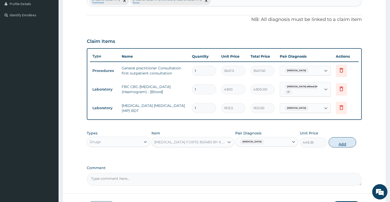
click at [338, 146] on button "Add" at bounding box center [342, 142] width 27 height 10
type input "0"
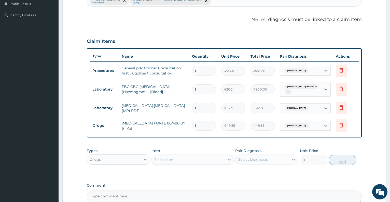
type input "16"
type input "7189.60"
type input "1"
type input "449.35"
type input "0.00"
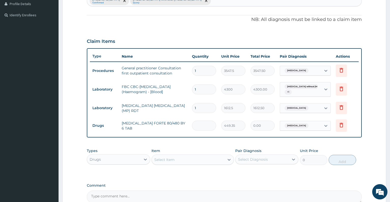
type input "6"
type input "2696.10"
type input "6"
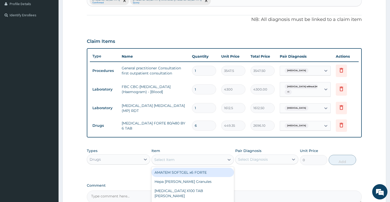
click at [222, 162] on div "Select Item" at bounding box center [188, 159] width 73 height 8
type input "PARACE"
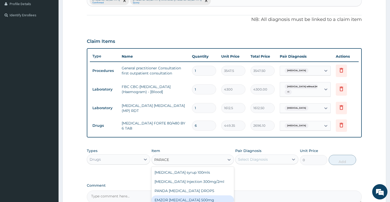
click at [211, 198] on div "EMZOR [MEDICAL_DATA] 500mg" at bounding box center [192, 199] width 82 height 9
type input "23.65"
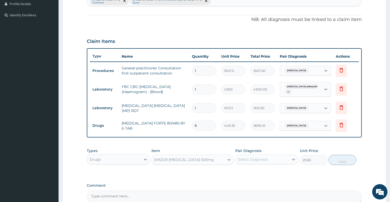
click at [257, 159] on div "Select Diagnosis" at bounding box center [253, 159] width 30 height 5
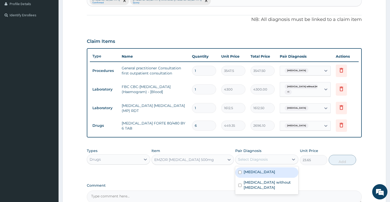
click at [257, 174] on label "Malaria, unspecified" at bounding box center [260, 171] width 32 height 5
checkbox input "true"
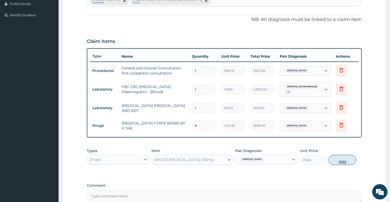
click at [344, 160] on button "Add" at bounding box center [342, 160] width 27 height 10
type input "0"
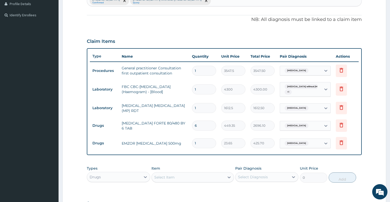
type input "18"
type input "425.70"
type input "18"
click at [205, 177] on div "Select Item" at bounding box center [188, 177] width 73 height 8
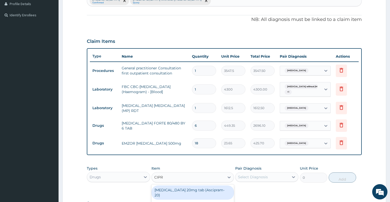
type input "CIPRO"
click at [210, 190] on div "CIPROTAB 500mg x14" at bounding box center [192, 189] width 82 height 9
type input "319.275"
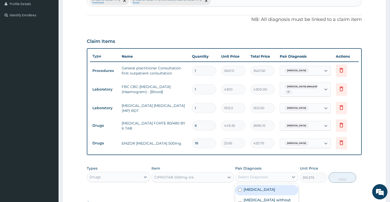
click at [261, 177] on div "Select Diagnosis" at bounding box center [253, 176] width 30 height 5
click at [267, 198] on label "Sepsis without septic shock" at bounding box center [270, 202] width 52 height 10
checkbox input "true"
click at [340, 175] on button "Add" at bounding box center [342, 177] width 27 height 10
type input "0"
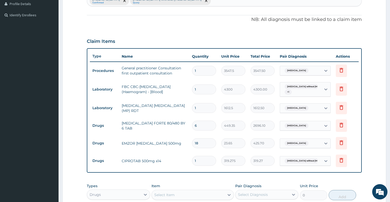
type input "10"
type input "3192.75"
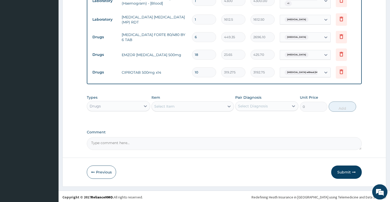
scroll to position [231, 0]
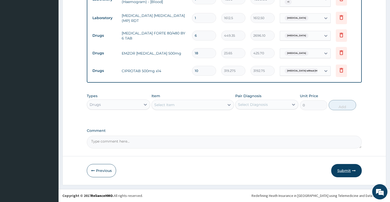
type input "10"
click at [349, 171] on button "Submit" at bounding box center [346, 170] width 31 height 13
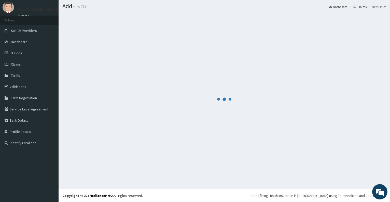
scroll to position [14, 0]
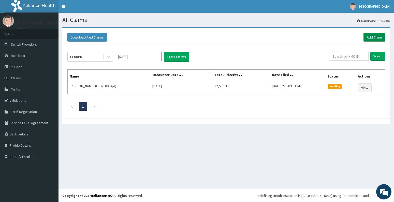
click at [371, 38] on link "Add Claim" at bounding box center [375, 37] width 22 height 9
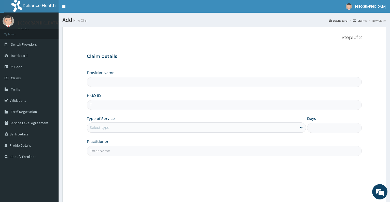
type input "FM"
type input "Dalet Medical service"
type input "FMC/10864/A"
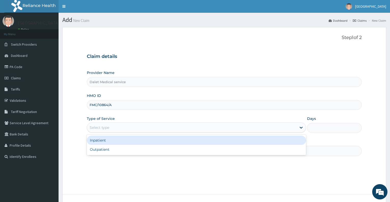
click at [140, 129] on div "Select type" at bounding box center [191, 127] width 209 height 8
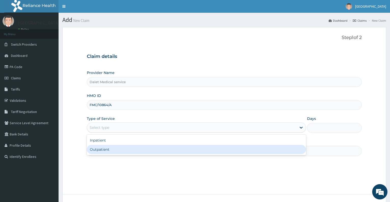
click at [134, 148] on div "Outpatient" at bounding box center [196, 149] width 219 height 9
type input "1"
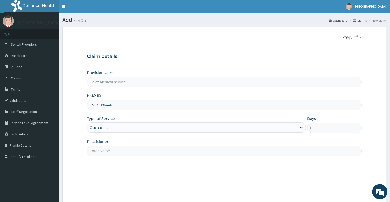
click at [136, 149] on input "Practitioner" at bounding box center [224, 151] width 275 height 10
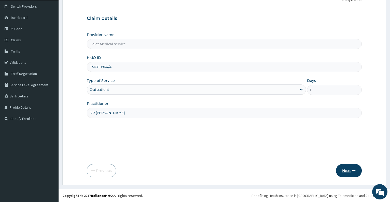
type input "DR [PERSON_NAME]"
click at [346, 168] on button "Next" at bounding box center [349, 170] width 26 height 13
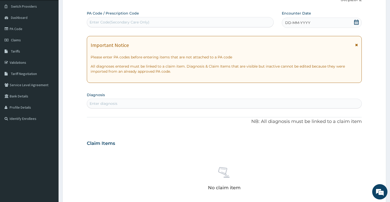
click at [357, 22] on icon at bounding box center [356, 22] width 5 height 5
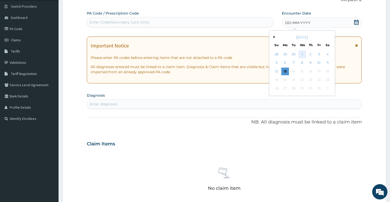
click at [302, 54] on div "1" at bounding box center [302, 54] width 8 height 8
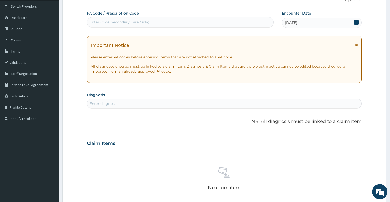
click at [196, 106] on div "Enter diagnosis" at bounding box center [224, 103] width 274 height 8
click at [94, 22] on div "Enter Code(Secondary Care Only)" at bounding box center [120, 22] width 60 height 5
paste input "PA/640431"
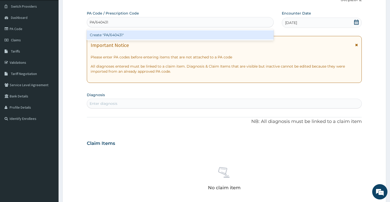
type input "PA/640431"
click at [122, 38] on div "Create "PA/640431"" at bounding box center [180, 34] width 187 height 9
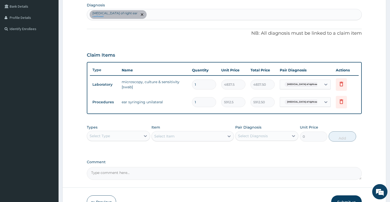
scroll to position [129, 0]
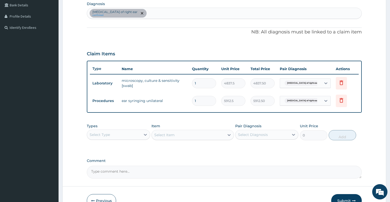
click at [135, 131] on div "Select Type" at bounding box center [113, 134] width 53 height 8
click at [122, 133] on div "Select Type" at bounding box center [113, 134] width 53 height 8
type input "PRO"
click at [124, 147] on div "Procedures" at bounding box center [118, 147] width 63 height 9
click at [190, 134] on div "Select Item" at bounding box center [192, 135] width 82 height 10
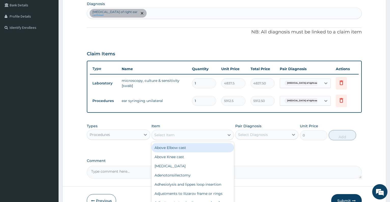
click at [189, 134] on div "Select Item" at bounding box center [188, 135] width 73 height 8
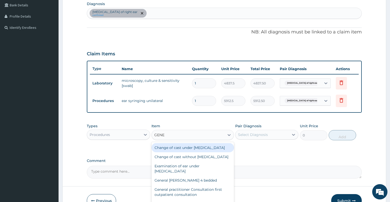
type input "GENER"
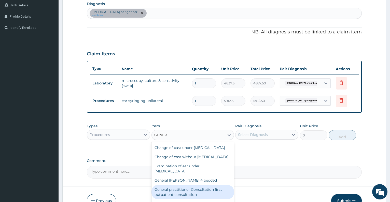
click at [200, 197] on div "General practitioner Consultation first outpatient consultation" at bounding box center [192, 192] width 82 height 14
type input "3547.5"
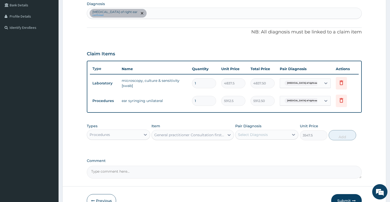
click at [262, 132] on div "Select Diagnosis" at bounding box center [253, 134] width 30 height 5
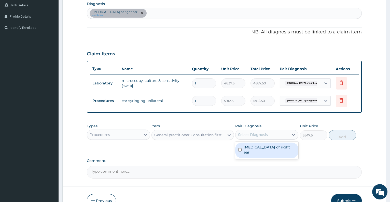
click at [262, 148] on label "[MEDICAL_DATA] of right ear" at bounding box center [270, 149] width 52 height 10
checkbox input "true"
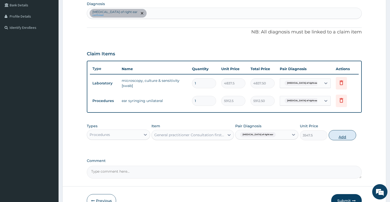
click at [343, 133] on button "Add" at bounding box center [342, 135] width 27 height 10
type input "0"
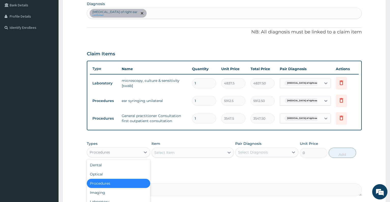
click at [117, 152] on div "Procedures" at bounding box center [113, 152] width 53 height 8
type input "DR"
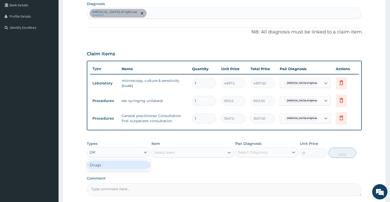
click at [110, 168] on div "Drugs" at bounding box center [118, 164] width 63 height 9
click at [179, 151] on div "Select Item" at bounding box center [192, 152] width 82 height 10
click at [179, 151] on div "Select Item" at bounding box center [188, 152] width 73 height 8
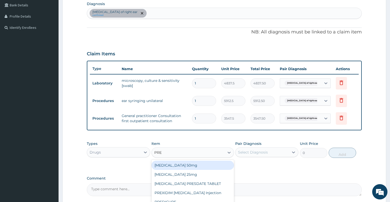
type input "PRED"
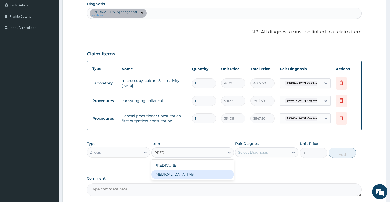
click at [180, 177] on div "[MEDICAL_DATA] TAB" at bounding box center [192, 174] width 82 height 9
type input "100"
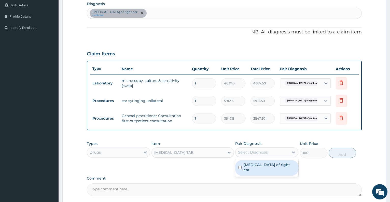
click at [261, 153] on div "Select Diagnosis" at bounding box center [253, 151] width 30 height 5
click at [260, 165] on label "[MEDICAL_DATA] of right ear" at bounding box center [270, 167] width 52 height 10
checkbox input "true"
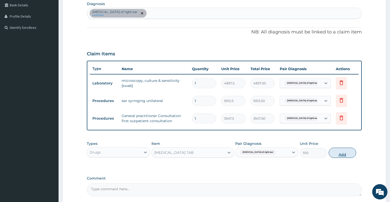
click at [341, 152] on button "Add" at bounding box center [342, 152] width 27 height 10
type input "0"
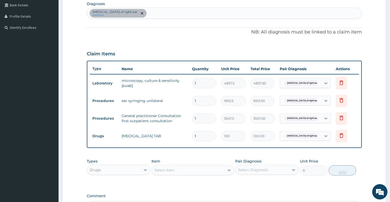
type input "0.00"
type input "6"
type input "600.00"
type input "6"
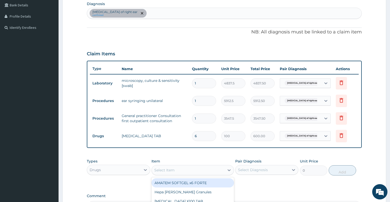
click at [203, 166] on div "Select Item" at bounding box center [188, 170] width 73 height 8
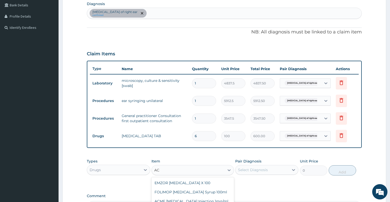
type input "A"
type input "S"
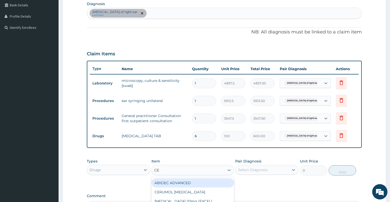
type input "CER"
click at [204, 180] on div "CERUMOL EAR DROP" at bounding box center [192, 182] width 82 height 9
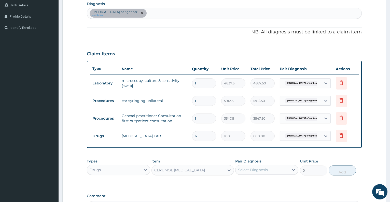
type input "4730"
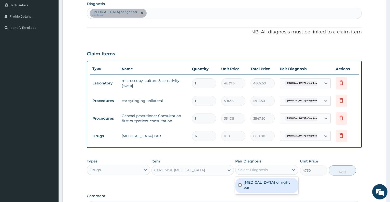
click at [244, 169] on div "Select Diagnosis" at bounding box center [253, 169] width 30 height 5
click at [251, 181] on label "Otitis media of right ear" at bounding box center [270, 184] width 52 height 10
checkbox input "true"
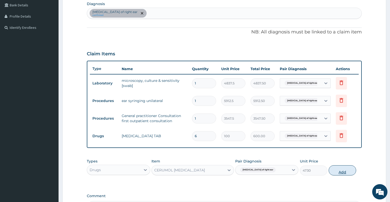
click at [342, 170] on button "Add" at bounding box center [342, 170] width 27 height 10
type input "0"
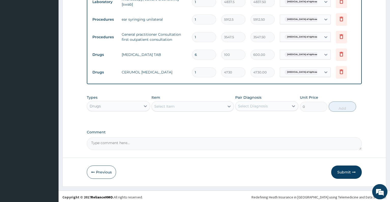
scroll to position [212, 0]
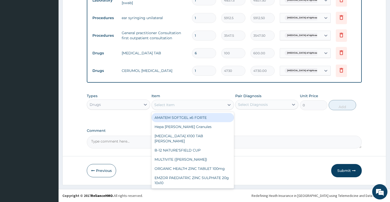
click at [177, 108] on div "Select Item" at bounding box center [188, 105] width 73 height 8
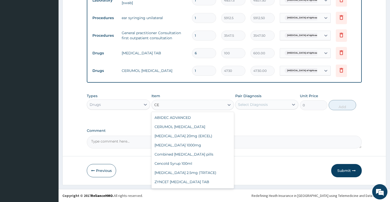
type input "C"
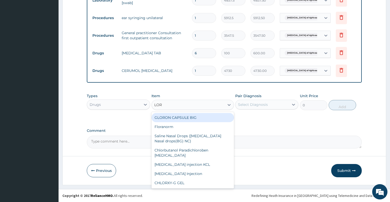
type input "LORA"
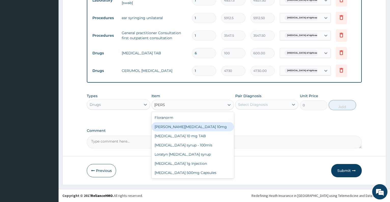
click at [180, 129] on div "Loratyn Loratadine 10mg" at bounding box center [192, 126] width 82 height 9
type input "88.6875"
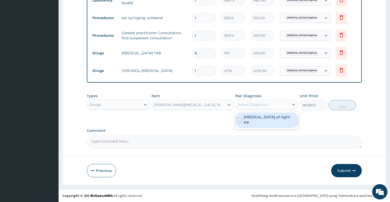
click at [253, 102] on div "Select Diagnosis" at bounding box center [253, 104] width 30 height 5
click at [255, 115] on label "Otitis media of right ear" at bounding box center [270, 119] width 52 height 10
checkbox input "true"
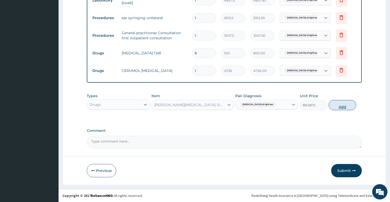
click at [339, 106] on button "Add" at bounding box center [342, 105] width 27 height 10
type input "0"
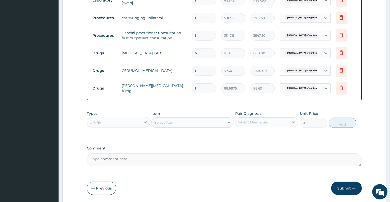
type input "0.00"
type input "7"
type input "620.81"
type input "7"
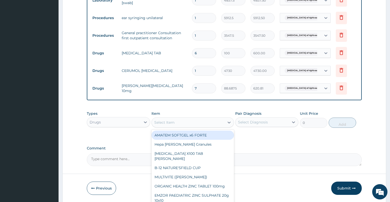
click at [190, 120] on div "Select Item" at bounding box center [188, 122] width 73 height 8
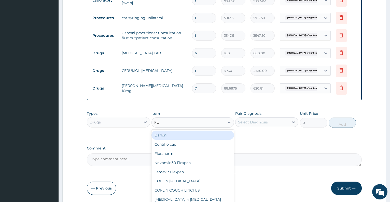
type input "FLA"
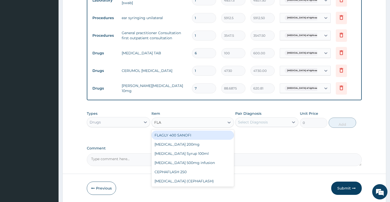
click at [180, 132] on div "FLAGLY 400 SANOFI" at bounding box center [192, 134] width 82 height 9
type input "70.95"
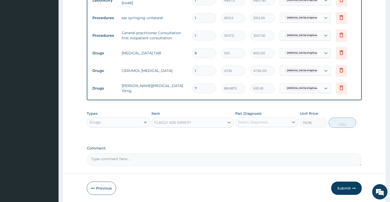
click at [277, 121] on div "Select Diagnosis" at bounding box center [261, 122] width 53 height 8
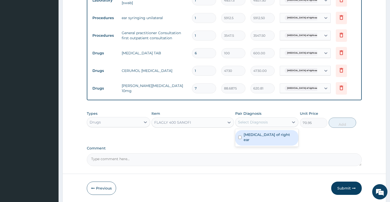
click at [266, 136] on label "Otitis media of right ear" at bounding box center [270, 137] width 52 height 10
checkbox input "true"
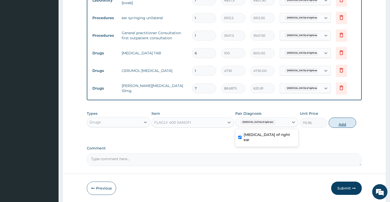
click at [343, 122] on button "Add" at bounding box center [342, 122] width 27 height 10
type input "0"
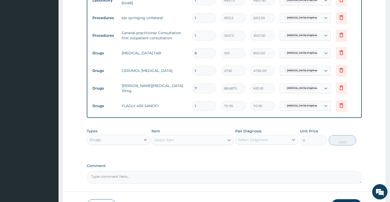
type input "15"
type input "1064.25"
type input "15"
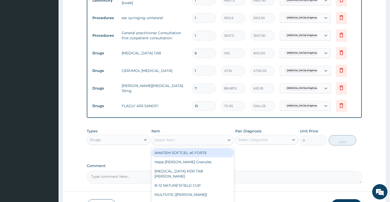
click at [170, 144] on div "Select Item" at bounding box center [188, 140] width 73 height 8
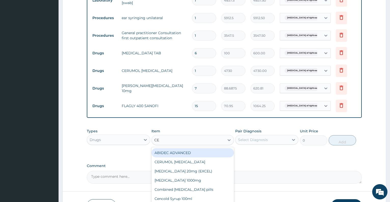
type input "CEF"
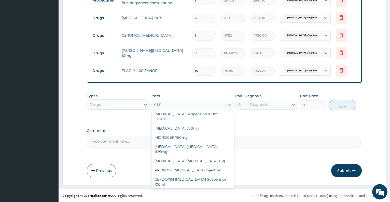
scroll to position [110, 0]
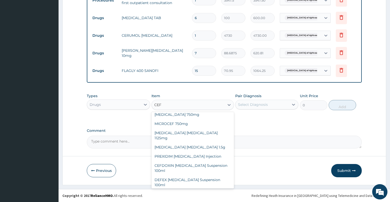
click at [214, 189] on div "CEFDOXIM CEFPODOXIME TAB 200mg" at bounding box center [192, 193] width 82 height 9
type input "236.5"
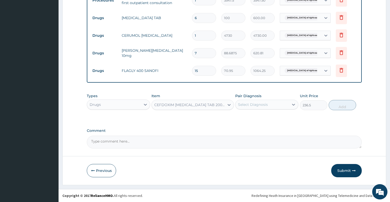
click at [257, 106] on div "Select Diagnosis" at bounding box center [253, 104] width 30 height 5
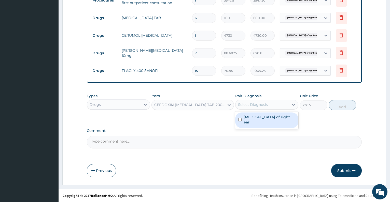
click at [268, 118] on label "Otitis media of right ear" at bounding box center [270, 119] width 52 height 10
checkbox input "true"
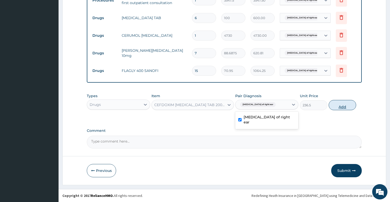
click at [343, 107] on button "Add" at bounding box center [342, 105] width 27 height 10
type input "0"
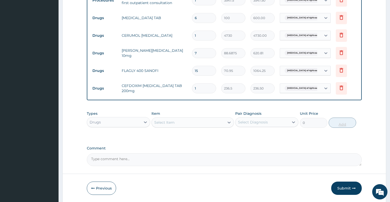
click at [198, 88] on input "1" at bounding box center [204, 88] width 24 height 10
type input "10"
type input "2365.00"
type input "10"
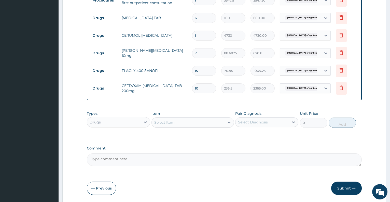
click at [165, 122] on div "Select Item" at bounding box center [164, 122] width 20 height 5
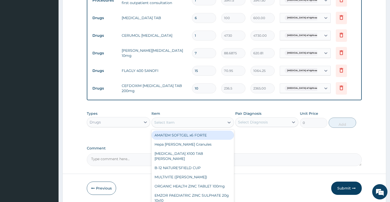
paste input "pseudoephedrine"
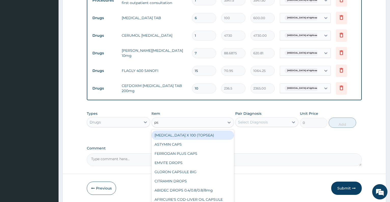
type input "p"
type input "ACTI"
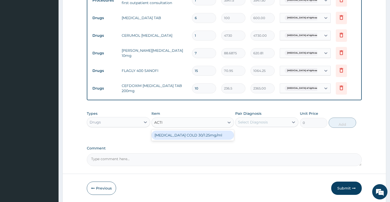
click at [170, 135] on div "ACTIFED COLD 30/1.25mg/ml" at bounding box center [192, 134] width 82 height 9
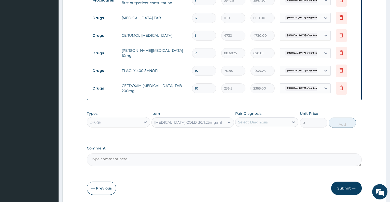
type input "1773.75"
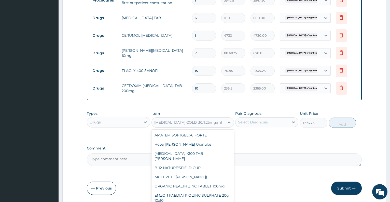
click at [178, 124] on div "ACTIFED COLD 30/1.25mg/ml" at bounding box center [188, 122] width 68 height 5
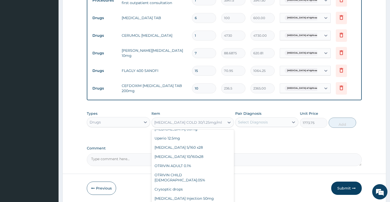
scroll to position [3668, 0]
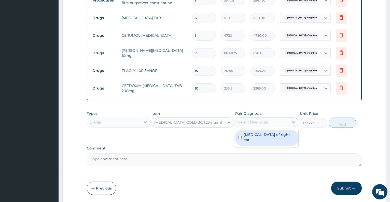
click at [247, 118] on div "Select Diagnosis" at bounding box center [261, 122] width 53 height 8
click at [254, 132] on label "Otitis media of right ear" at bounding box center [270, 137] width 52 height 10
checkbox input "true"
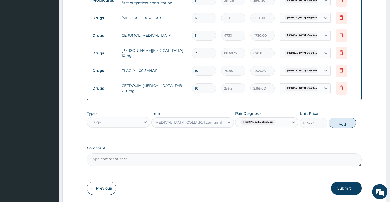
click at [339, 121] on button "Add" at bounding box center [342, 122] width 27 height 10
type input "0"
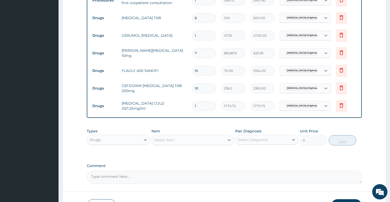
click at [205, 138] on div "Select Item" at bounding box center [188, 140] width 73 height 8
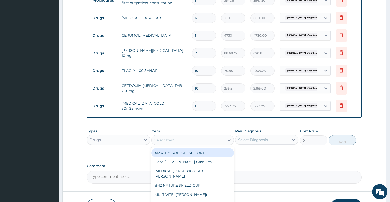
type input "D"
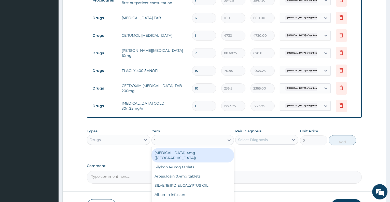
type input "SIM"
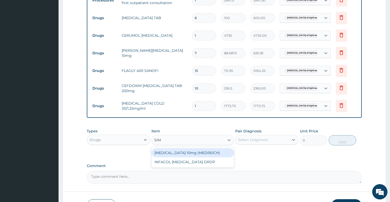
drag, startPoint x: 178, startPoint y: 151, endPoint x: 157, endPoint y: 152, distance: 21.4
click at [157, 152] on div "SIMVASTATIN 10mg (MEDREICH)" at bounding box center [192, 152] width 82 height 9
type input "53.2125"
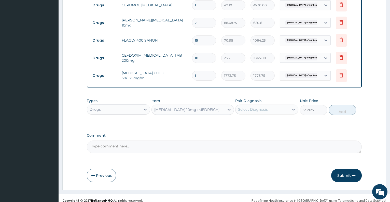
scroll to position [282, 0]
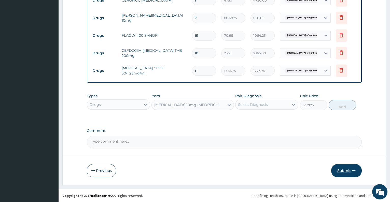
click at [344, 170] on button "Submit" at bounding box center [346, 170] width 31 height 13
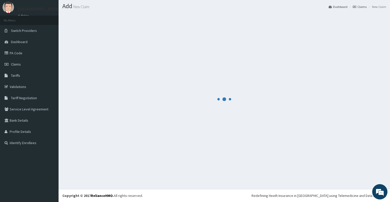
scroll to position [14, 0]
